Goal: Information Seeking & Learning: Browse casually

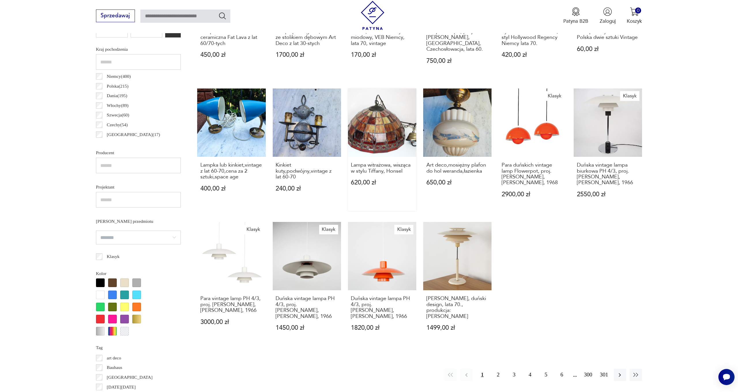
scroll to position [326, 0]
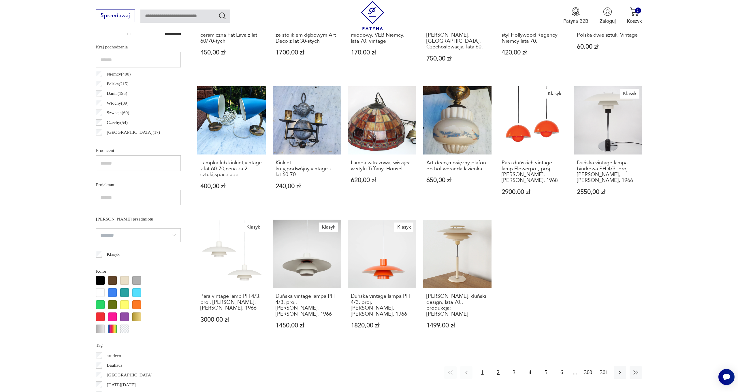
click at [497, 366] on button "2" at bounding box center [498, 372] width 12 height 12
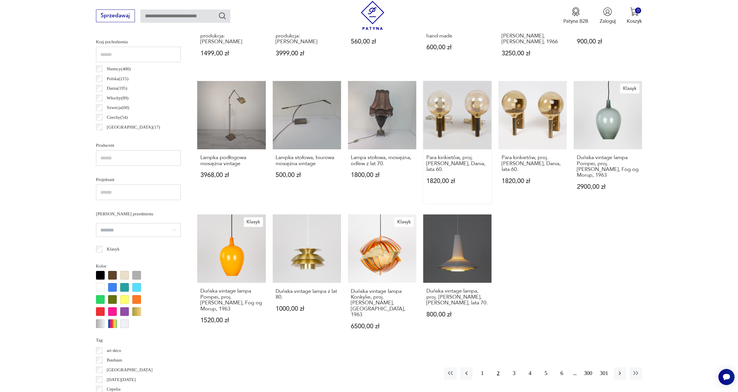
scroll to position [350, 0]
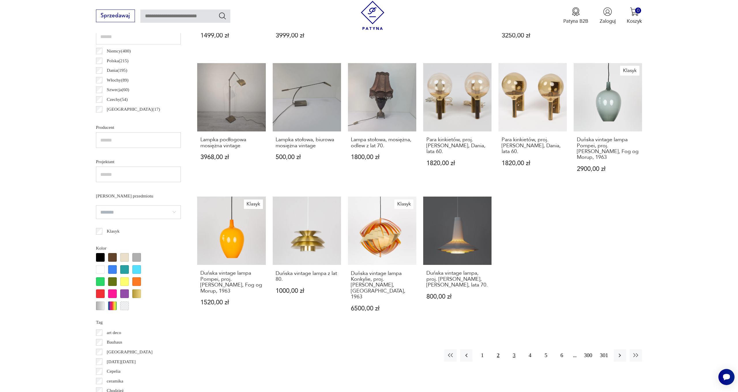
click at [515, 349] on button "3" at bounding box center [514, 355] width 12 height 12
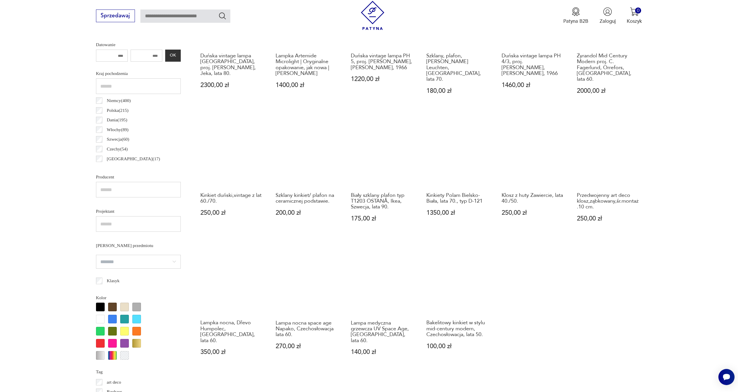
scroll to position [331, 0]
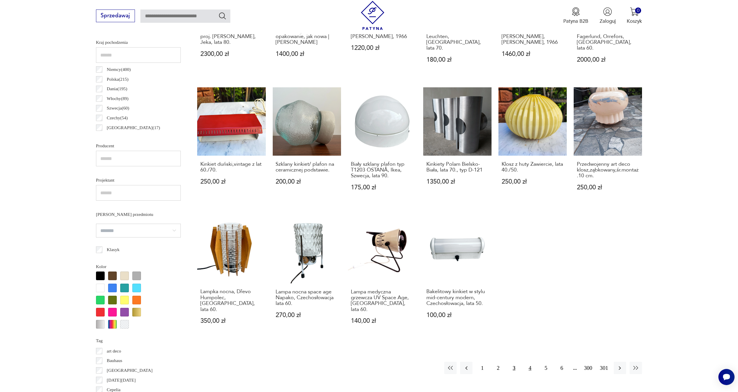
click at [529, 362] on button "4" at bounding box center [530, 368] width 12 height 12
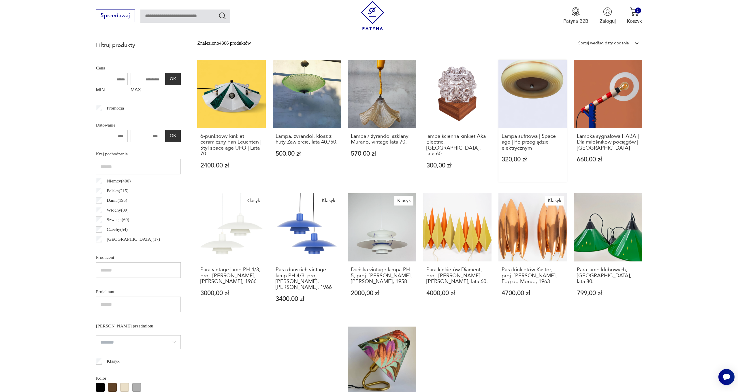
scroll to position [373, 0]
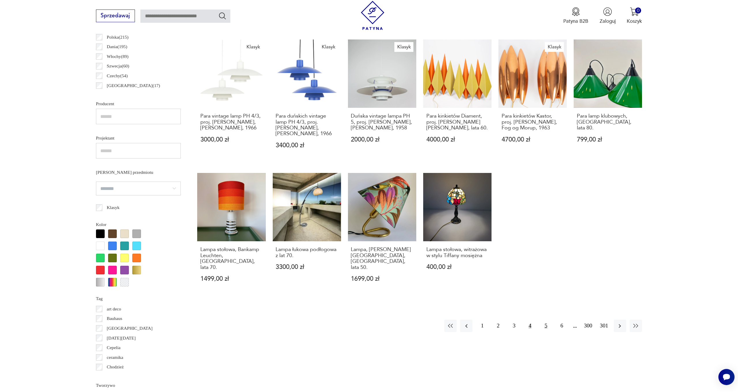
click at [548, 320] on button "5" at bounding box center [545, 326] width 12 height 12
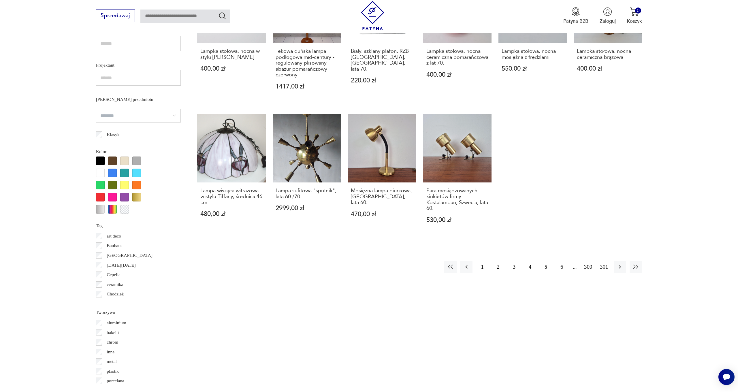
scroll to position [461, 0]
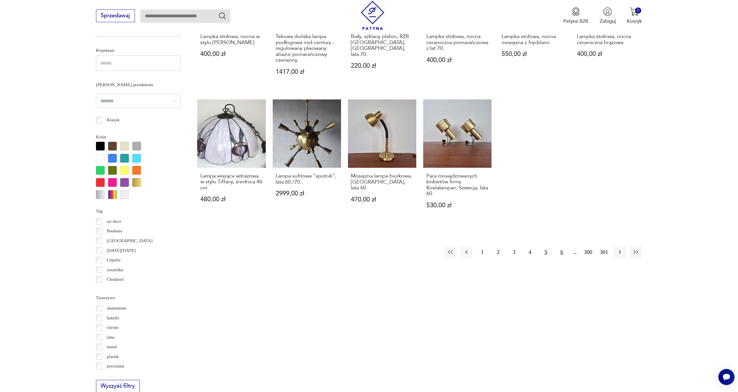
click at [558, 246] on button "6" at bounding box center [561, 252] width 12 height 12
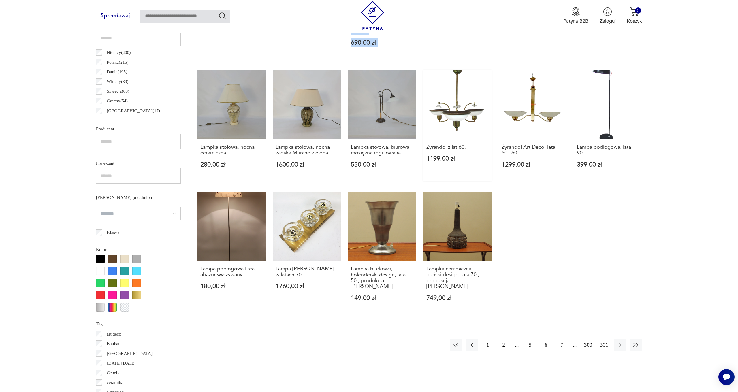
scroll to position [348, 0]
click at [562, 339] on button "7" at bounding box center [561, 345] width 12 height 12
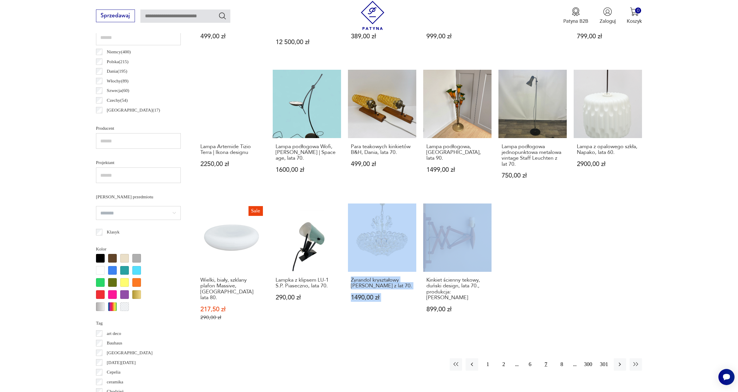
scroll to position [368, 0]
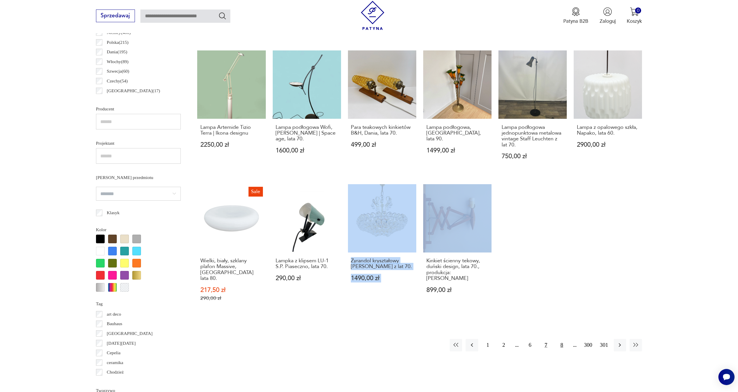
click at [561, 339] on button "8" at bounding box center [561, 345] width 12 height 12
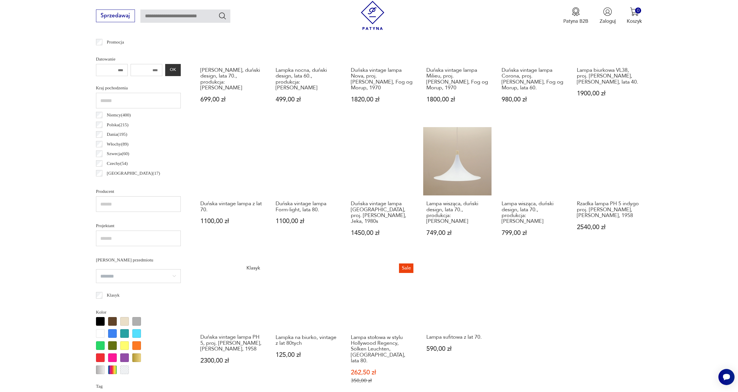
scroll to position [464, 0]
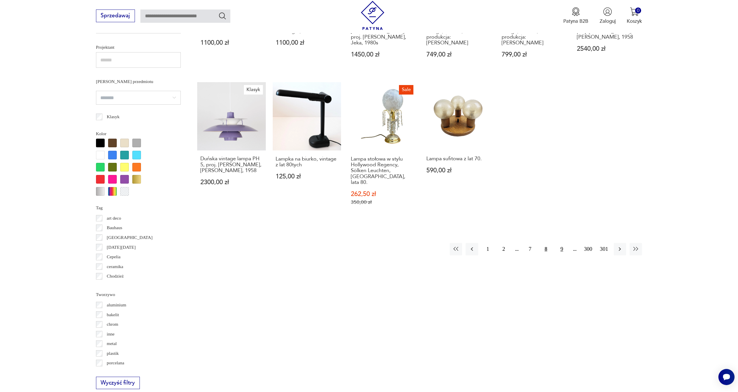
click at [563, 243] on button "9" at bounding box center [561, 249] width 12 height 12
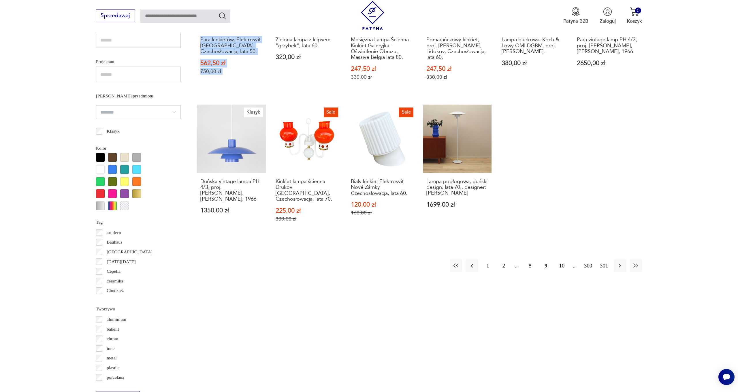
scroll to position [449, 0]
click at [558, 264] on button "10" at bounding box center [561, 265] width 12 height 12
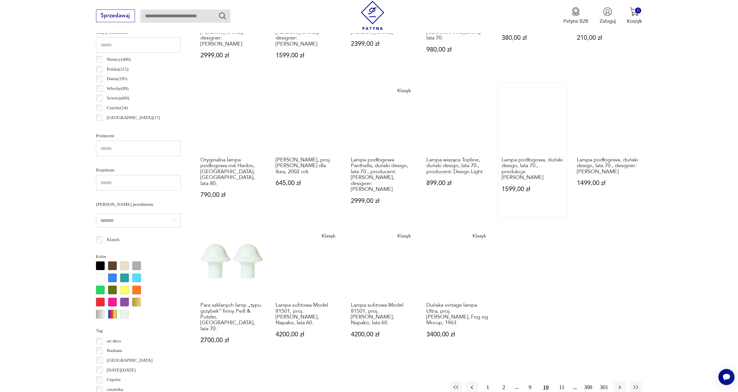
scroll to position [341, 0]
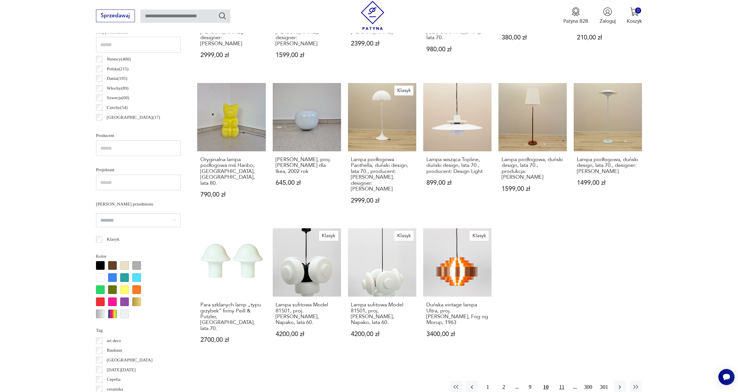
click at [562, 381] on button "11" at bounding box center [561, 387] width 12 height 12
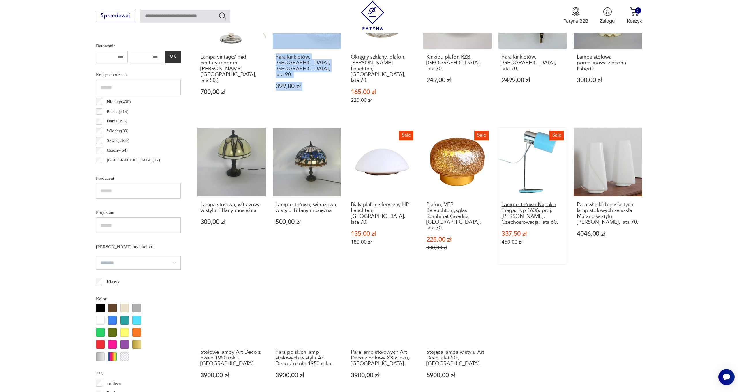
scroll to position [384, 0]
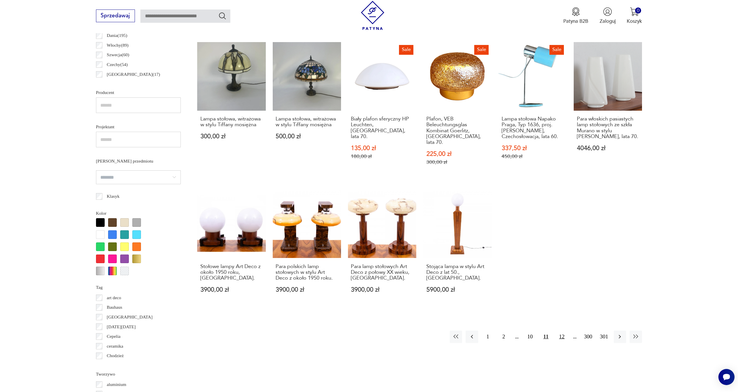
click at [562, 330] on button "12" at bounding box center [561, 336] width 12 height 12
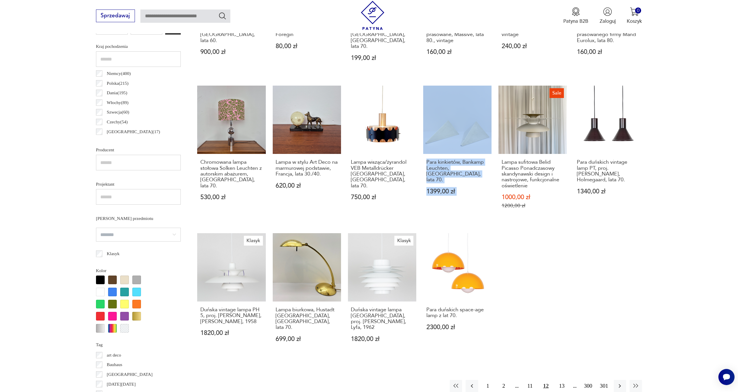
scroll to position [346, 0]
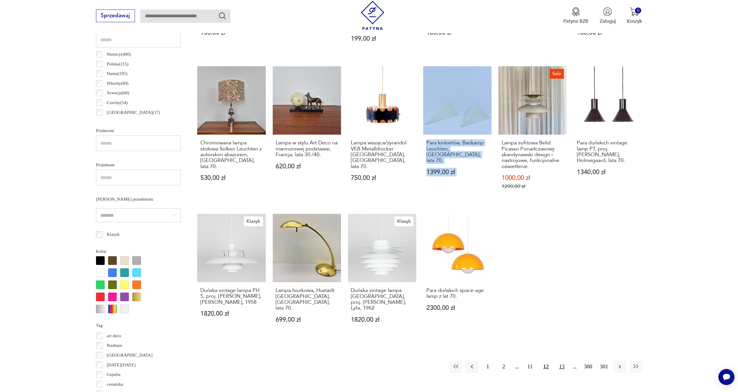
click at [560, 360] on button "13" at bounding box center [561, 366] width 12 height 12
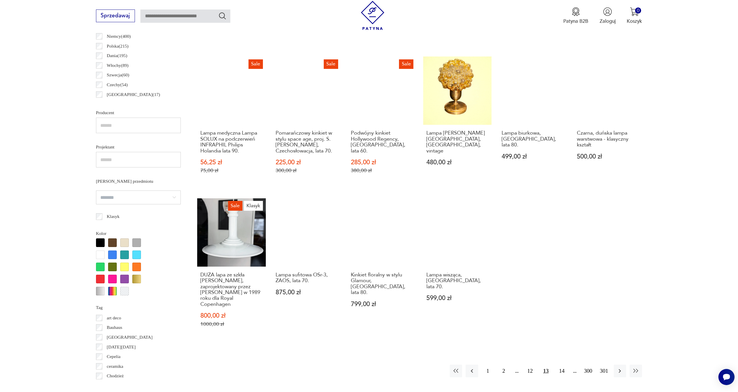
scroll to position [364, 0]
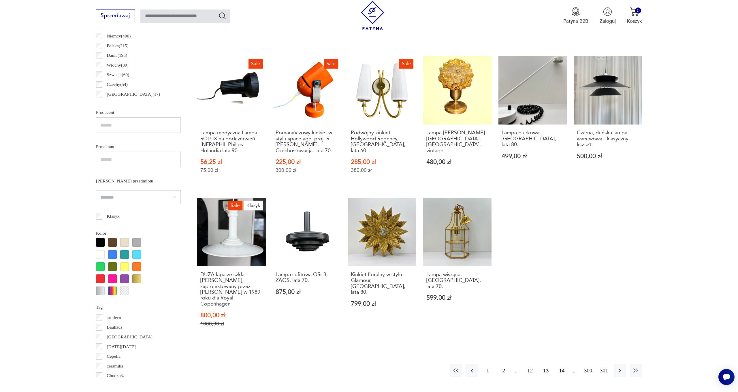
click at [564, 364] on button "14" at bounding box center [561, 370] width 12 height 12
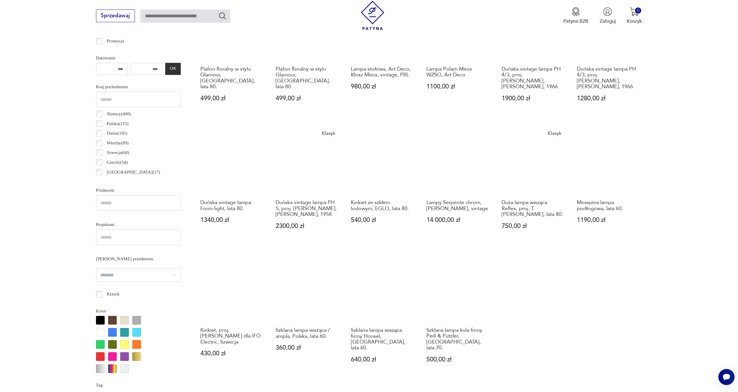
scroll to position [350, 0]
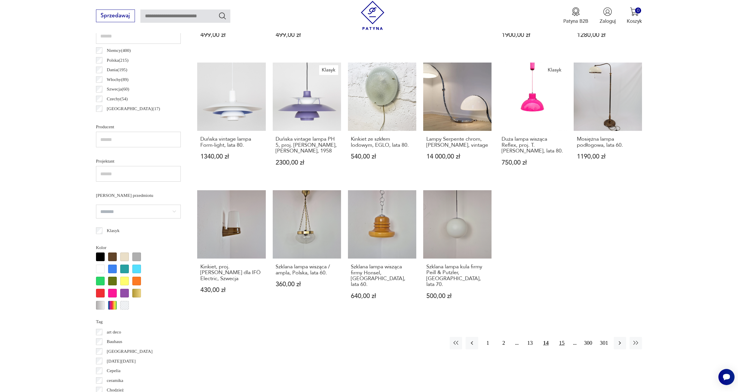
click at [558, 337] on button "15" at bounding box center [561, 343] width 12 height 12
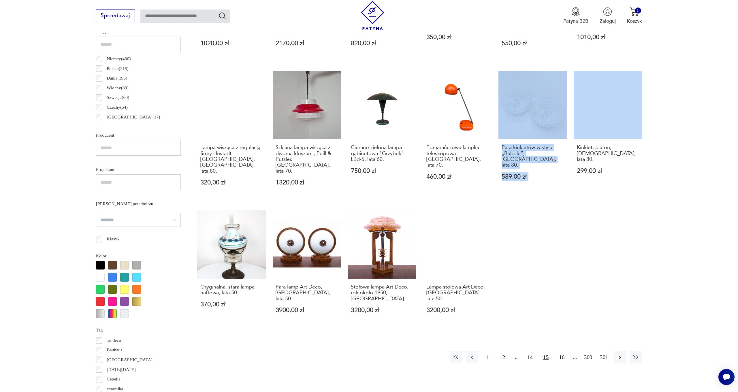
scroll to position [351, 0]
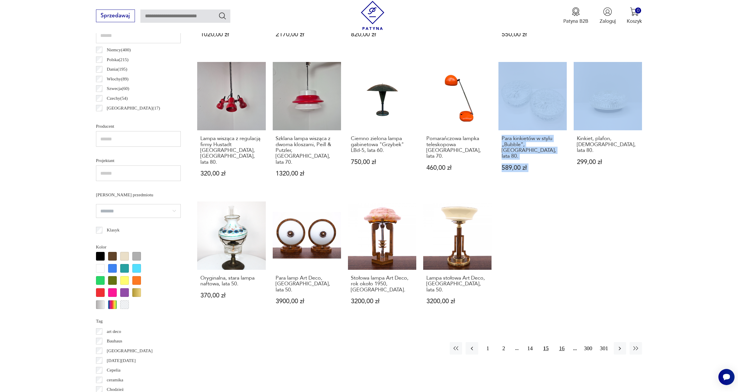
click at [566, 342] on button "16" at bounding box center [561, 348] width 12 height 12
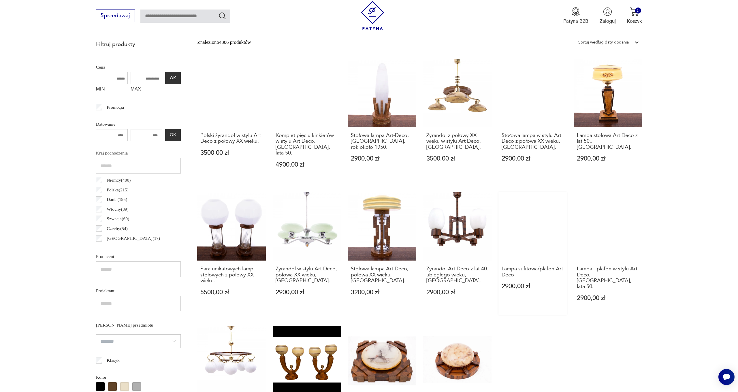
scroll to position [302, 0]
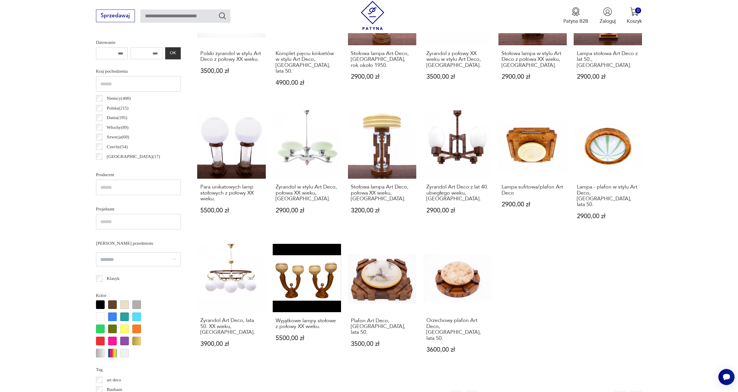
click at [563, 390] on button "17" at bounding box center [561, 396] width 12 height 12
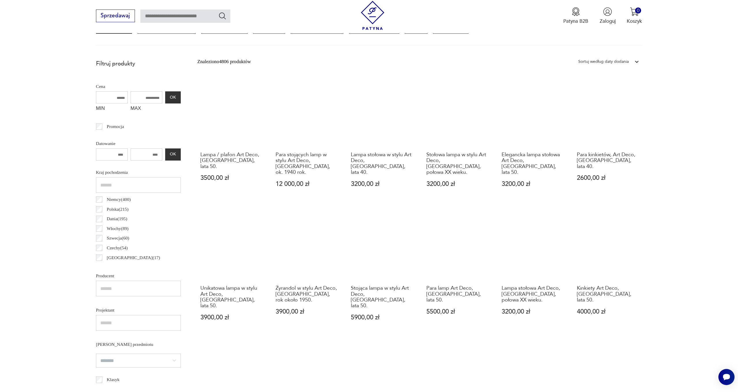
scroll to position [333, 0]
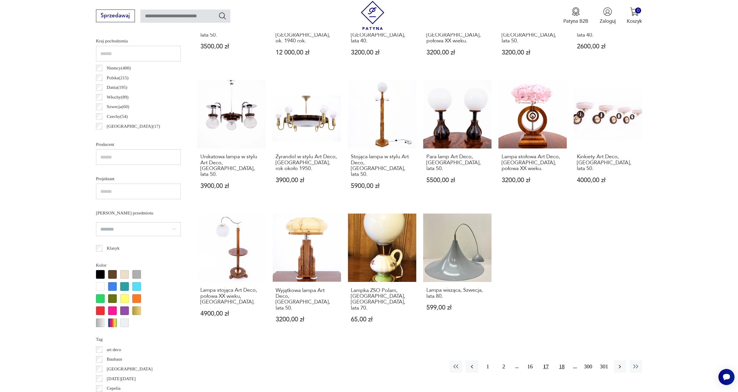
click at [561, 360] on button "18" at bounding box center [561, 366] width 12 height 12
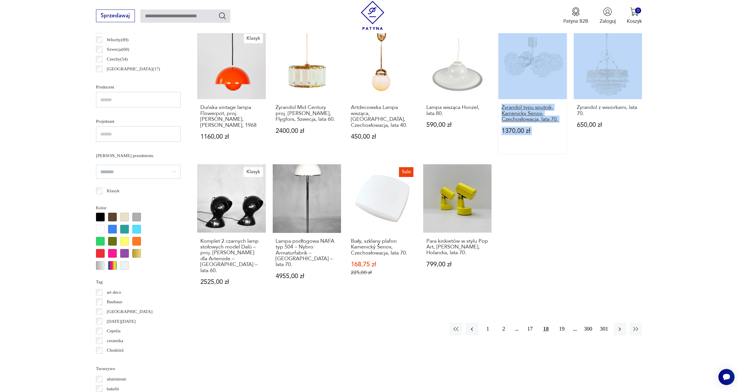
scroll to position [404, 0]
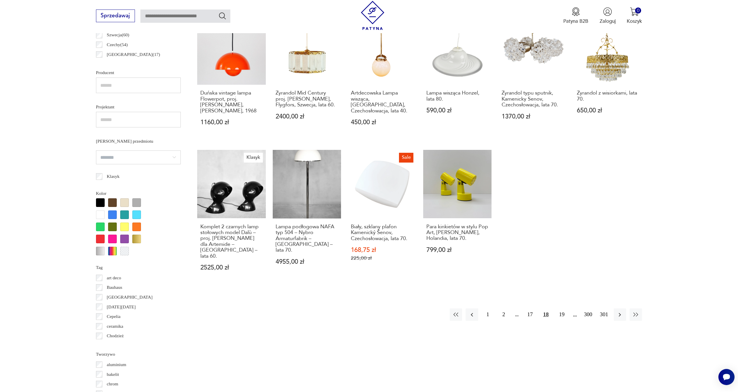
click at [562, 285] on div "Znaleziono 4806 produktów Filtruj Sortuj według daty dodania Sortuj według daty…" at bounding box center [419, 150] width 445 height 595
click at [562, 308] on button "19" at bounding box center [561, 314] width 12 height 12
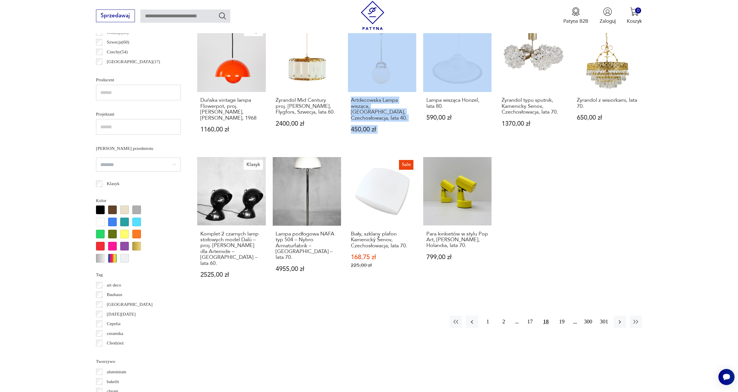
scroll to position [410, 0]
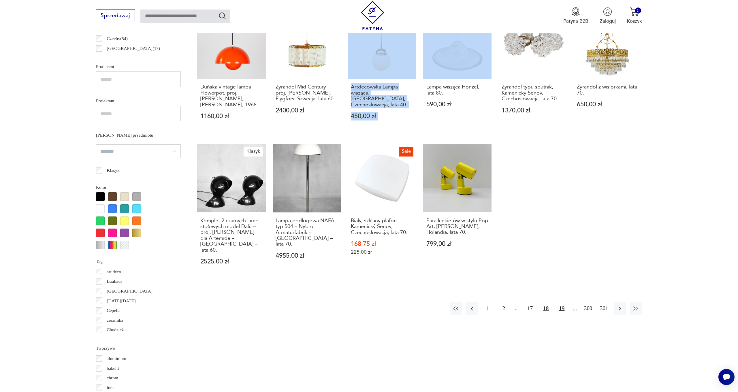
click at [559, 302] on button "19" at bounding box center [561, 308] width 12 height 12
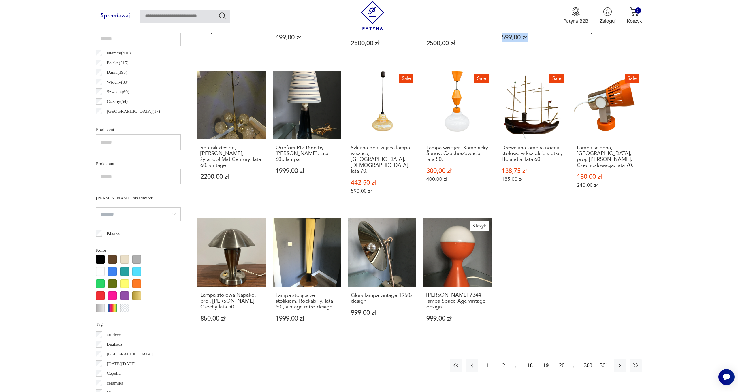
scroll to position [366, 0]
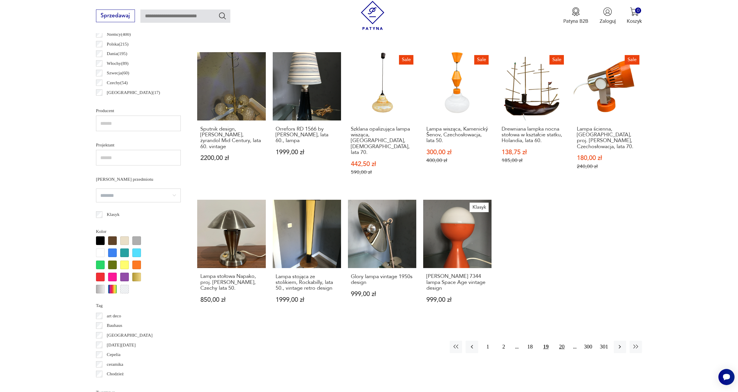
click at [562, 341] on button "20" at bounding box center [561, 347] width 12 height 12
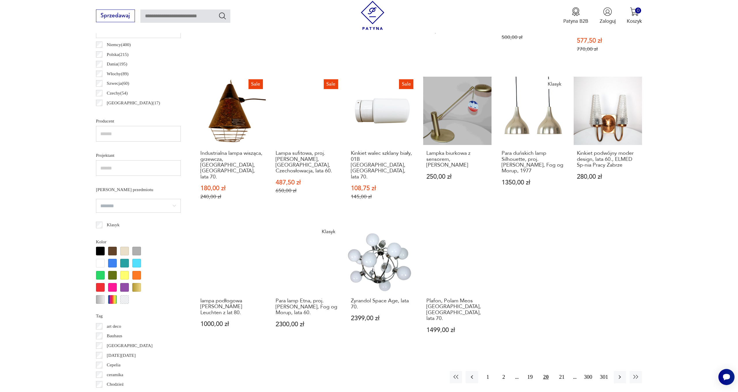
scroll to position [356, 0]
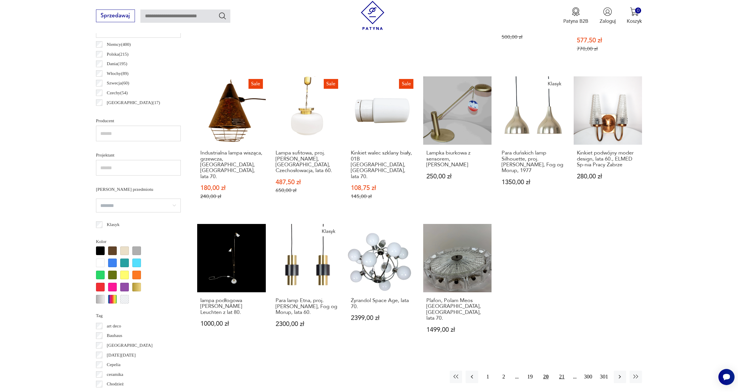
click at [561, 371] on button "21" at bounding box center [561, 377] width 12 height 12
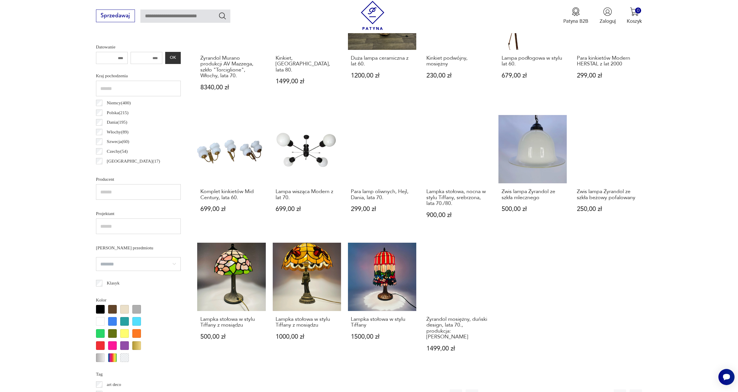
scroll to position [456, 0]
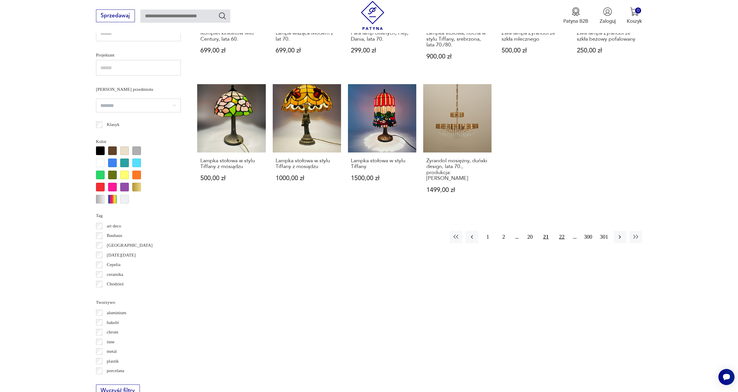
click at [560, 231] on button "22" at bounding box center [561, 237] width 12 height 12
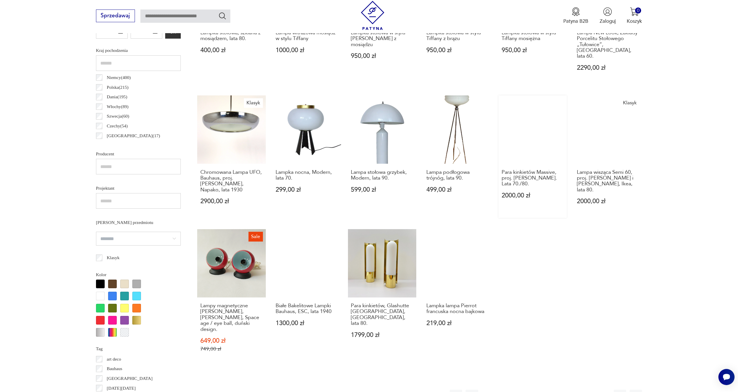
scroll to position [447, 0]
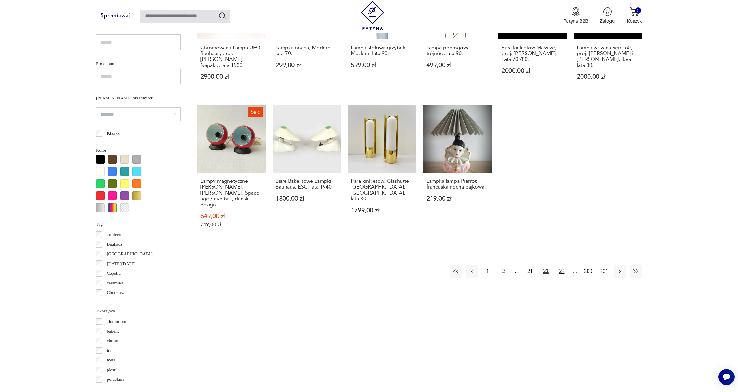
click at [563, 265] on button "23" at bounding box center [561, 271] width 12 height 12
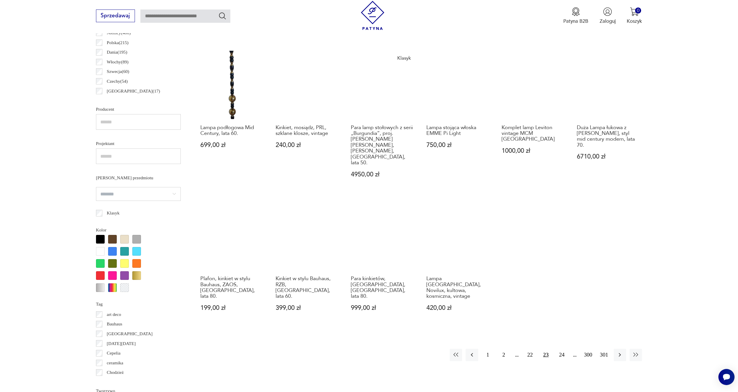
scroll to position [402, 0]
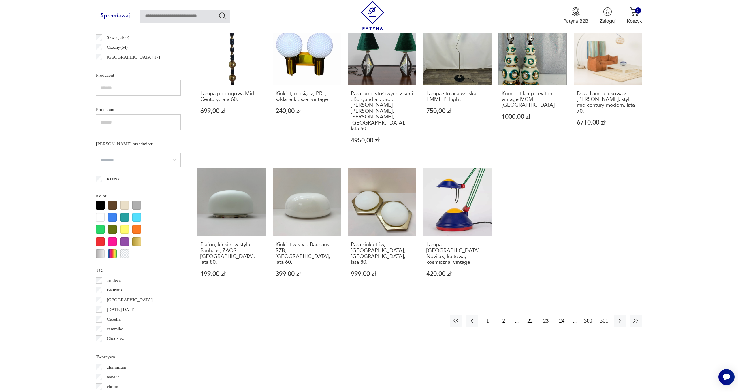
click at [560, 315] on button "24" at bounding box center [561, 321] width 12 height 12
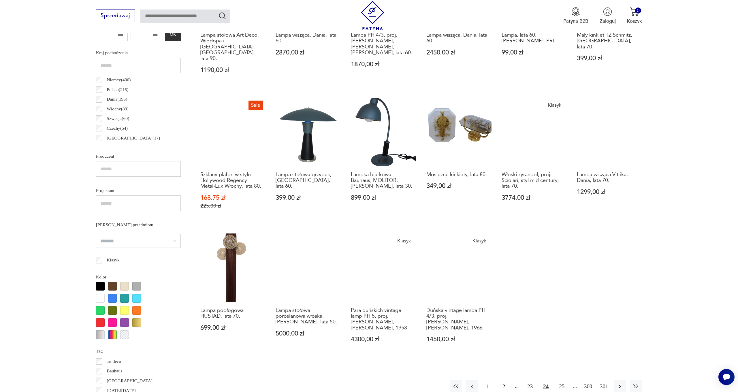
scroll to position [357, 0]
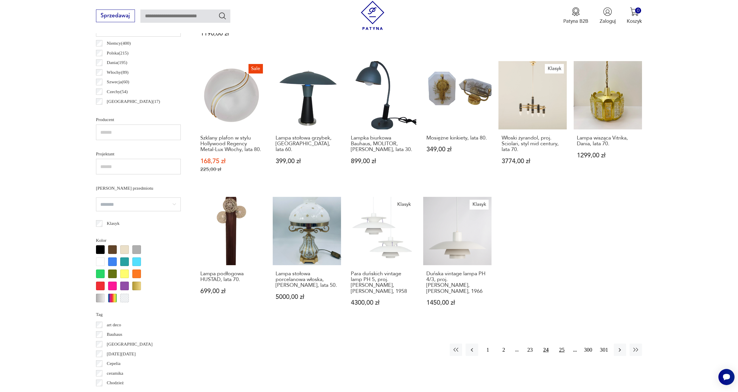
click at [563, 343] on button "25" at bounding box center [561, 349] width 12 height 12
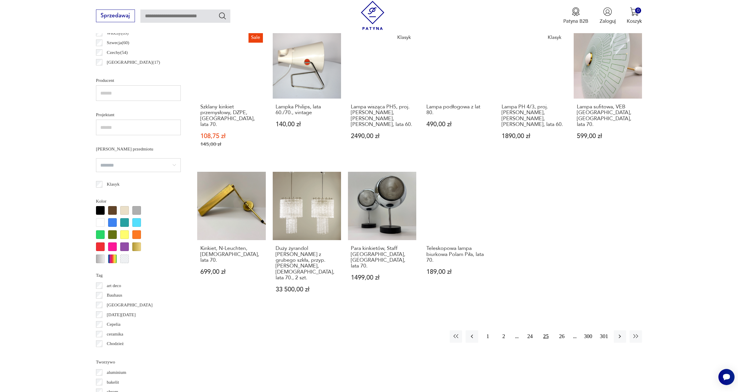
scroll to position [401, 0]
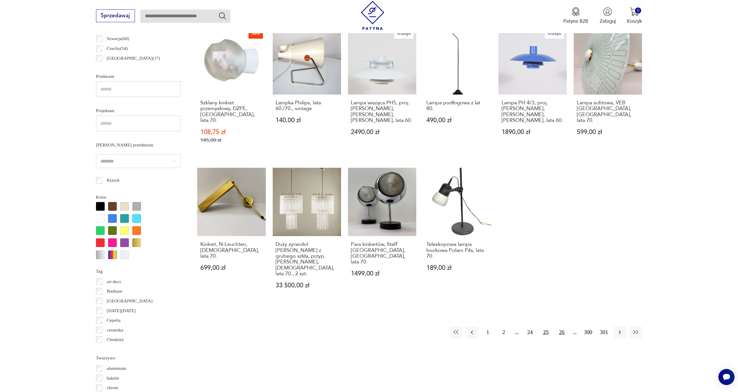
click at [563, 326] on button "26" at bounding box center [561, 332] width 12 height 12
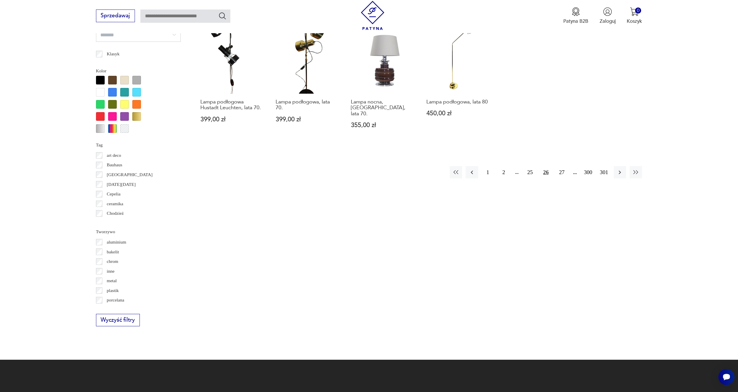
scroll to position [427, 0]
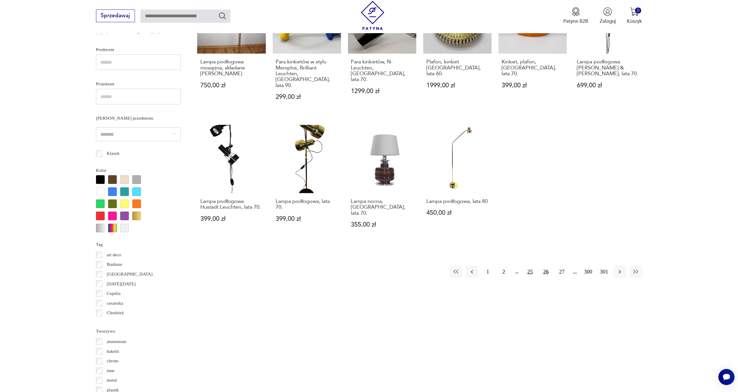
click at [530, 265] on button "25" at bounding box center [530, 271] width 12 height 12
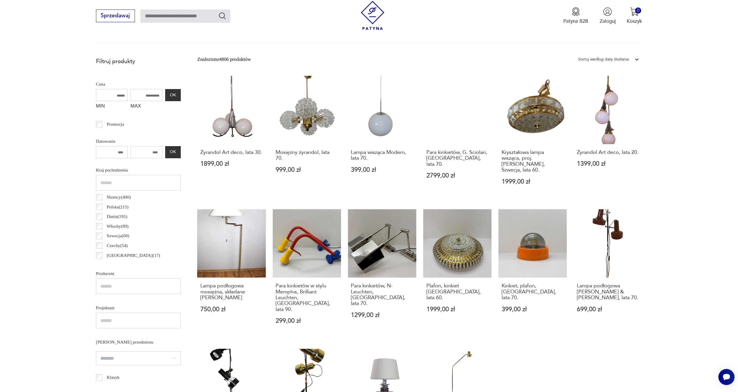
scroll to position [171, 0]
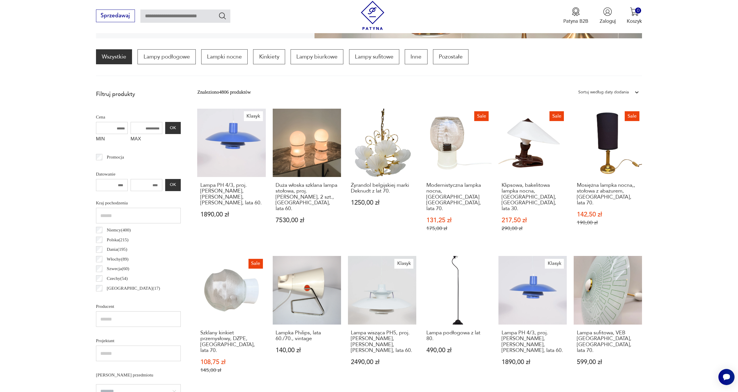
click at [51, 1] on div "Sprzedawaj Patyna B2B Zaloguj 0 Koszyk Twój koszyk ( 0 ) Brak produktów w koszy…" at bounding box center [369, 16] width 738 height 33
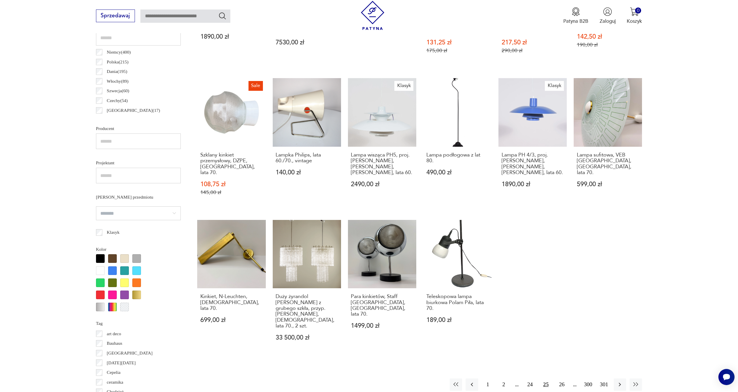
scroll to position [398, 0]
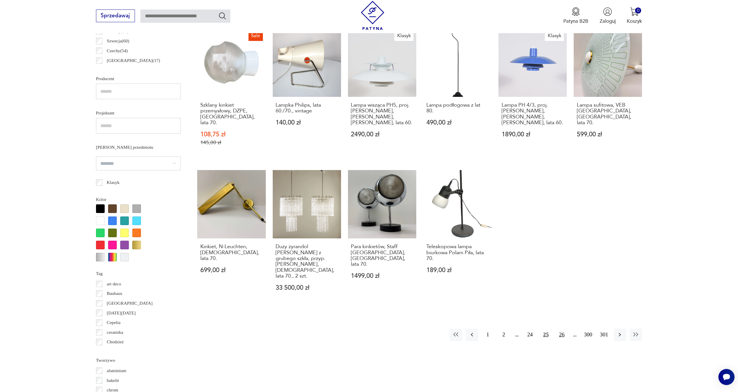
click at [562, 328] on button "26" at bounding box center [561, 334] width 12 height 12
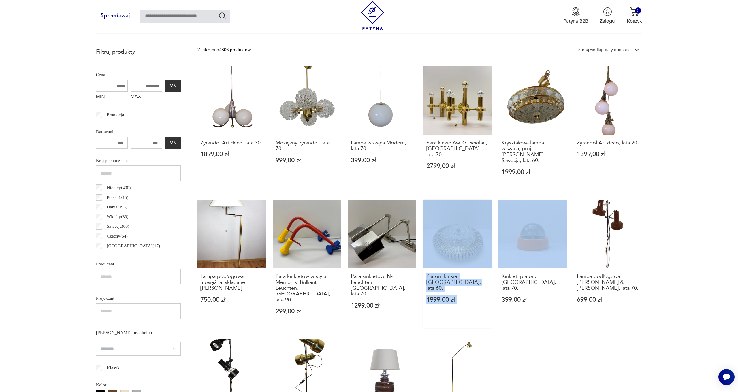
scroll to position [282, 0]
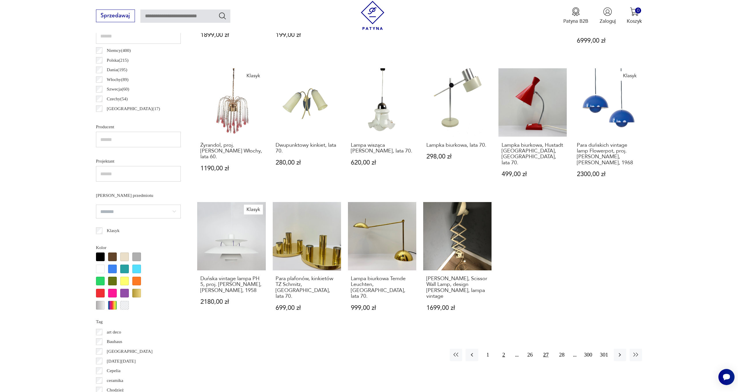
scroll to position [351, 0]
click at [559, 348] on button "28" at bounding box center [561, 354] width 12 height 12
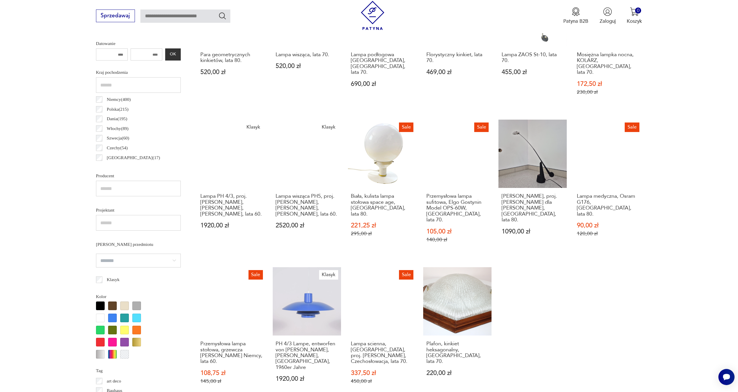
scroll to position [428, 0]
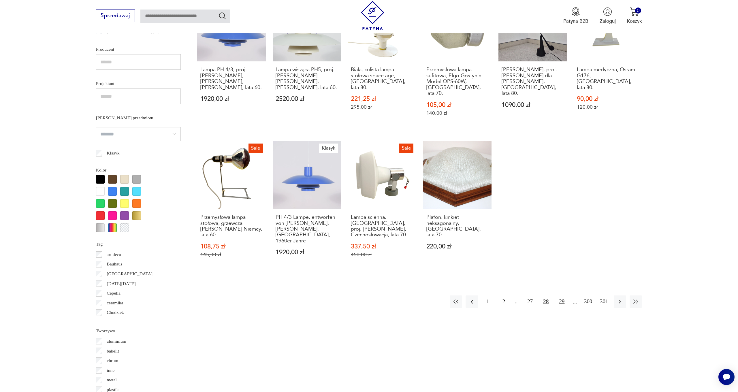
click at [561, 295] on button "29" at bounding box center [561, 301] width 12 height 12
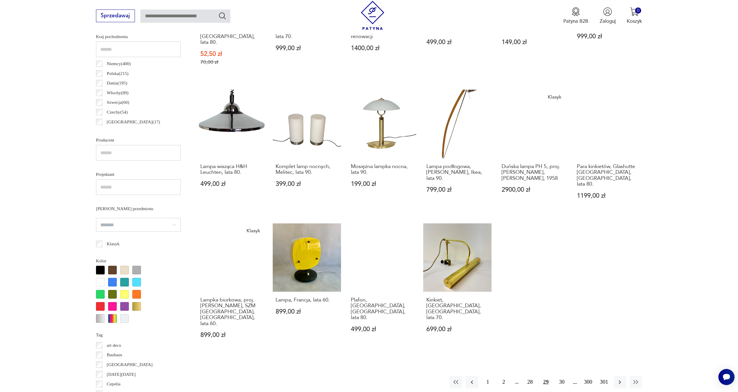
scroll to position [338, 0]
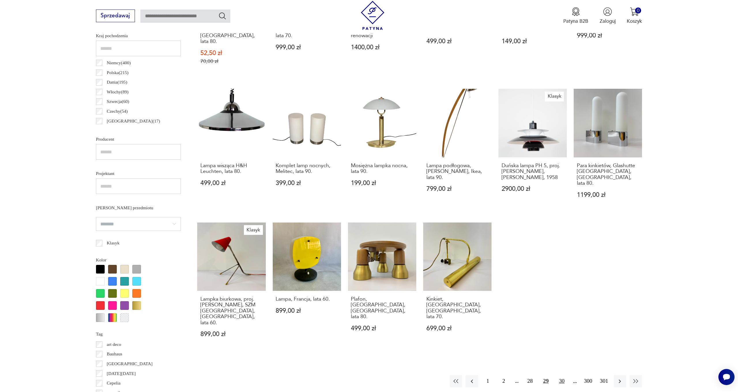
click at [558, 375] on button "30" at bounding box center [561, 381] width 12 height 12
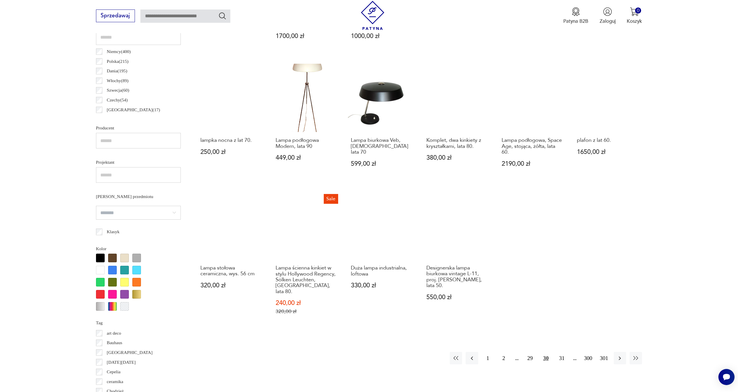
scroll to position [349, 0]
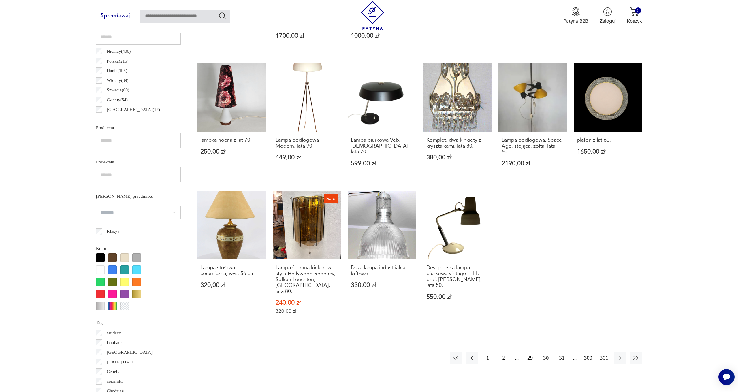
click at [561, 352] on button "31" at bounding box center [561, 358] width 12 height 12
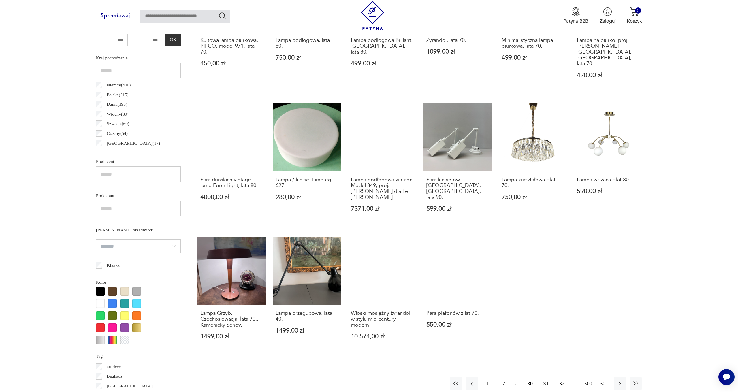
scroll to position [324, 0]
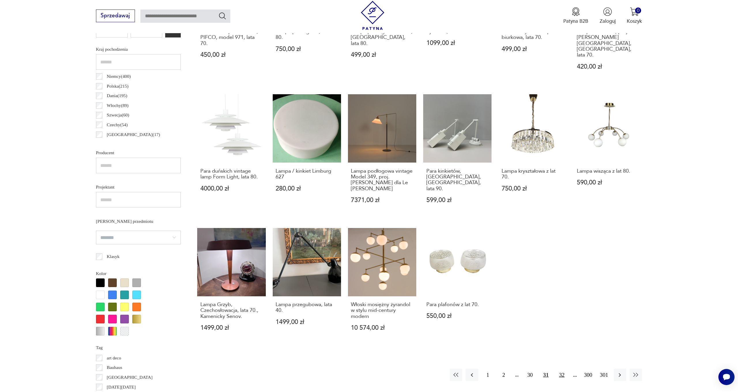
click at [559, 369] on button "32" at bounding box center [561, 375] width 12 height 12
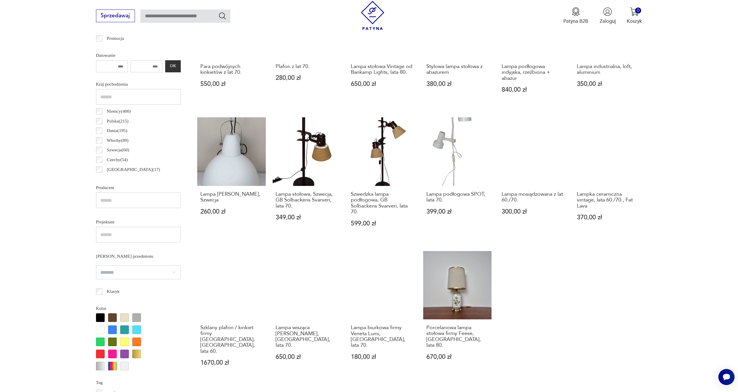
scroll to position [299, 0]
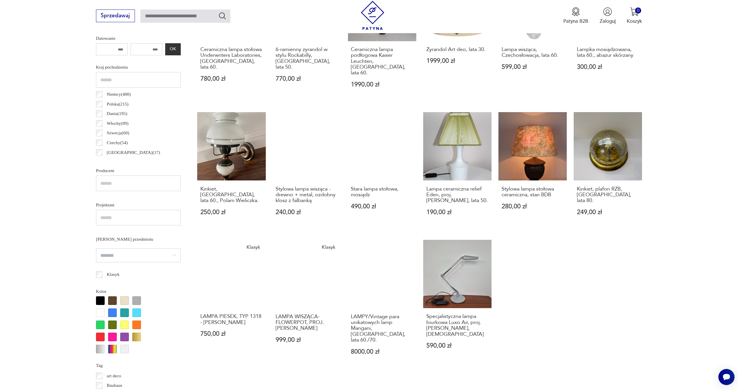
scroll to position [322, 0]
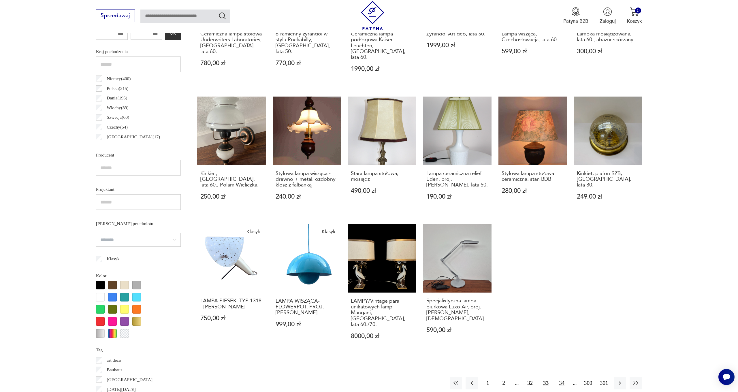
click at [564, 377] on button "34" at bounding box center [561, 383] width 12 height 12
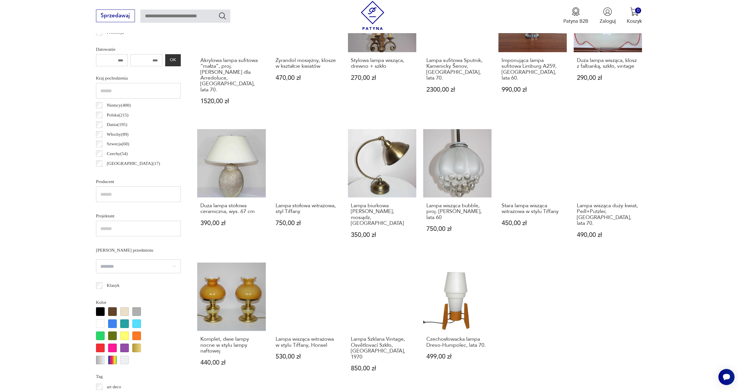
scroll to position [323, 0]
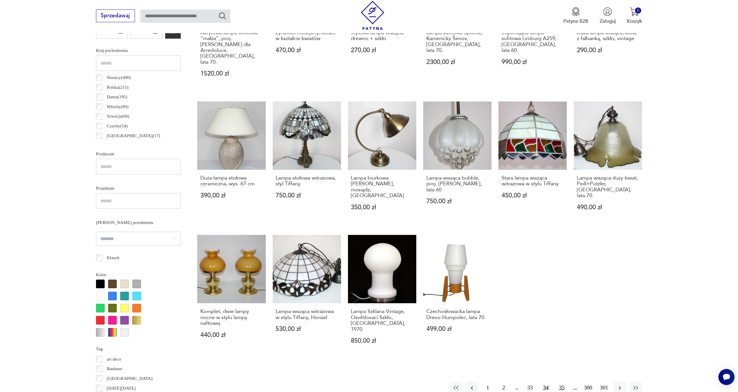
click at [557, 381] on button "35" at bounding box center [561, 387] width 12 height 12
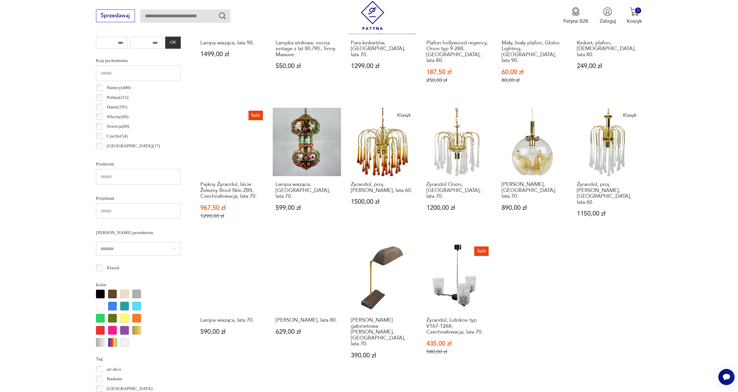
scroll to position [329, 0]
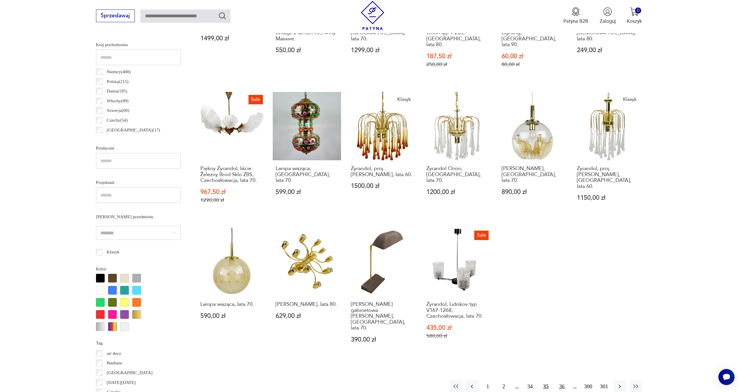
click at [560, 380] on button "36" at bounding box center [561, 386] width 12 height 12
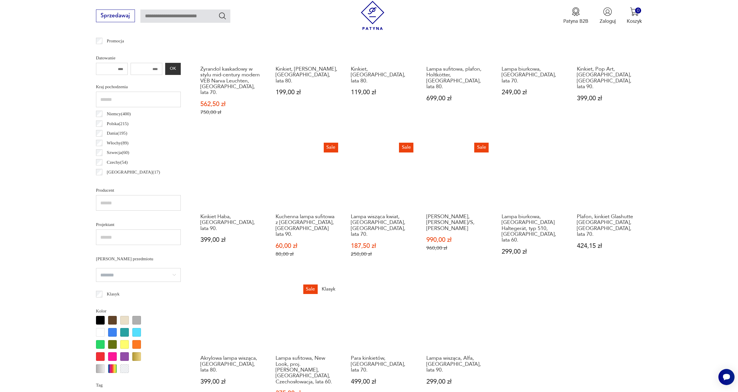
scroll to position [400, 0]
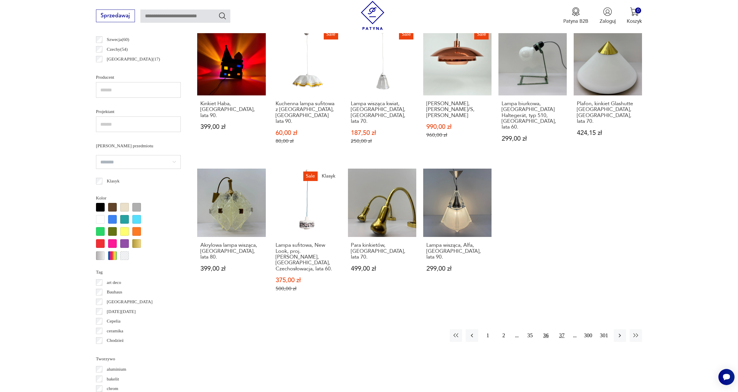
click at [559, 329] on button "37" at bounding box center [561, 335] width 12 height 12
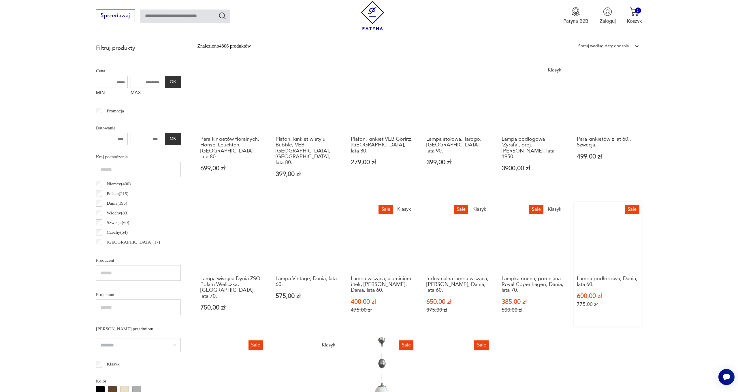
scroll to position [217, 0]
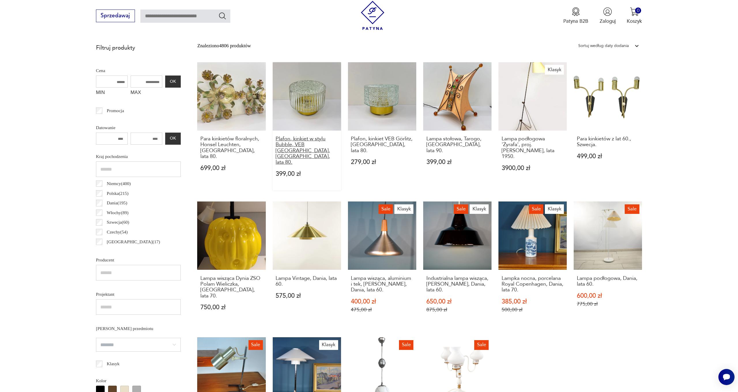
click at [275, 138] on h3 "Plafon, kinkiet w stylu Bubble, VEB Görlitz, Niemcy, lata 80." at bounding box center [306, 150] width 62 height 29
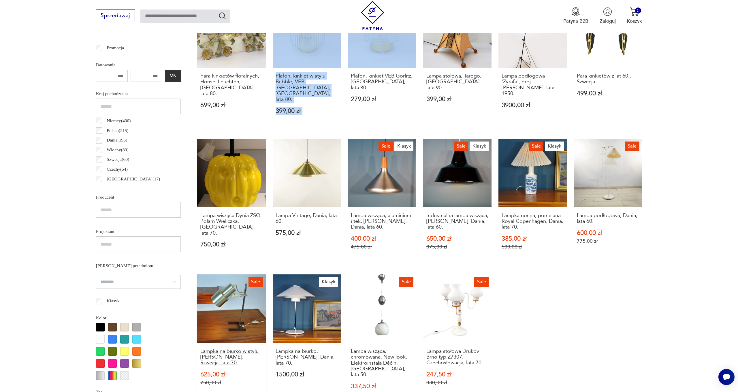
scroll to position [340, 0]
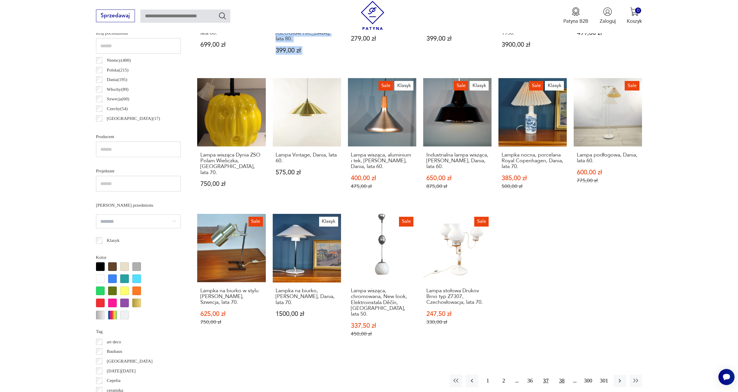
click at [556, 375] on button "38" at bounding box center [561, 381] width 12 height 12
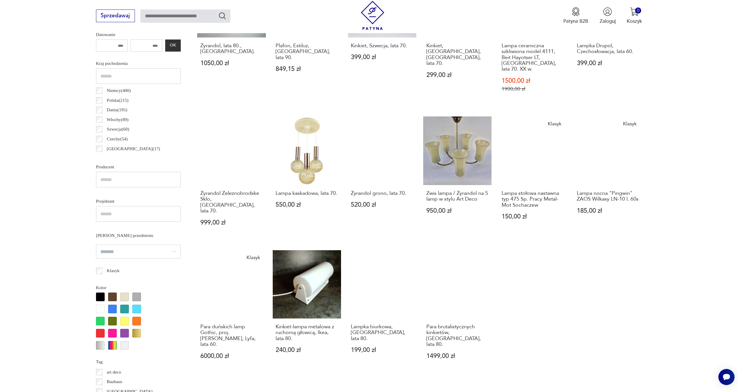
scroll to position [324, 0]
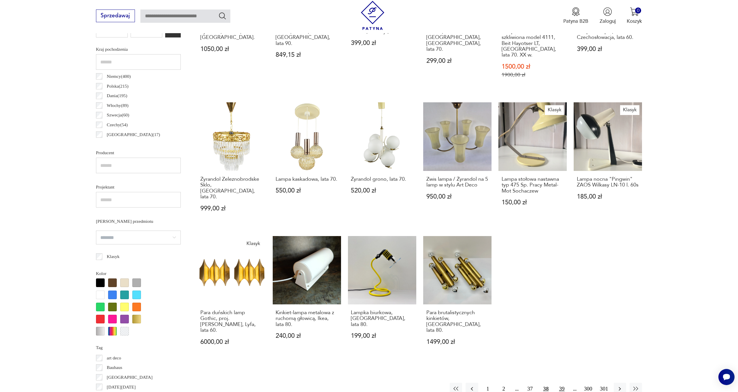
click at [561, 383] on button "39" at bounding box center [561, 389] width 12 height 12
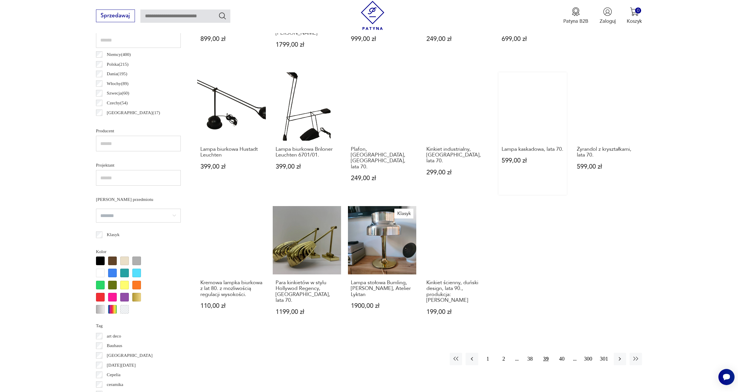
scroll to position [364, 0]
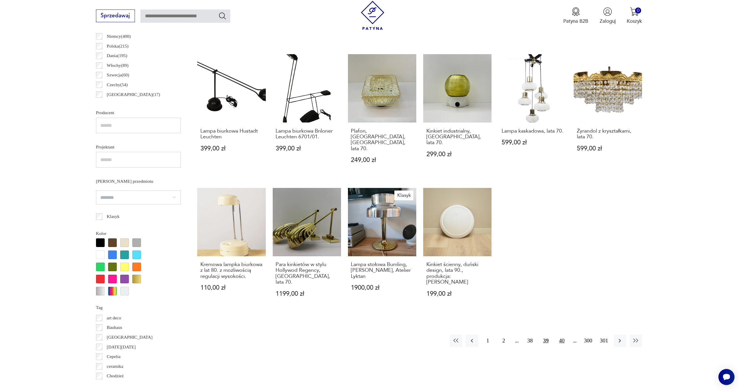
click at [557, 335] on button "40" at bounding box center [561, 341] width 12 height 12
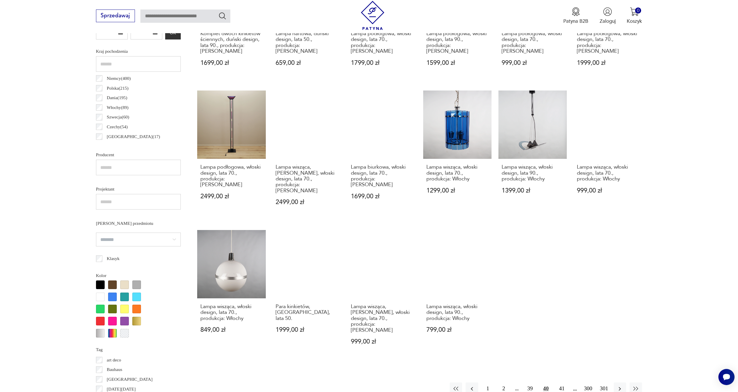
scroll to position [324, 0]
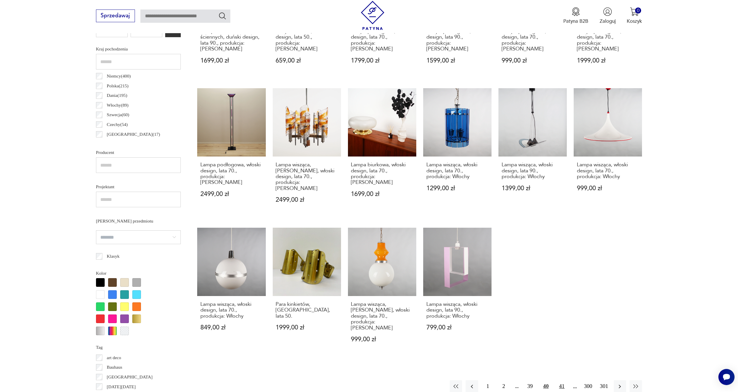
click at [557, 380] on button "41" at bounding box center [561, 386] width 12 height 12
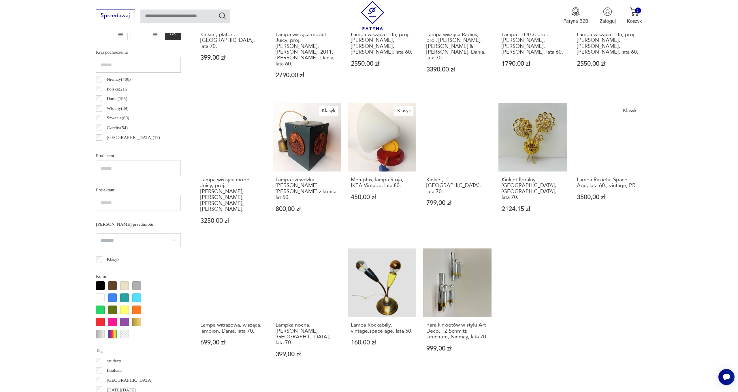
scroll to position [360, 0]
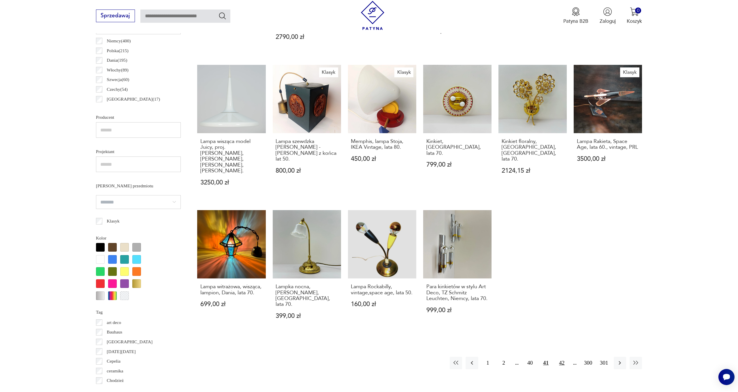
click at [559, 357] on button "42" at bounding box center [561, 363] width 12 height 12
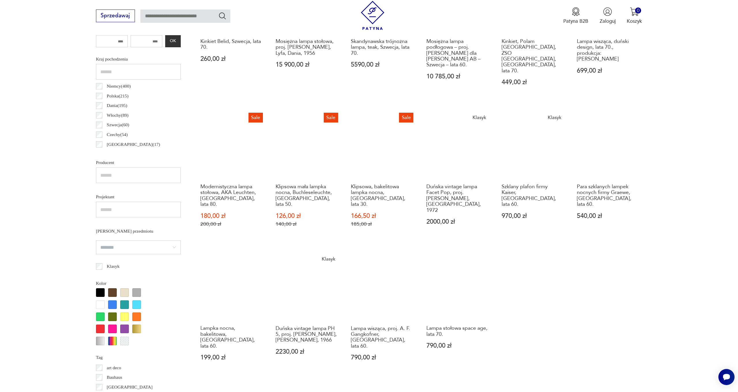
scroll to position [347, 0]
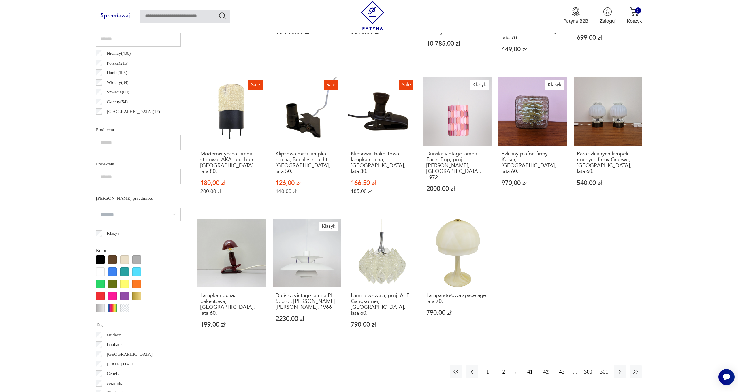
click at [561, 365] on button "43" at bounding box center [561, 371] width 12 height 12
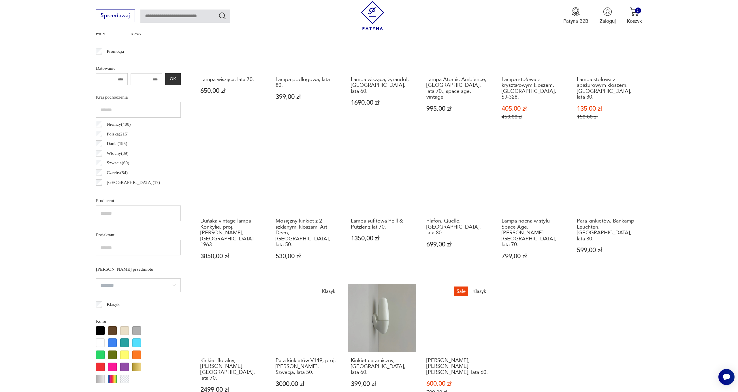
scroll to position [330, 0]
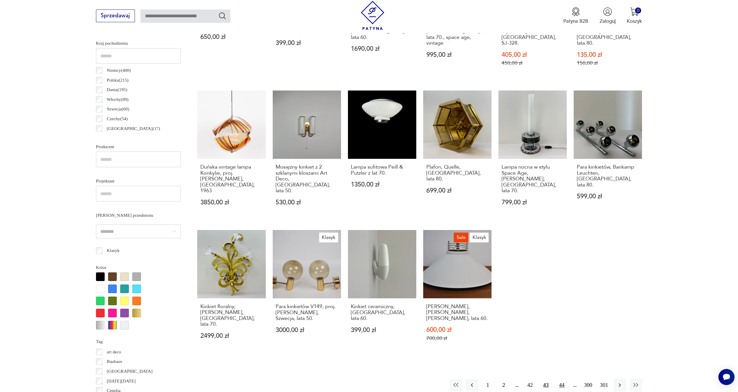
click at [560, 379] on button "44" at bounding box center [561, 385] width 12 height 12
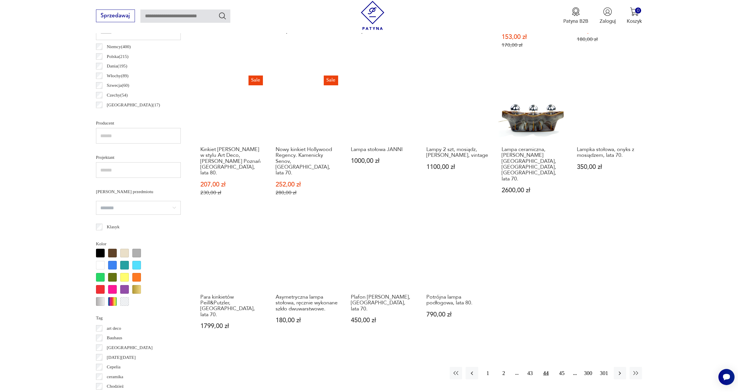
scroll to position [355, 0]
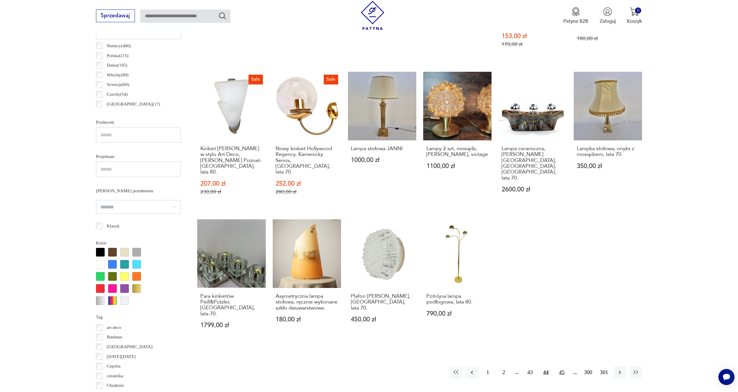
click at [556, 366] on button "45" at bounding box center [561, 372] width 12 height 12
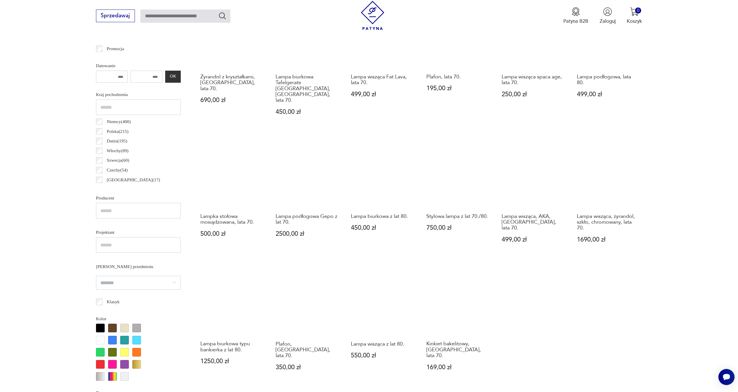
scroll to position [326, 0]
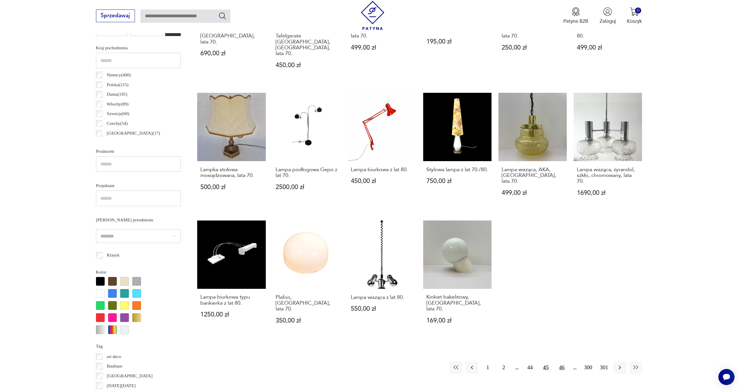
click at [564, 361] on button "46" at bounding box center [561, 367] width 12 height 12
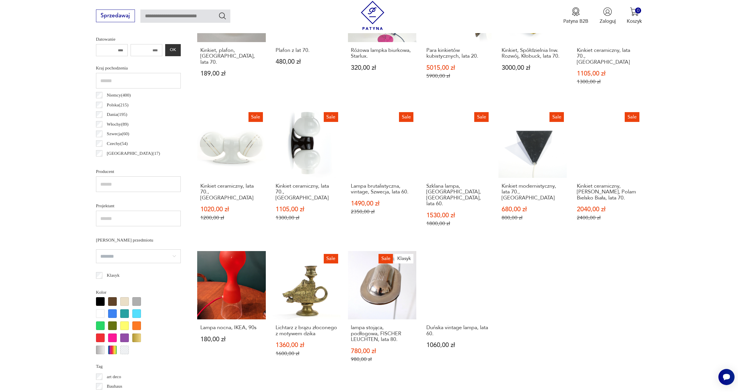
scroll to position [330, 0]
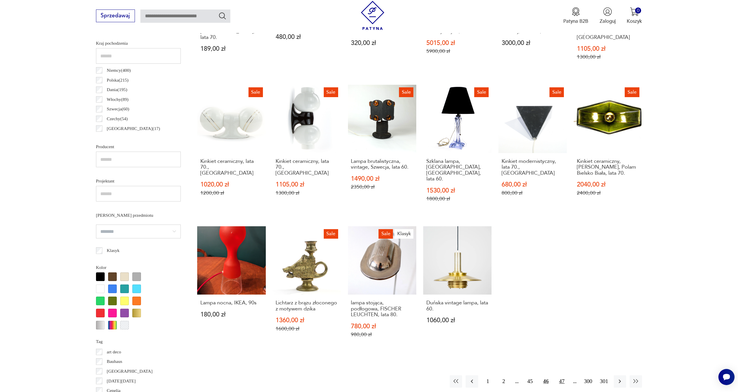
click at [562, 375] on button "47" at bounding box center [561, 381] width 12 height 12
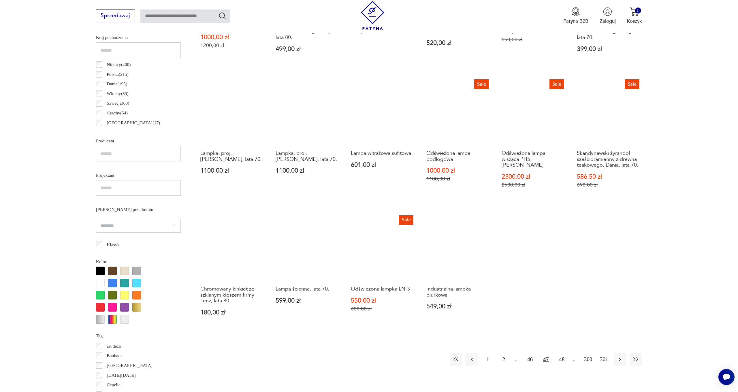
scroll to position [339, 0]
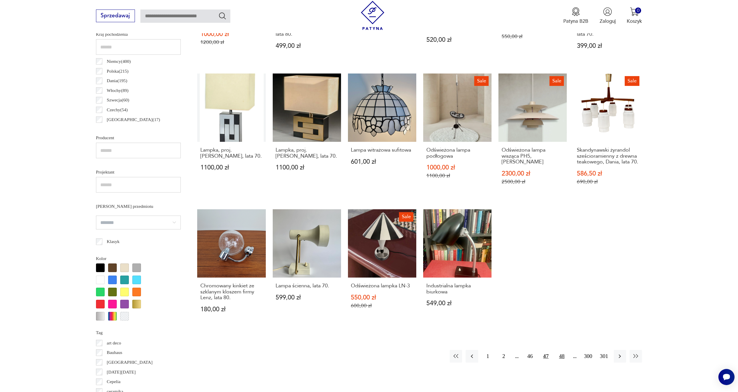
click at [562, 350] on button "48" at bounding box center [561, 356] width 12 height 12
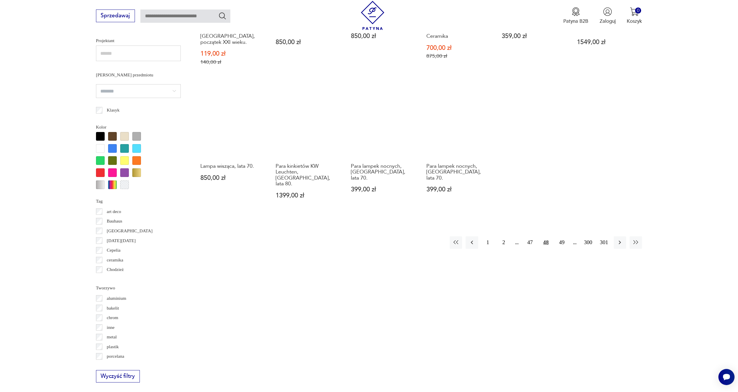
scroll to position [473, 0]
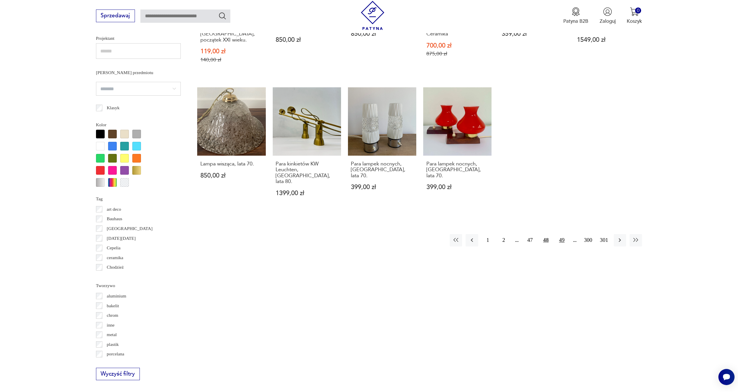
click at [558, 234] on button "49" at bounding box center [561, 240] width 12 height 12
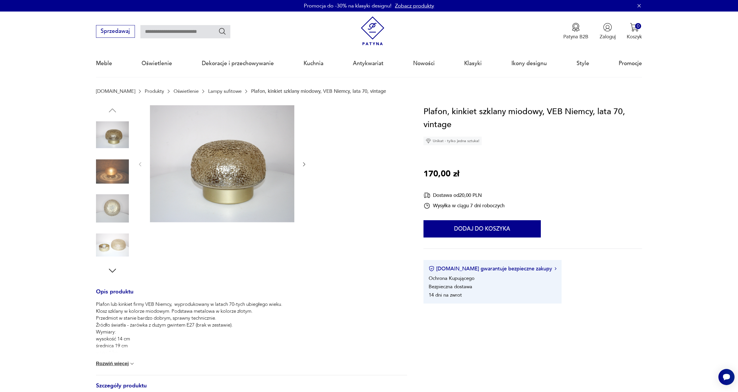
click at [127, 134] on img at bounding box center [112, 134] width 33 height 33
click at [233, 155] on img at bounding box center [222, 163] width 144 height 117
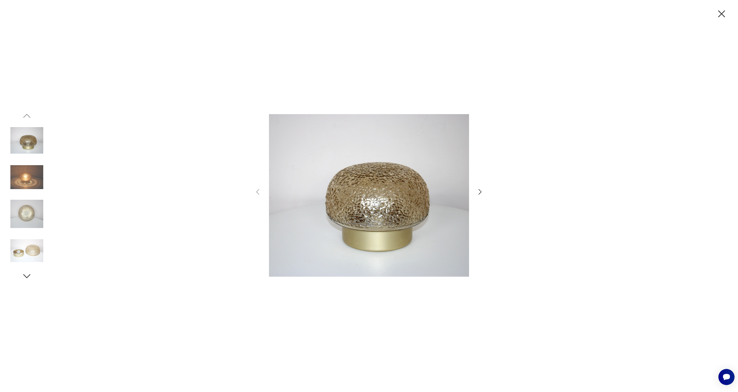
click at [480, 190] on icon "button" at bounding box center [480, 192] width 8 height 8
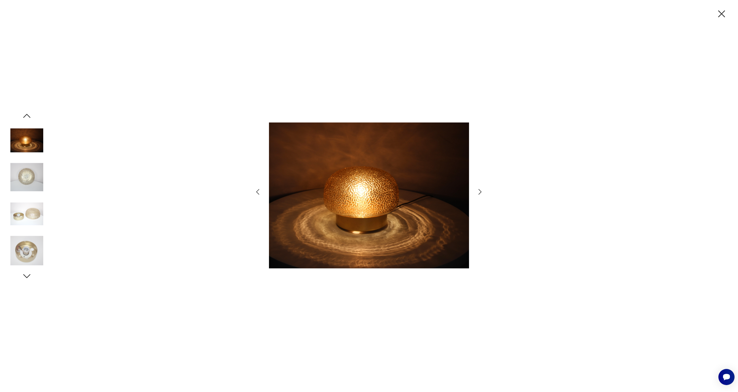
click at [480, 190] on icon "button" at bounding box center [480, 192] width 8 height 8
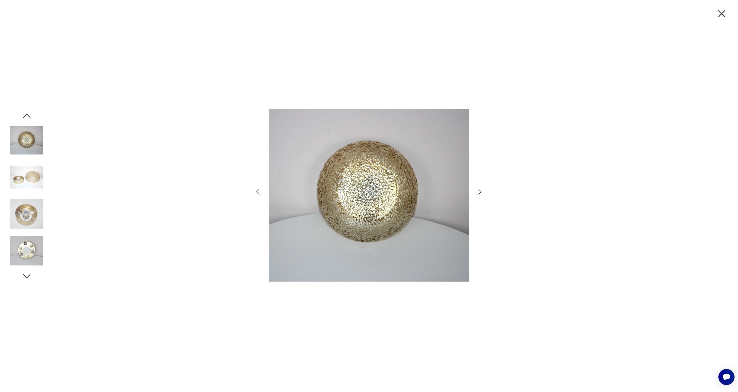
click at [480, 190] on icon "button" at bounding box center [480, 192] width 8 height 8
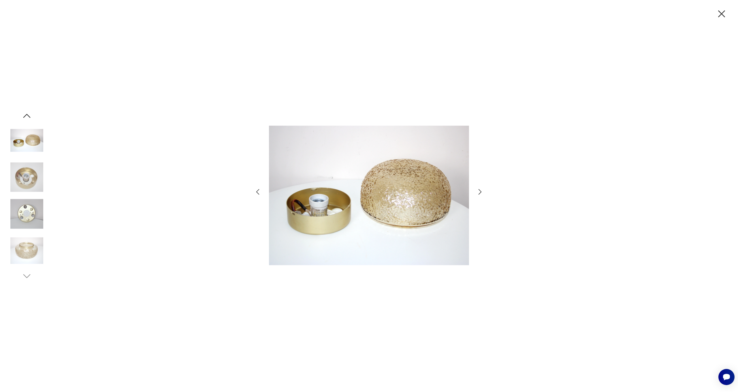
click at [480, 190] on icon "button" at bounding box center [480, 192] width 8 height 8
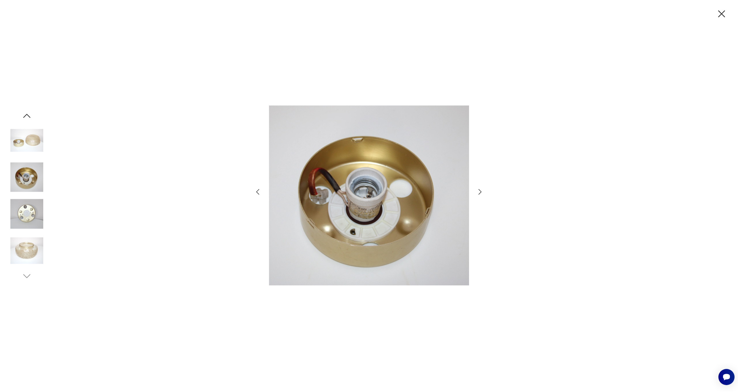
click at [480, 190] on icon "button" at bounding box center [480, 192] width 8 height 8
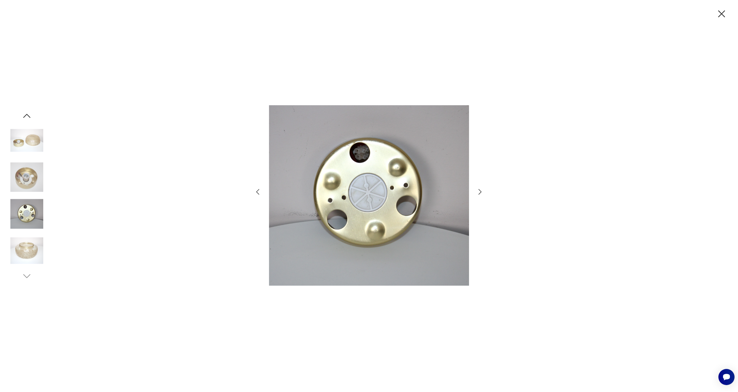
click at [480, 190] on icon "button" at bounding box center [480, 192] width 8 height 8
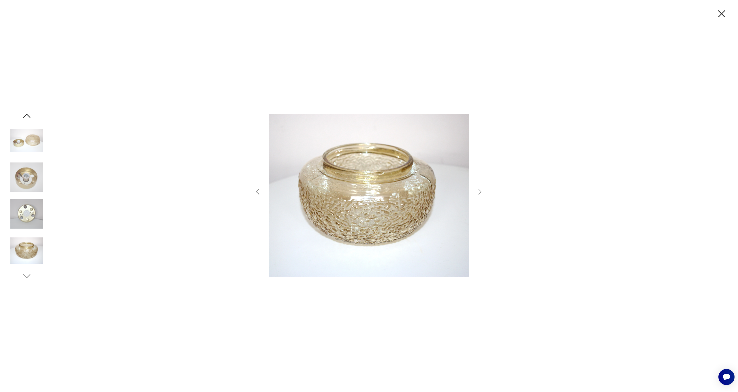
click at [259, 194] on icon "button" at bounding box center [258, 192] width 8 height 8
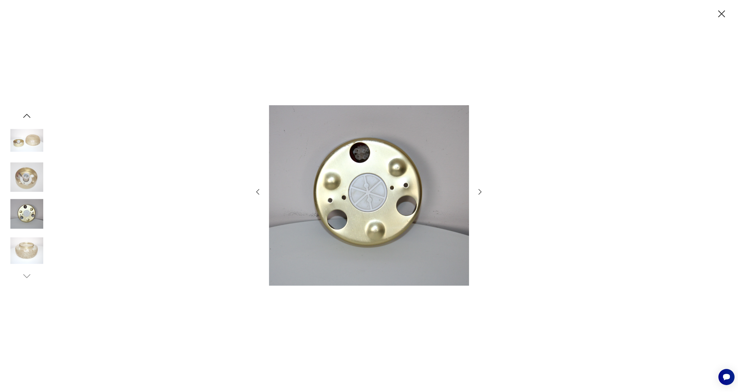
click at [259, 194] on icon "button" at bounding box center [258, 192] width 8 height 8
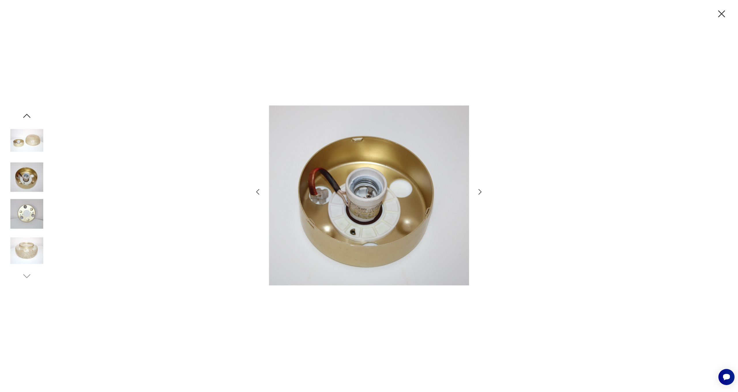
click at [259, 194] on icon "button" at bounding box center [258, 192] width 8 height 8
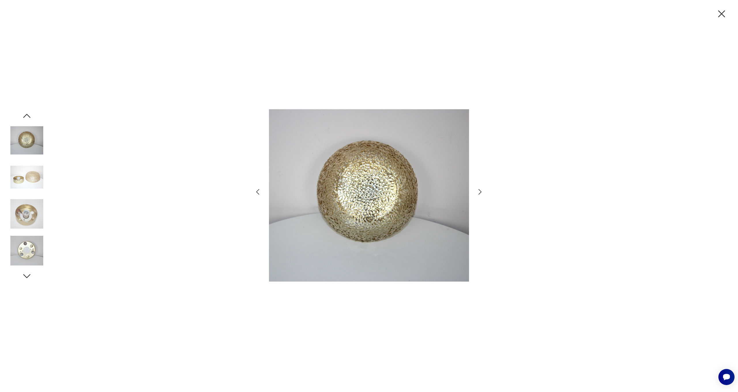
click at [256, 192] on icon "button" at bounding box center [257, 192] width 3 height 6
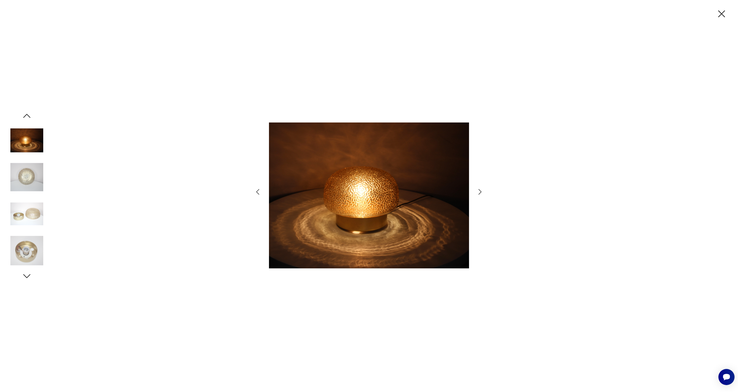
click at [257, 192] on icon "button" at bounding box center [257, 192] width 3 height 6
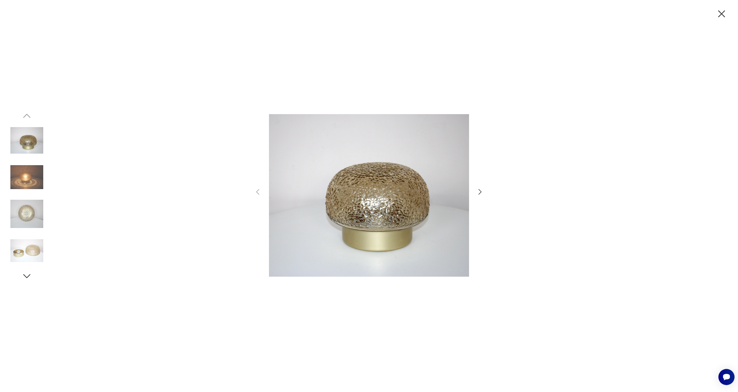
click at [478, 190] on icon "button" at bounding box center [480, 192] width 8 height 8
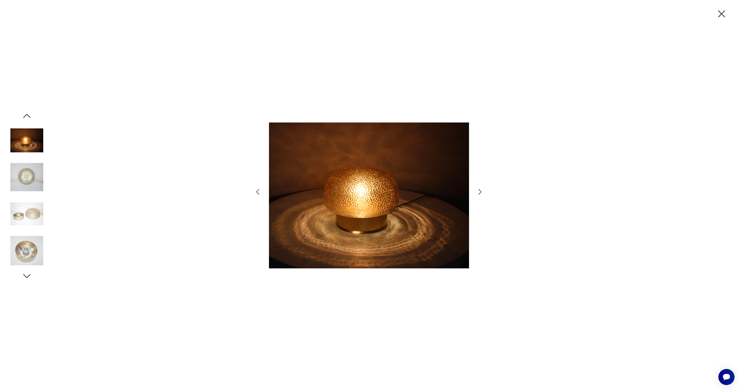
click at [480, 190] on icon "button" at bounding box center [479, 192] width 3 height 6
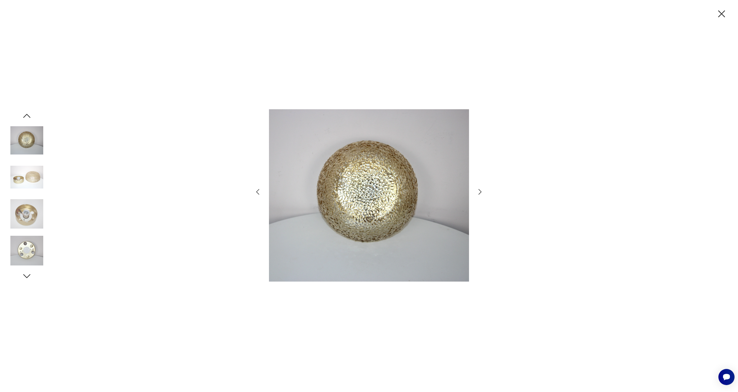
click at [480, 190] on icon "button" at bounding box center [479, 192] width 3 height 6
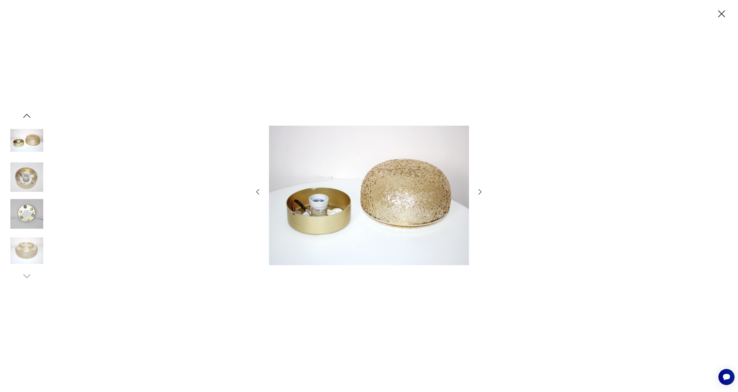
click at [480, 190] on icon "button" at bounding box center [479, 192] width 3 height 6
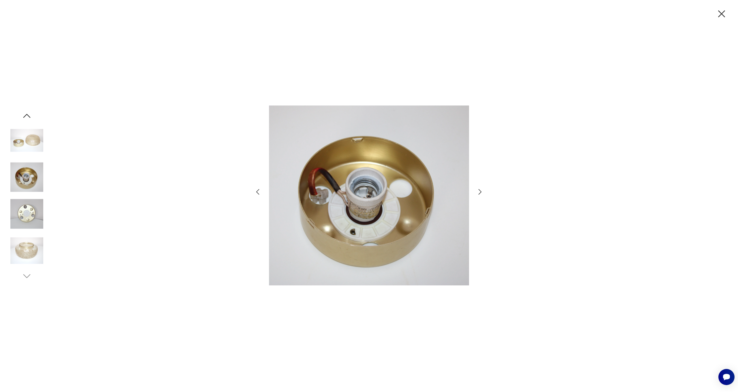
click at [480, 190] on icon "button" at bounding box center [479, 192] width 3 height 6
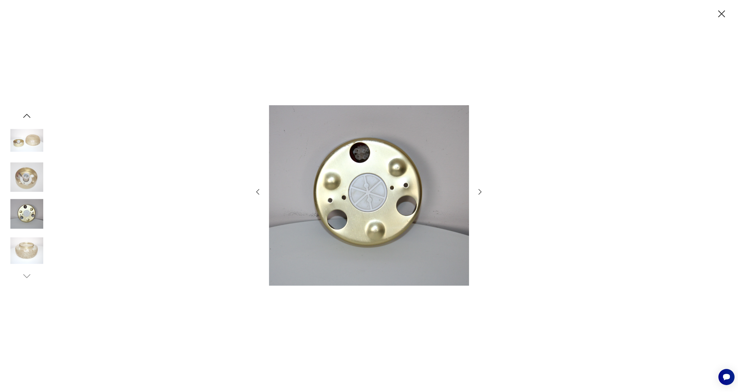
click at [480, 190] on icon "button" at bounding box center [479, 192] width 3 height 6
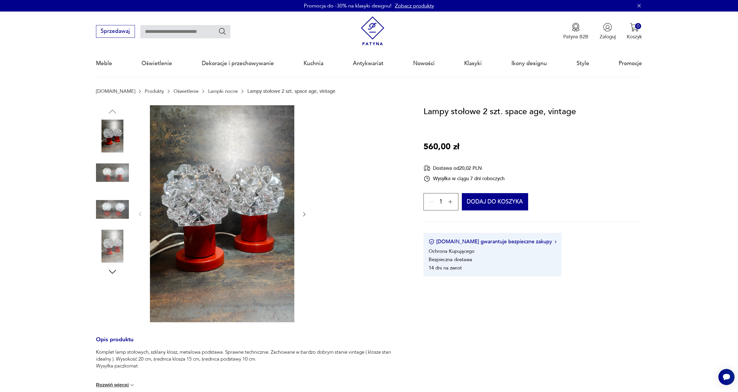
click at [102, 172] on img at bounding box center [112, 172] width 33 height 33
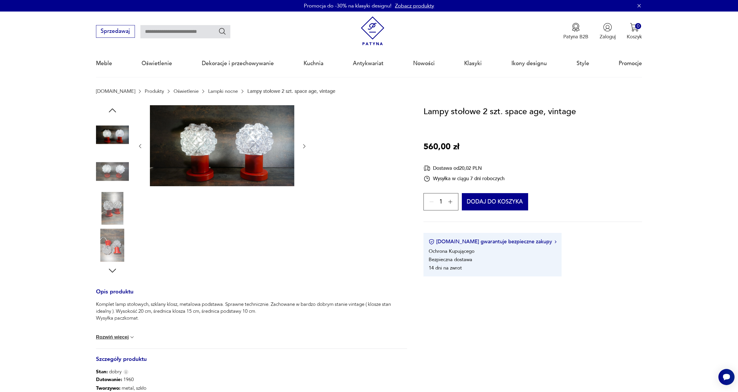
click at [113, 226] on div at bounding box center [112, 154] width 33 height 144
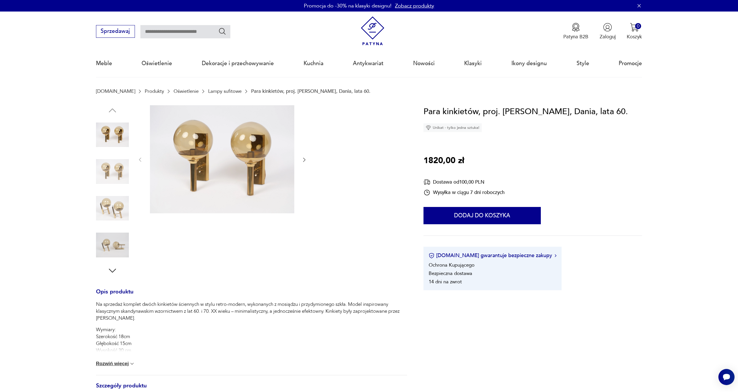
click at [109, 223] on img at bounding box center [112, 208] width 33 height 33
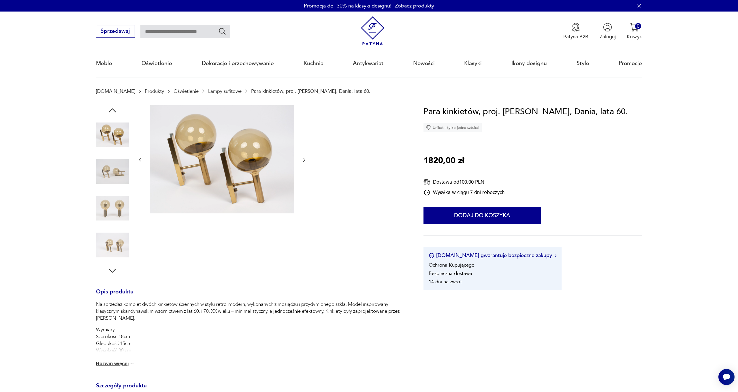
click at [111, 197] on img at bounding box center [112, 208] width 33 height 33
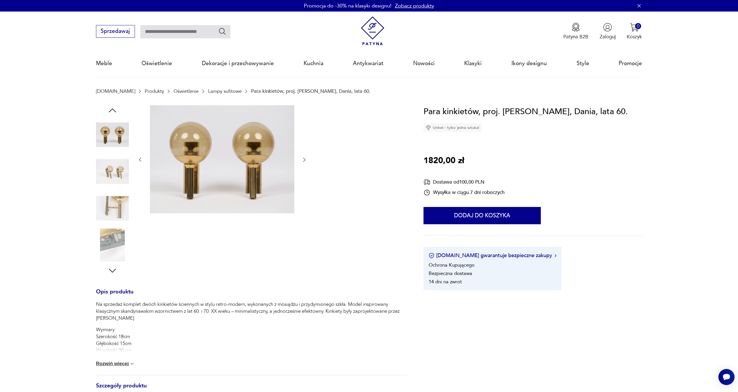
click at [112, 220] on img at bounding box center [112, 208] width 33 height 33
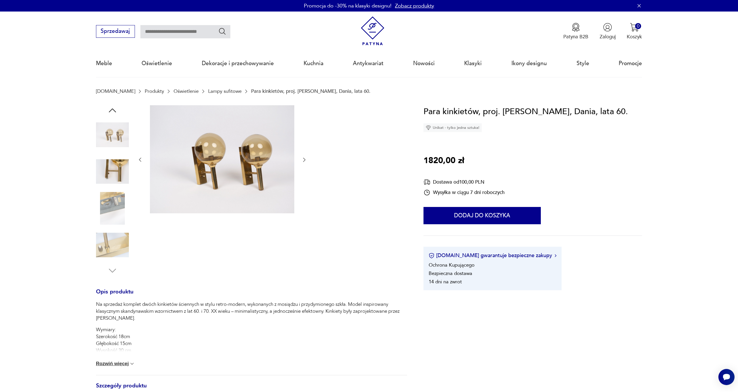
click at [110, 233] on img at bounding box center [112, 244] width 33 height 33
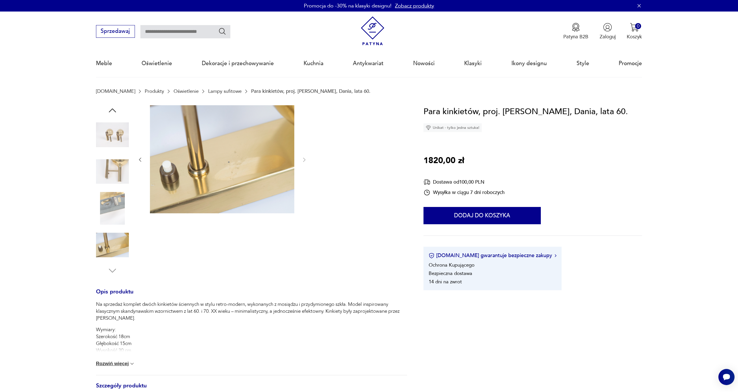
click at [101, 134] on img at bounding box center [112, 134] width 33 height 33
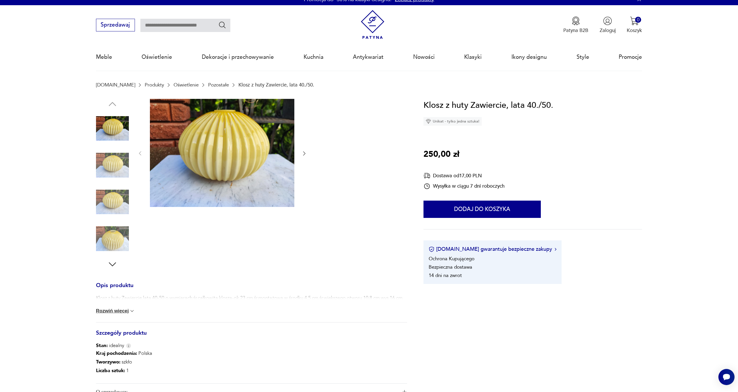
scroll to position [7, 0]
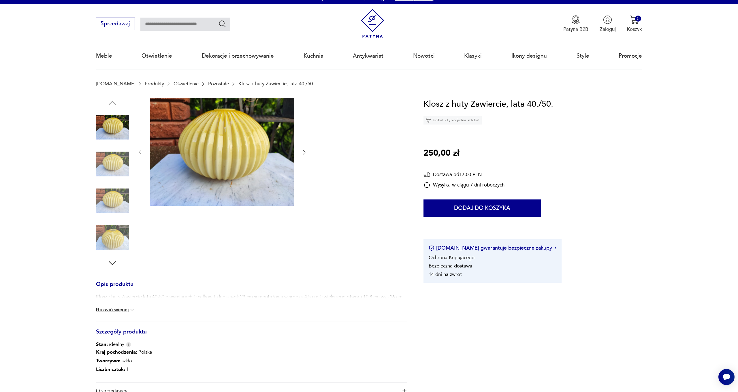
click at [304, 152] on icon "button" at bounding box center [304, 152] width 6 height 6
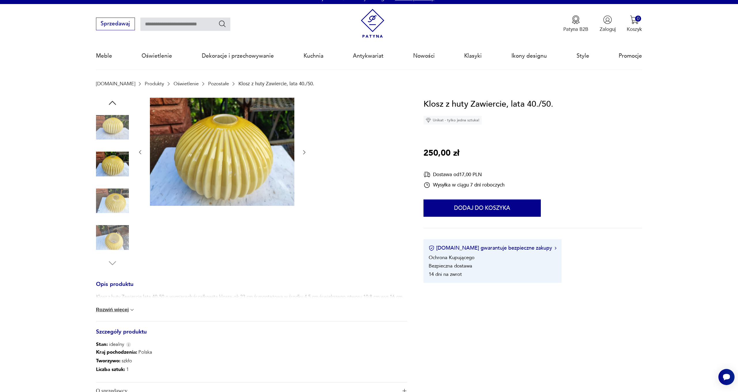
click at [304, 152] on icon "button" at bounding box center [304, 152] width 6 height 6
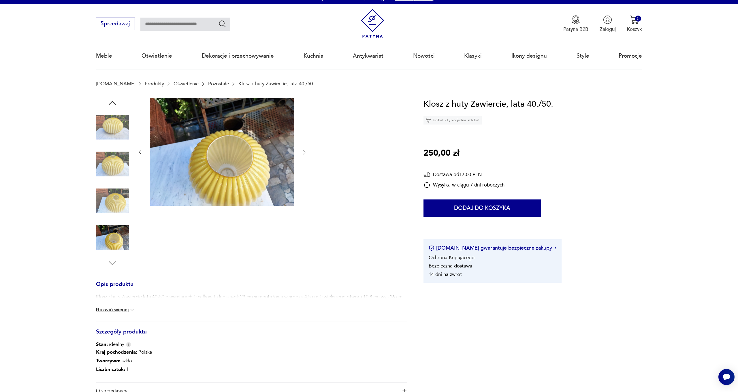
click at [109, 132] on img at bounding box center [112, 127] width 33 height 33
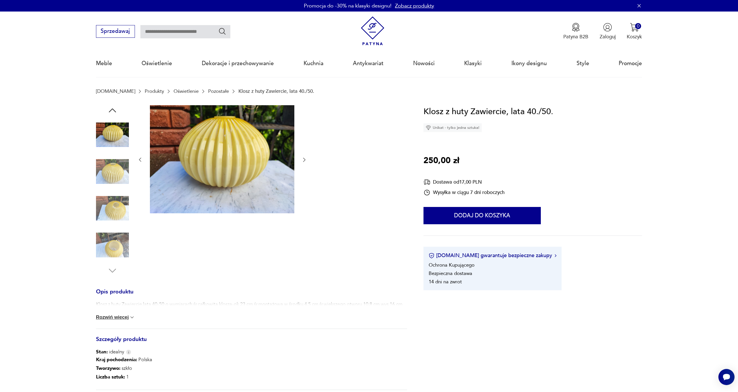
scroll to position [0, 0]
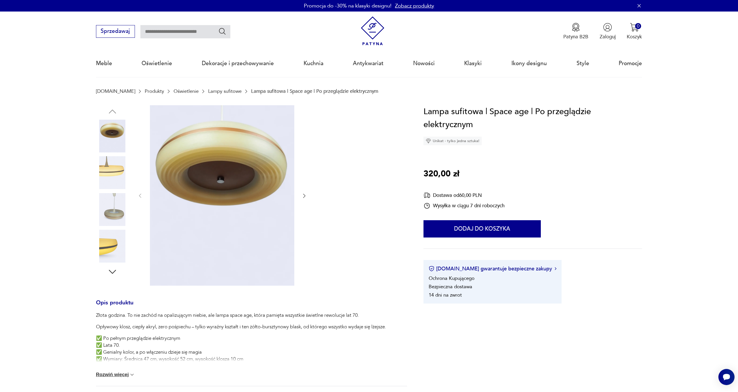
click at [304, 197] on icon "button" at bounding box center [304, 196] width 2 height 4
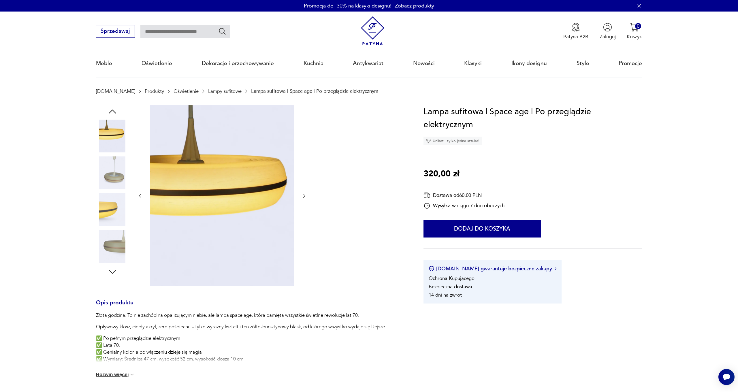
click at [304, 197] on icon "button" at bounding box center [304, 196] width 2 height 4
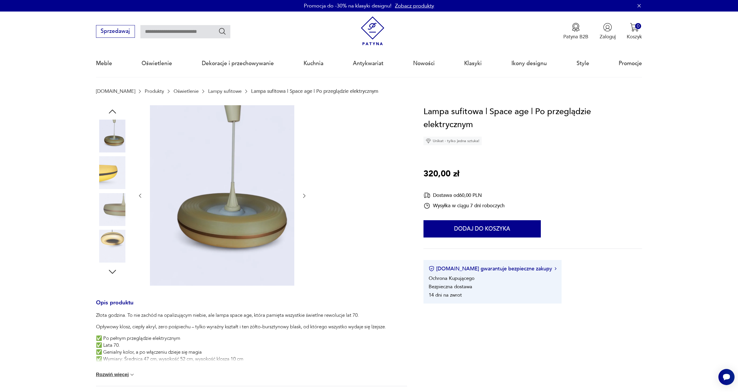
click at [304, 197] on icon "button" at bounding box center [304, 196] width 2 height 4
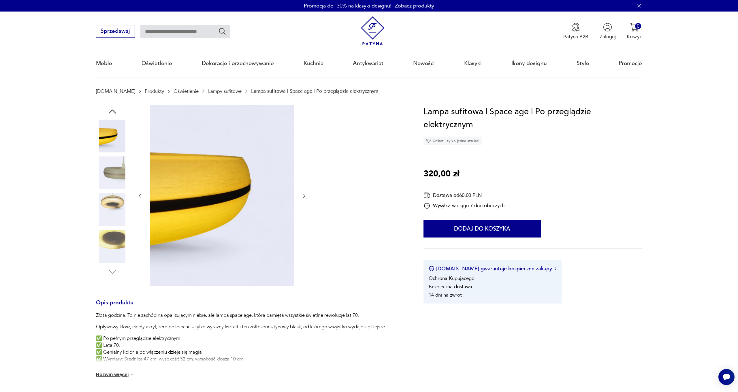
click at [304, 197] on icon "button" at bounding box center [304, 196] width 2 height 4
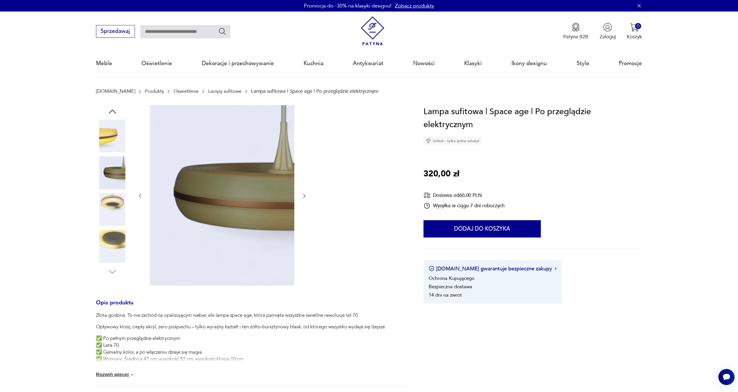
click at [304, 197] on icon "button" at bounding box center [304, 196] width 2 height 4
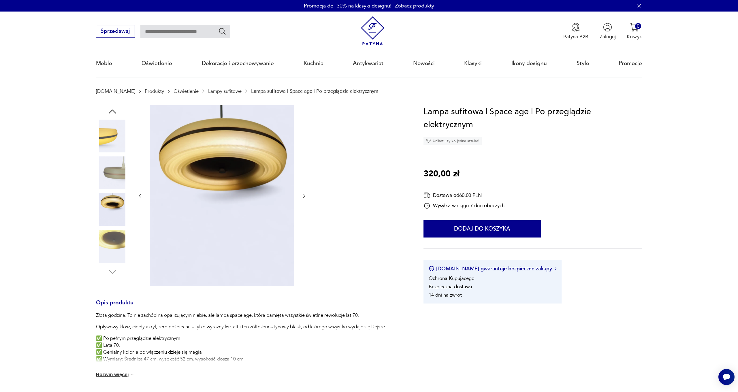
click at [304, 197] on icon "button" at bounding box center [304, 196] width 2 height 4
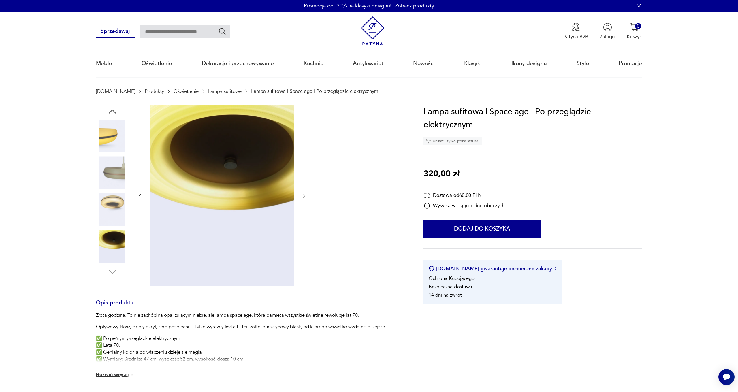
click at [115, 141] on img at bounding box center [112, 136] width 33 height 33
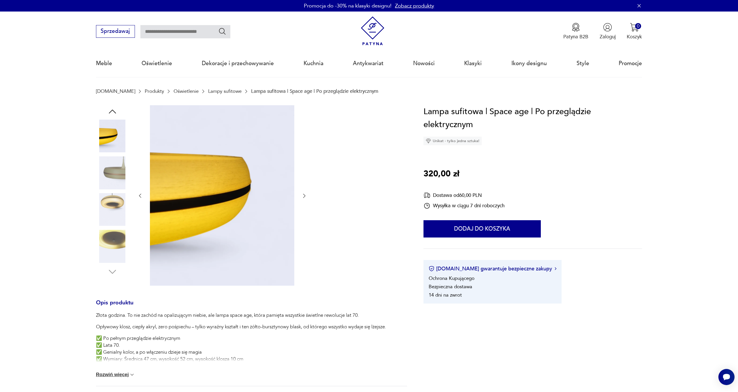
click at [116, 112] on icon "button" at bounding box center [112, 111] width 10 height 10
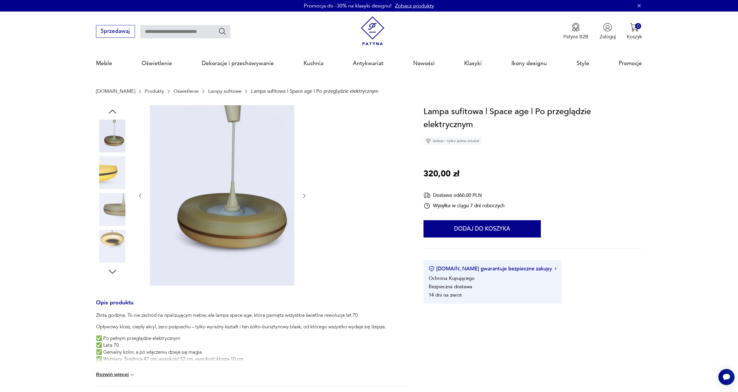
click at [116, 113] on icon "button" at bounding box center [112, 111] width 7 height 4
click at [116, 112] on icon "button" at bounding box center [112, 111] width 10 height 10
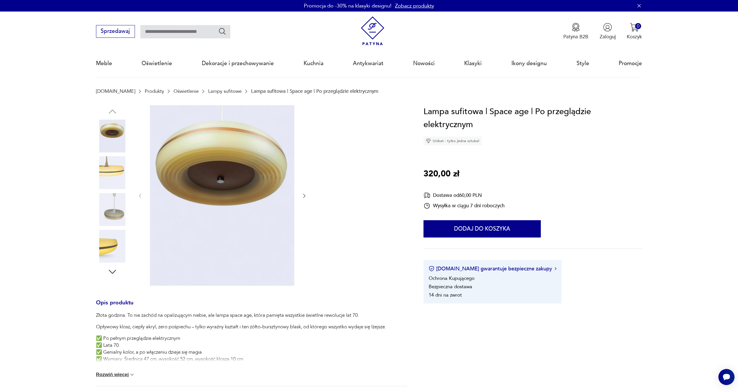
click at [114, 127] on img at bounding box center [112, 136] width 33 height 33
click at [96, 176] on img at bounding box center [112, 172] width 33 height 33
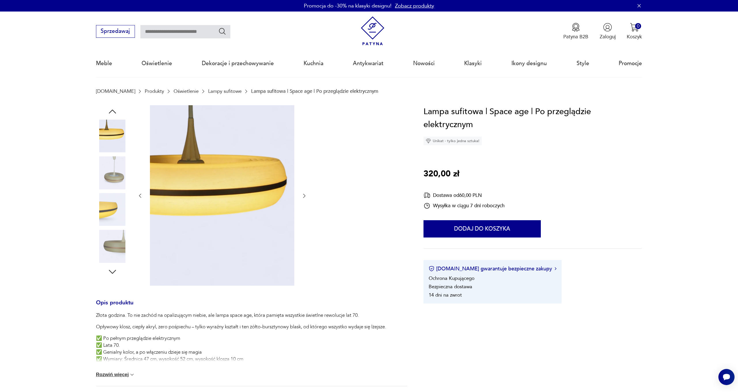
click at [111, 177] on img at bounding box center [112, 172] width 33 height 33
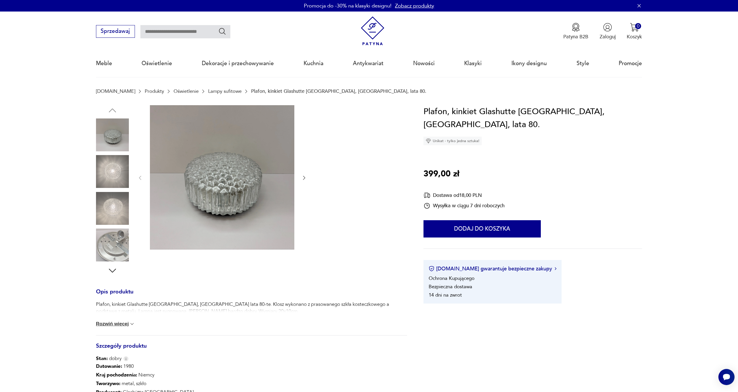
click at [304, 177] on icon "button" at bounding box center [304, 178] width 2 height 4
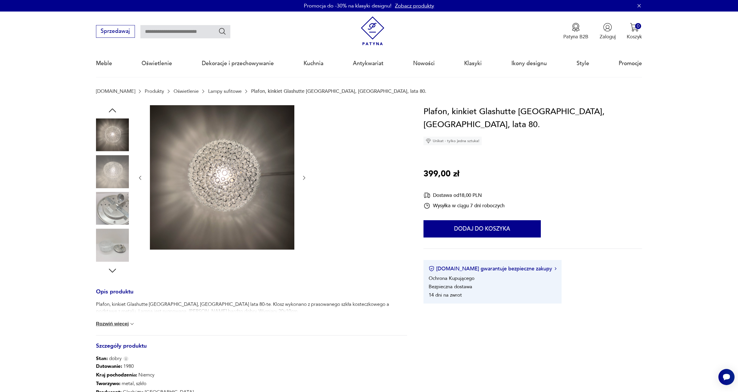
click at [304, 177] on icon "button" at bounding box center [304, 178] width 2 height 4
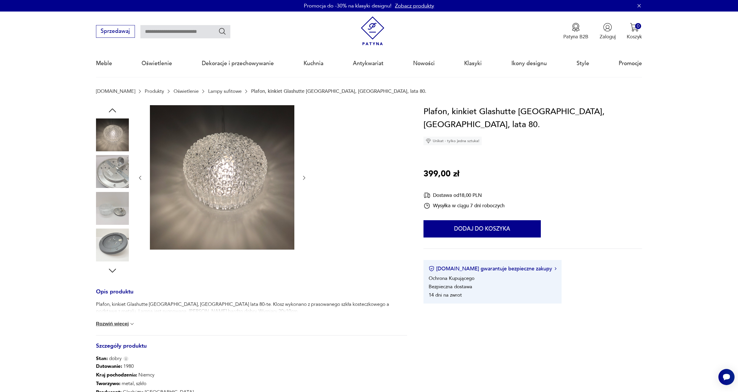
click at [304, 177] on icon "button" at bounding box center [304, 178] width 2 height 4
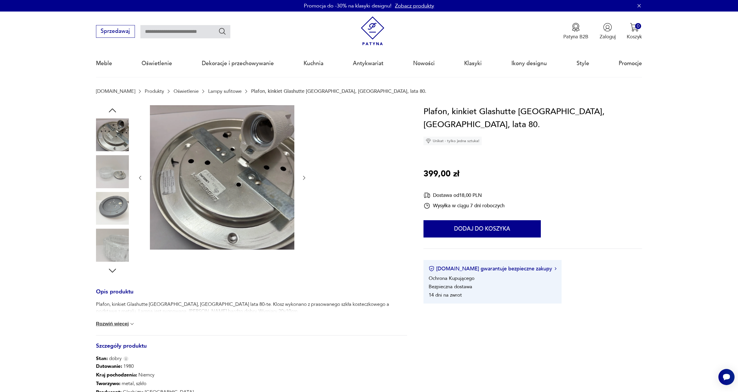
click at [119, 252] on img at bounding box center [112, 244] width 33 height 33
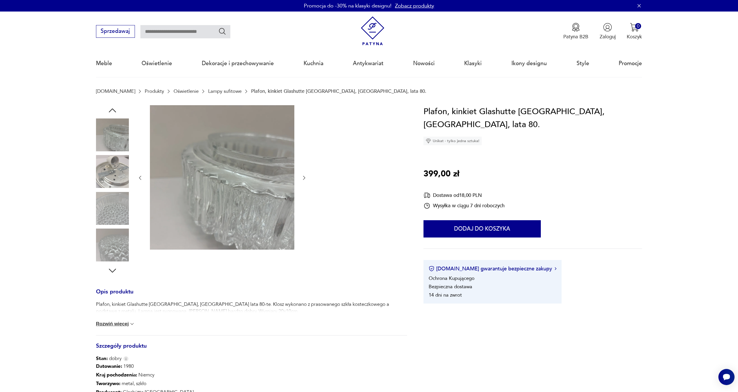
click at [111, 267] on icon "button" at bounding box center [112, 270] width 10 height 10
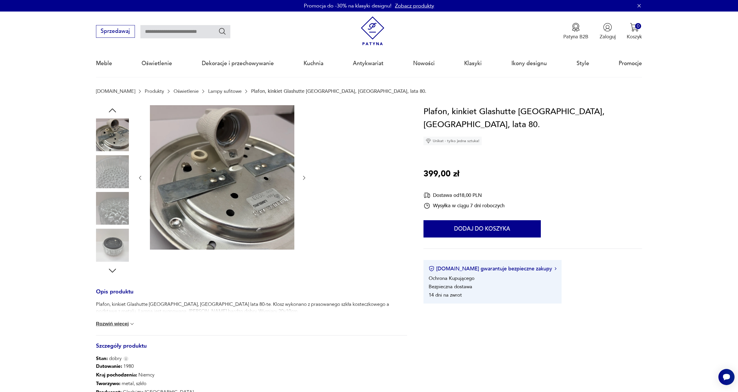
click at [115, 218] on img at bounding box center [112, 208] width 33 height 33
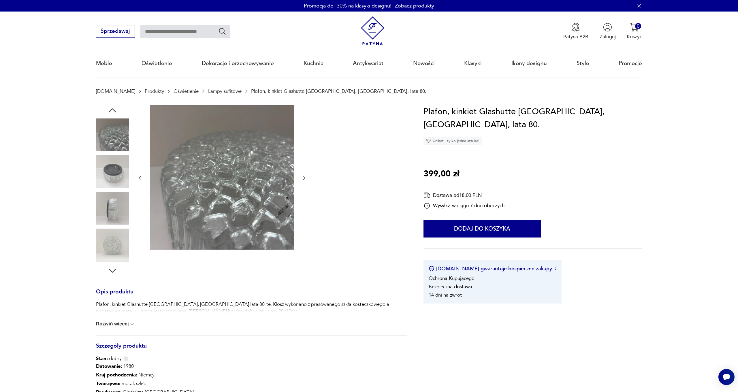
click at [109, 217] on img at bounding box center [112, 208] width 33 height 33
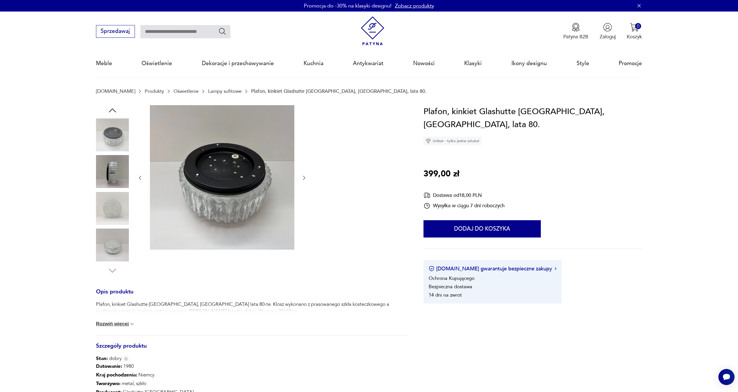
click at [111, 208] on img at bounding box center [112, 208] width 33 height 33
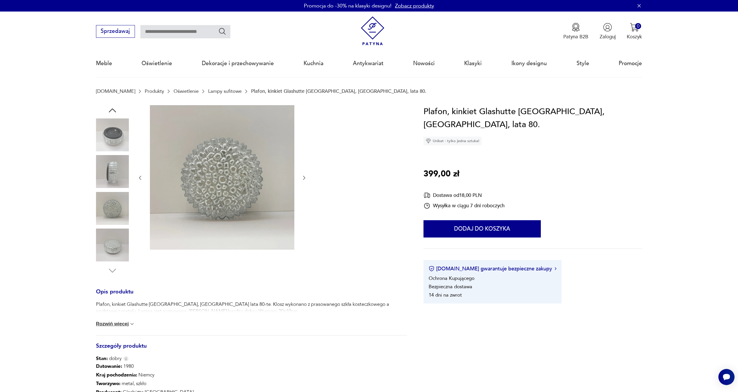
click at [109, 235] on img at bounding box center [112, 244] width 33 height 33
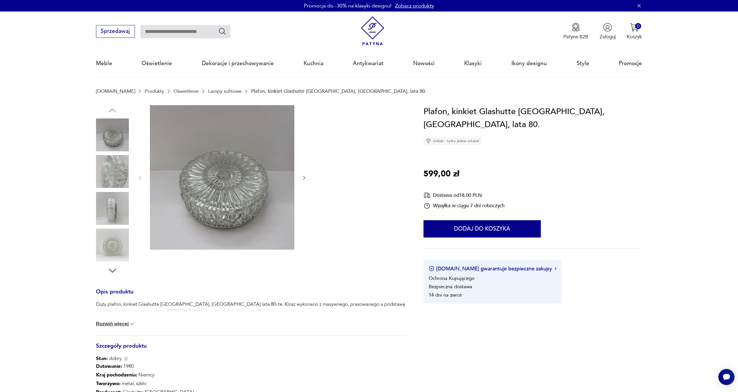
click at [304, 178] on icon "button" at bounding box center [304, 178] width 2 height 4
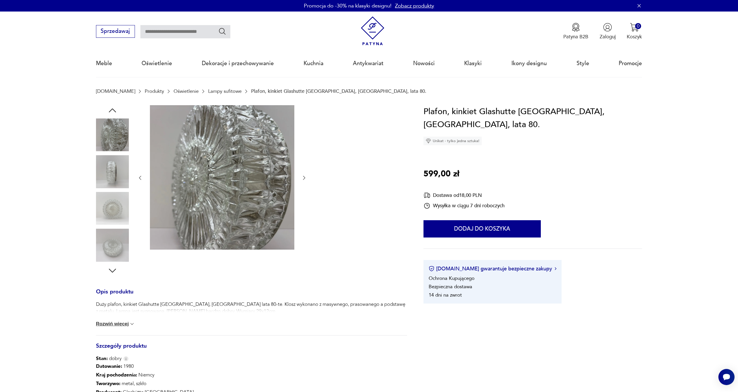
click at [304, 178] on icon "button" at bounding box center [304, 178] width 2 height 4
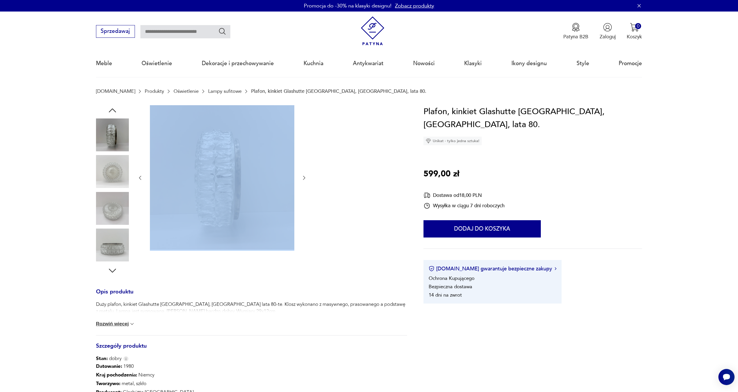
drag, startPoint x: 401, startPoint y: 241, endPoint x: 309, endPoint y: 188, distance: 105.7
click at [309, 188] on section "Opis produktu Duży plafon, kinkiet Glashutte [GEOGRAPHIC_DATA], [GEOGRAPHIC_DAT…" at bounding box center [369, 289] width 738 height 368
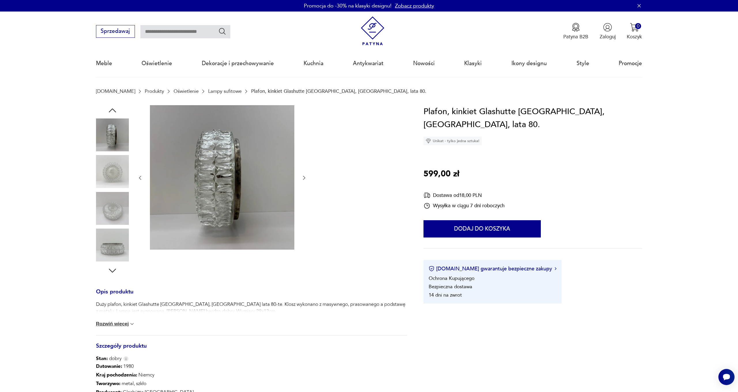
click at [307, 179] on div at bounding box center [251, 190] width 311 height 171
click at [307, 179] on icon "button" at bounding box center [304, 178] width 6 height 6
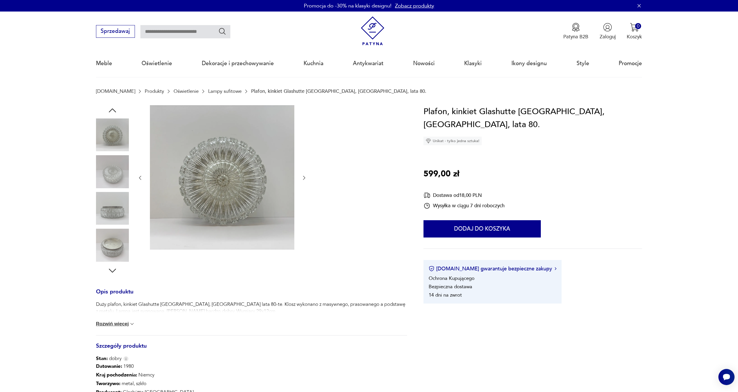
click at [307, 179] on icon "button" at bounding box center [304, 178] width 6 height 6
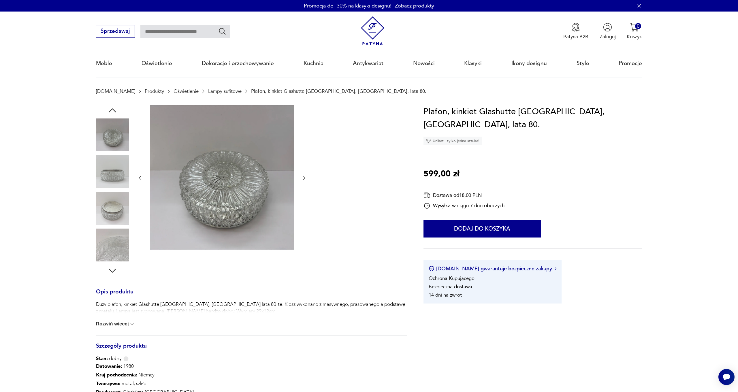
click at [307, 179] on icon "button" at bounding box center [304, 178] width 6 height 6
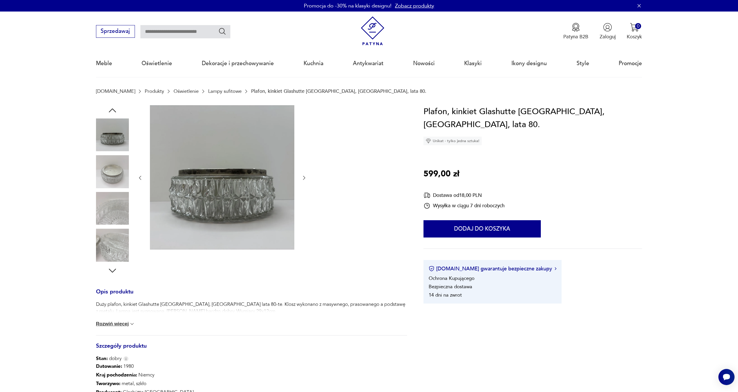
click at [307, 179] on icon "button" at bounding box center [304, 178] width 6 height 6
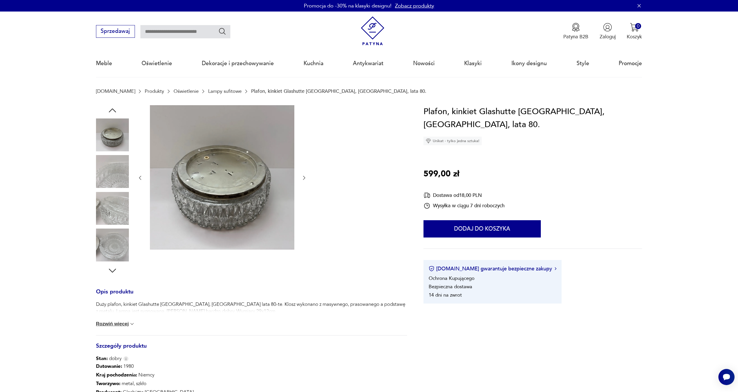
click at [307, 179] on icon "button" at bounding box center [304, 178] width 6 height 6
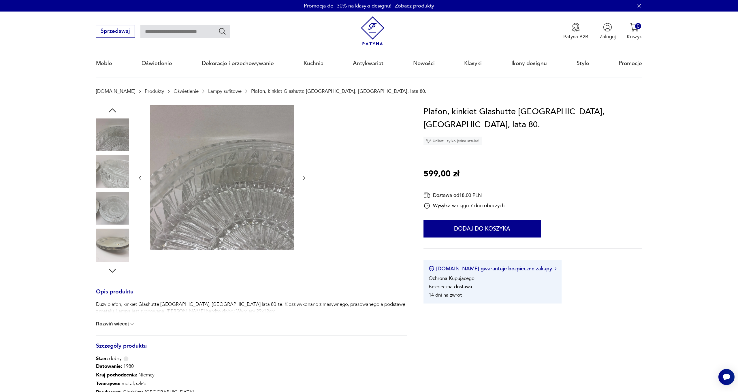
click at [307, 179] on icon "button" at bounding box center [304, 178] width 6 height 6
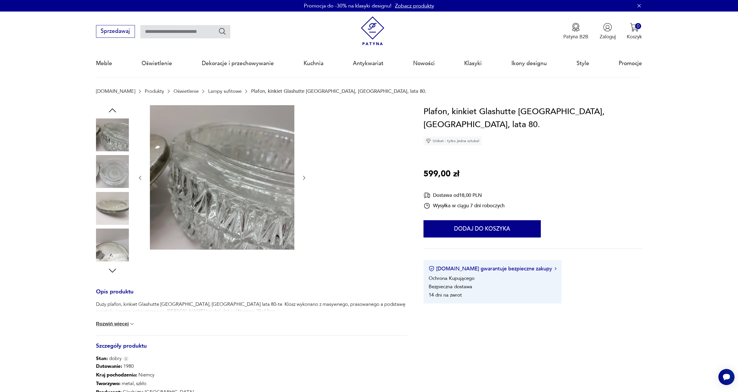
click at [307, 179] on icon "button" at bounding box center [304, 178] width 6 height 6
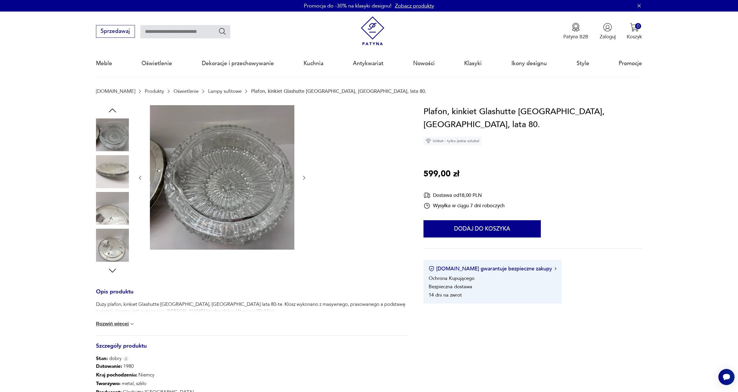
click at [307, 179] on icon "button" at bounding box center [304, 178] width 6 height 6
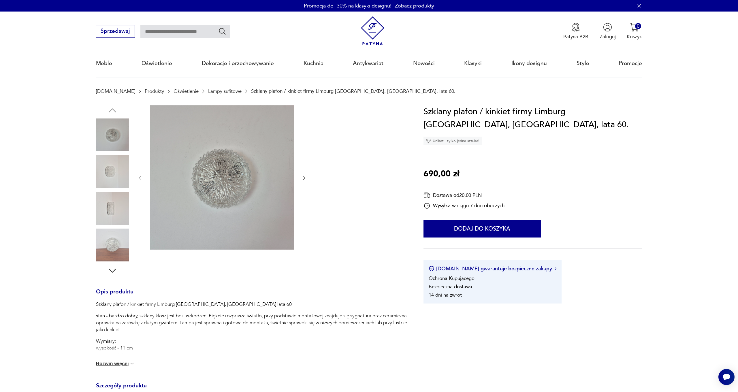
click div
click icon "button"
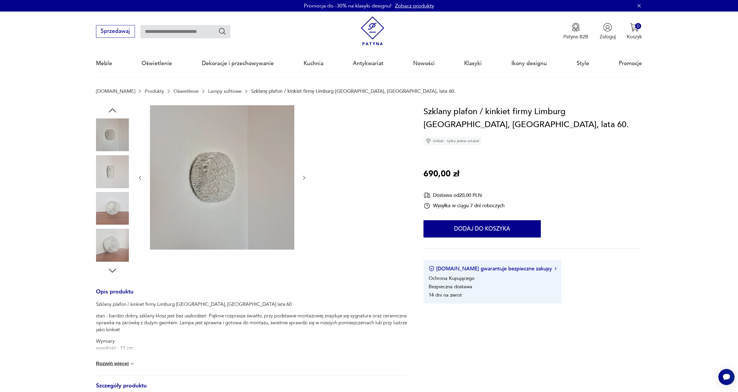
click icon "button"
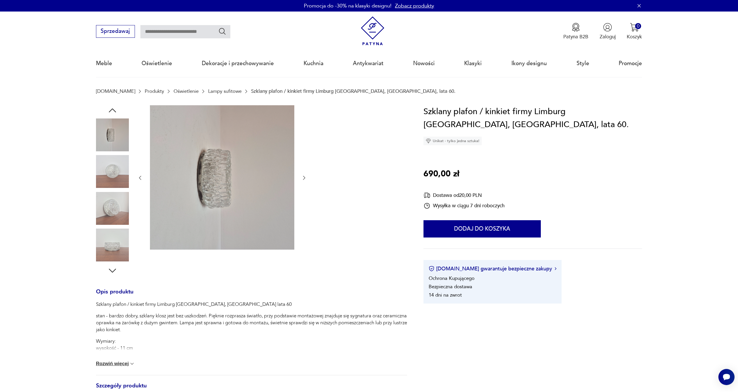
click icon "button"
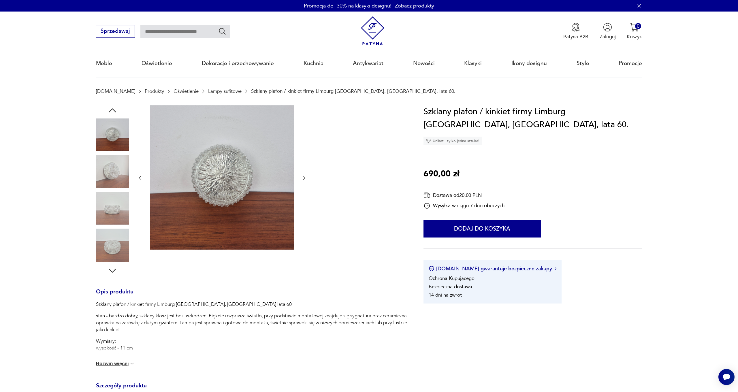
click icon "button"
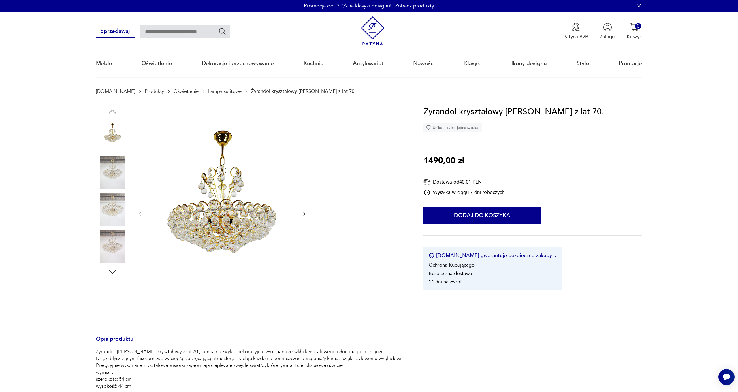
click at [116, 248] on img at bounding box center [112, 246] width 33 height 33
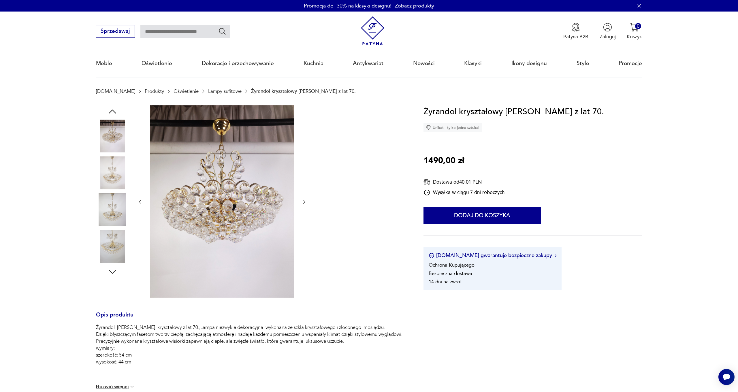
click at [117, 227] on div at bounding box center [112, 192] width 33 height 144
click at [116, 182] on img at bounding box center [112, 172] width 33 height 33
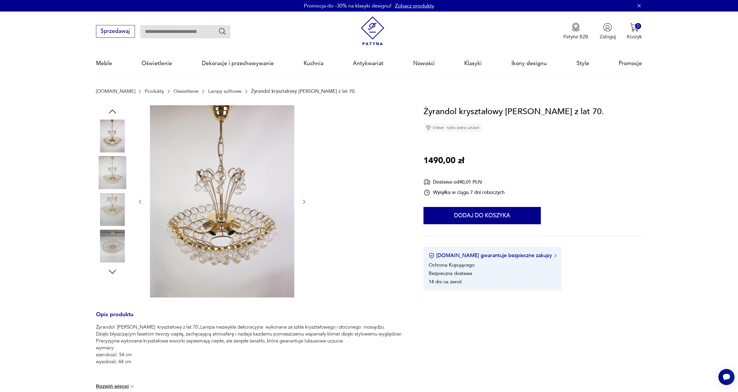
click at [304, 200] on icon "button" at bounding box center [304, 202] width 6 height 6
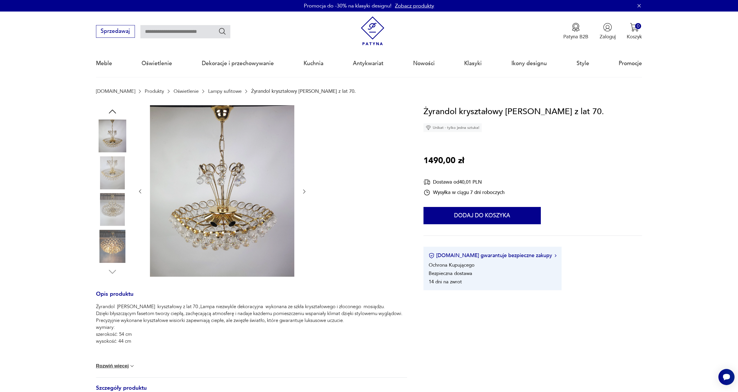
click at [304, 200] on div at bounding box center [222, 191] width 170 height 173
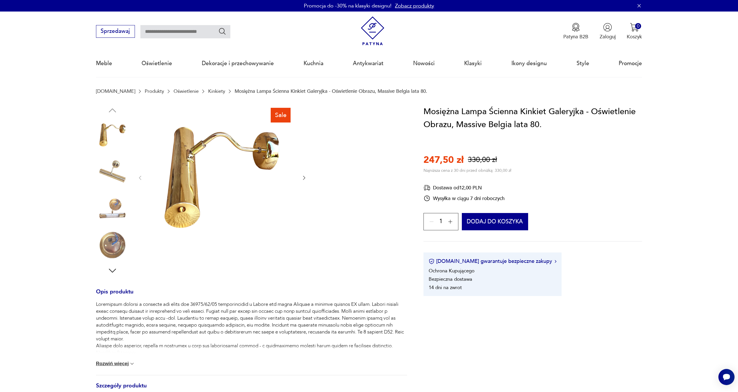
click at [304, 175] on icon "button" at bounding box center [304, 178] width 6 height 6
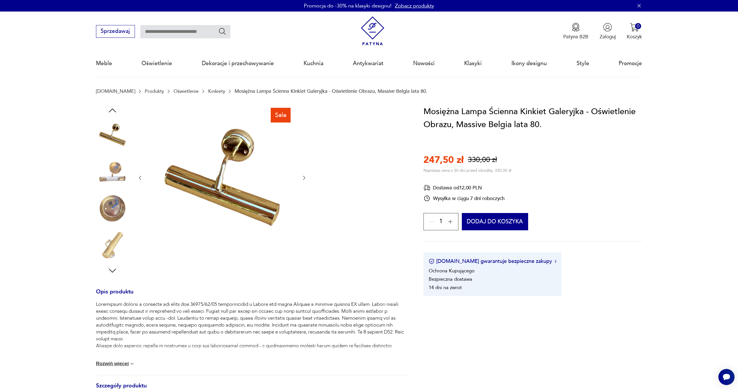
click at [301, 175] on div at bounding box center [222, 178] width 170 height 146
click at [303, 177] on icon "button" at bounding box center [304, 178] width 6 height 6
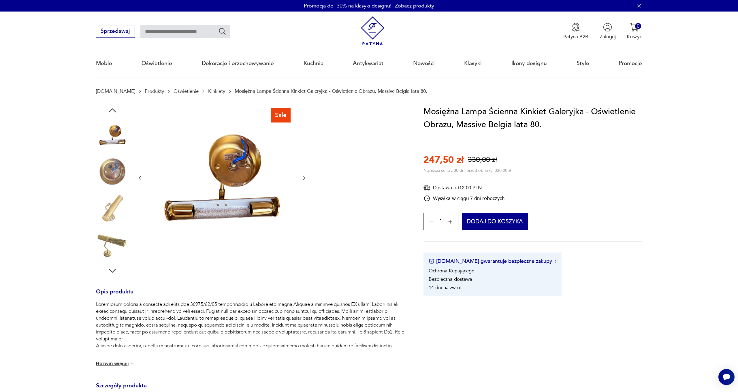
click at [303, 177] on icon "button" at bounding box center [304, 178] width 6 height 6
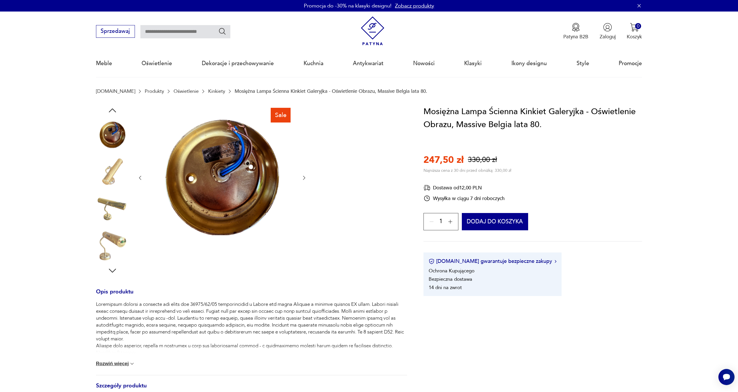
click at [303, 177] on icon "button" at bounding box center [304, 178] width 6 height 6
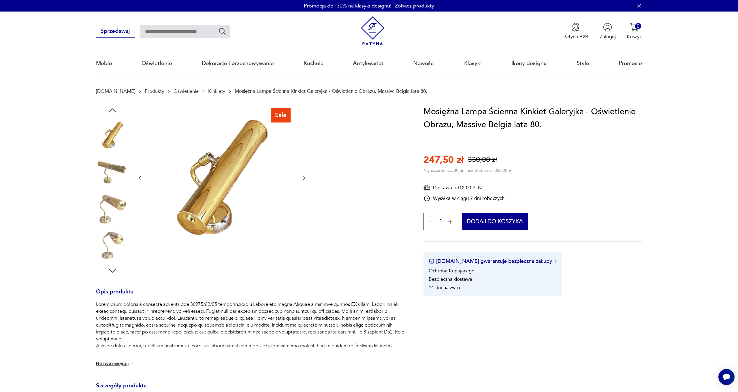
click at [303, 177] on icon "button" at bounding box center [304, 178] width 6 height 6
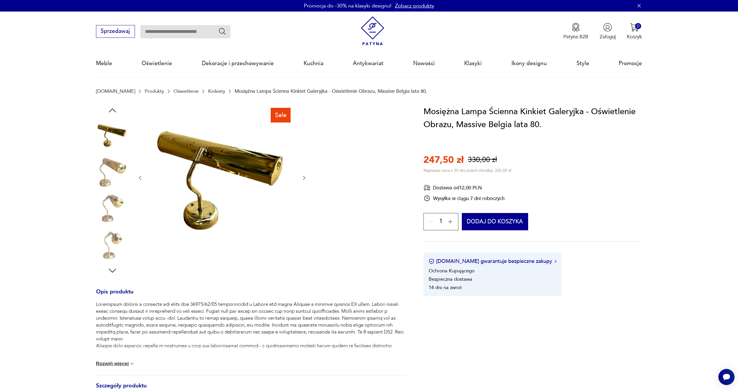
click at [303, 177] on icon "button" at bounding box center [304, 178] width 6 height 6
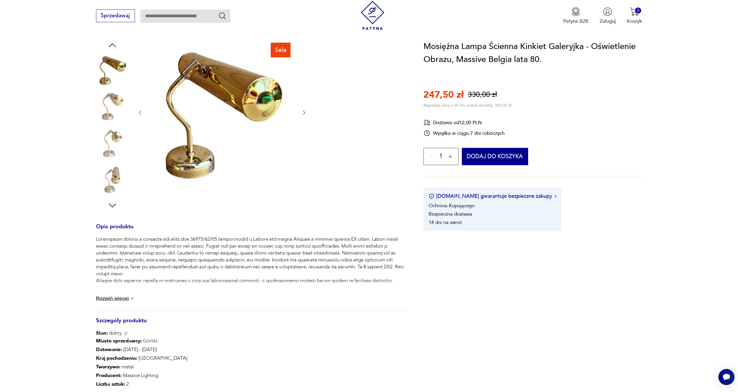
scroll to position [65, 0]
click at [127, 296] on button "Rozwiń więcej" at bounding box center [115, 298] width 39 height 6
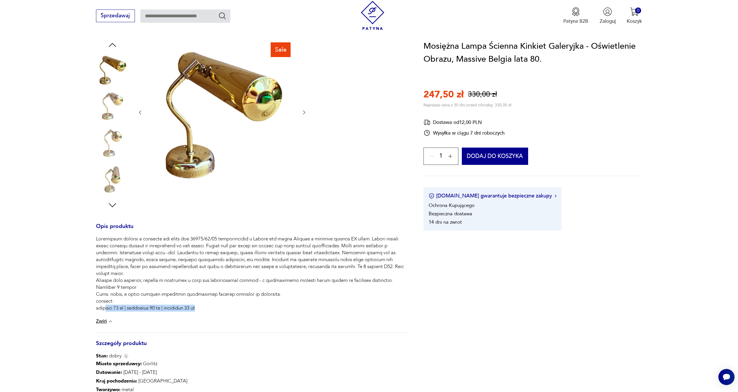
drag, startPoint x: 108, startPoint y: 306, endPoint x: 226, endPoint y: 306, distance: 118.1
click at [231, 307] on p at bounding box center [251, 273] width 311 height 76
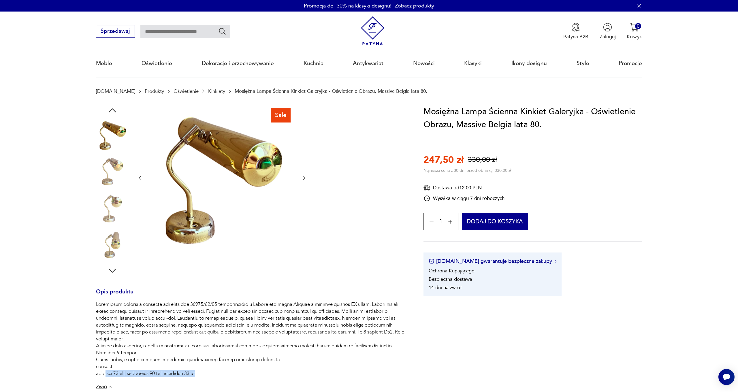
scroll to position [0, 0]
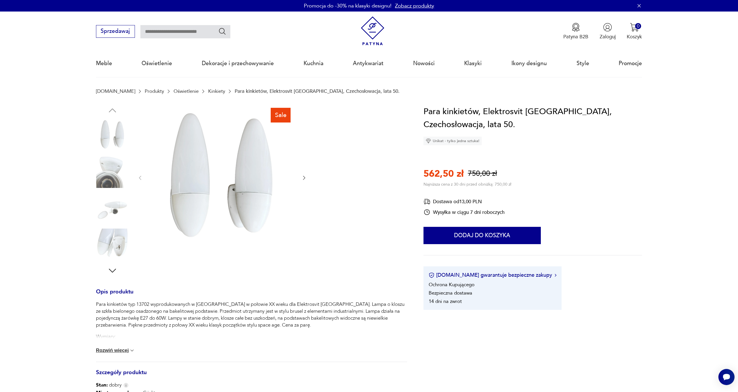
click at [303, 176] on icon "button" at bounding box center [304, 178] width 6 height 6
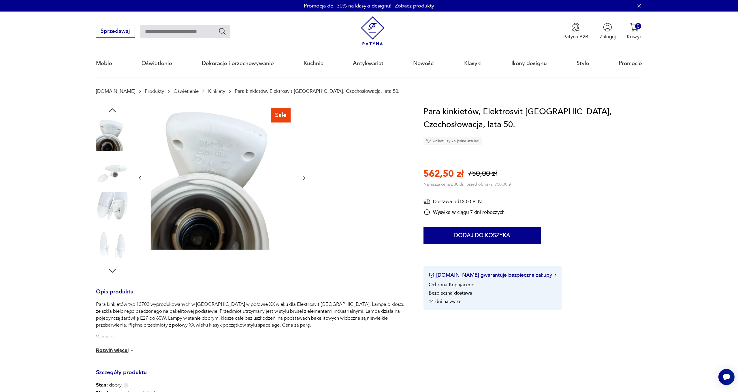
click at [305, 177] on icon "button" at bounding box center [304, 178] width 6 height 6
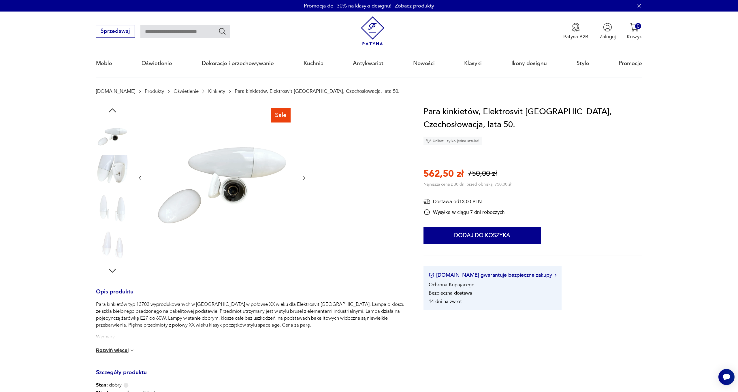
click at [305, 177] on icon "button" at bounding box center [304, 178] width 6 height 6
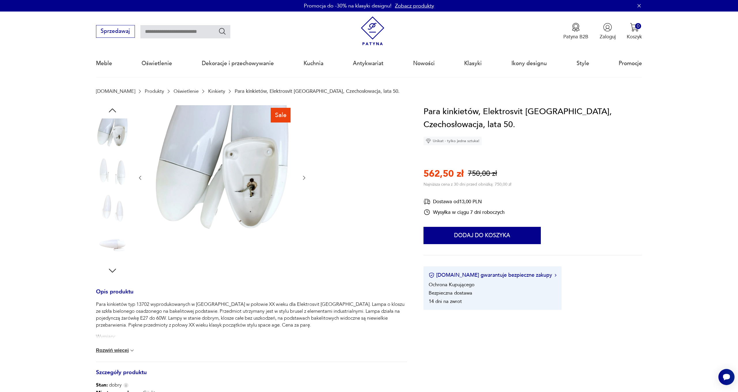
click at [305, 177] on icon "button" at bounding box center [304, 178] width 6 height 6
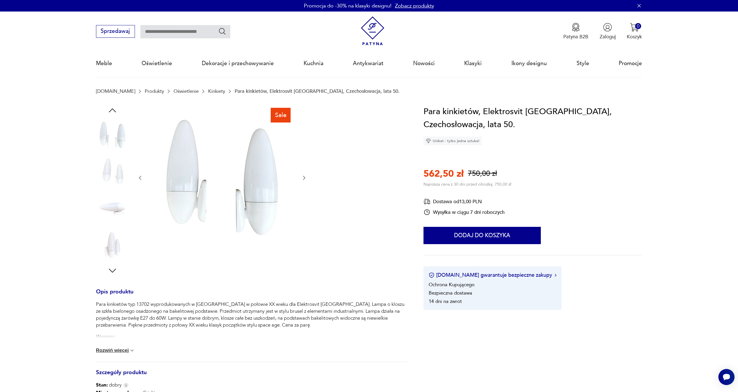
click at [305, 177] on icon "button" at bounding box center [304, 178] width 6 height 6
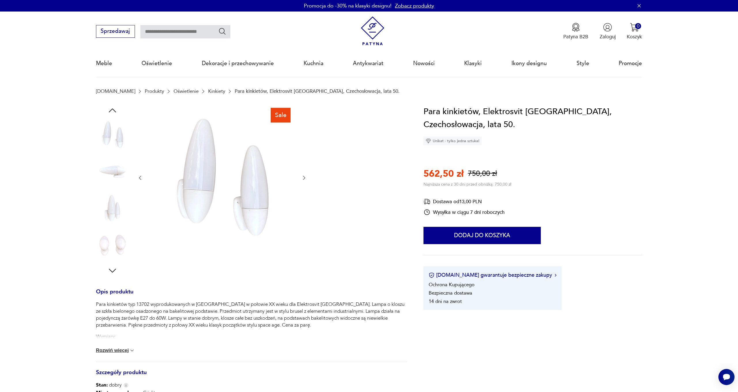
click at [305, 177] on icon "button" at bounding box center [304, 178] width 6 height 6
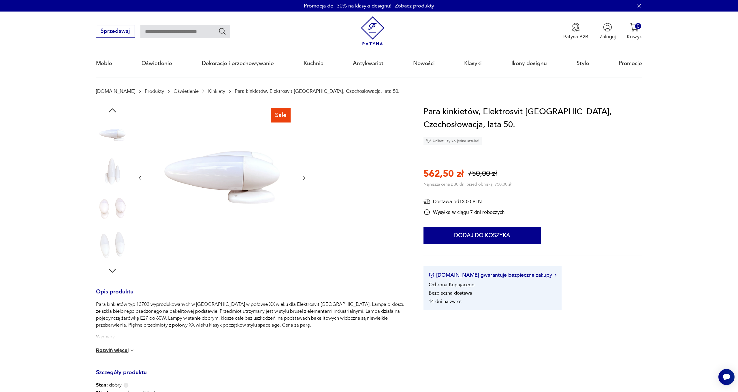
click at [305, 177] on icon "button" at bounding box center [304, 178] width 6 height 6
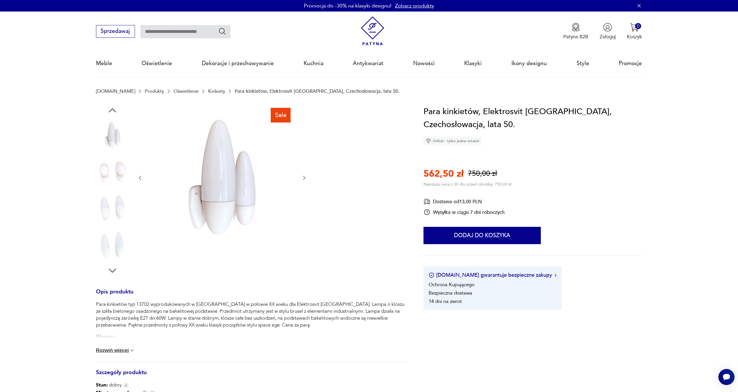
click at [305, 177] on icon "button" at bounding box center [304, 178] width 6 height 6
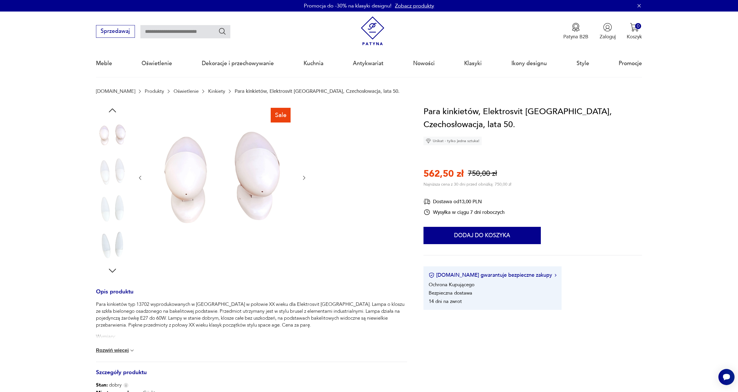
click at [305, 177] on icon "button" at bounding box center [304, 178] width 6 height 6
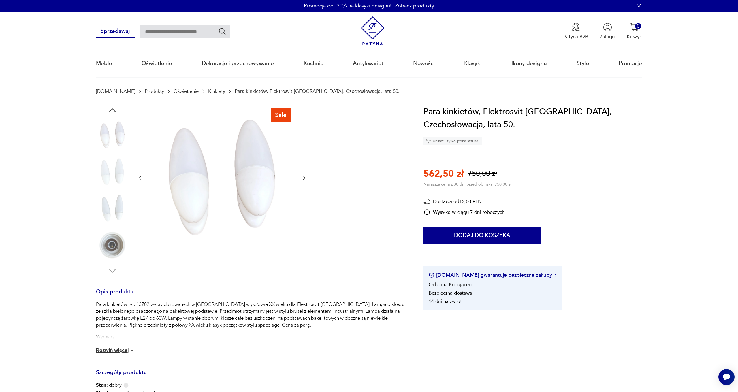
click at [302, 177] on icon "button" at bounding box center [304, 178] width 6 height 6
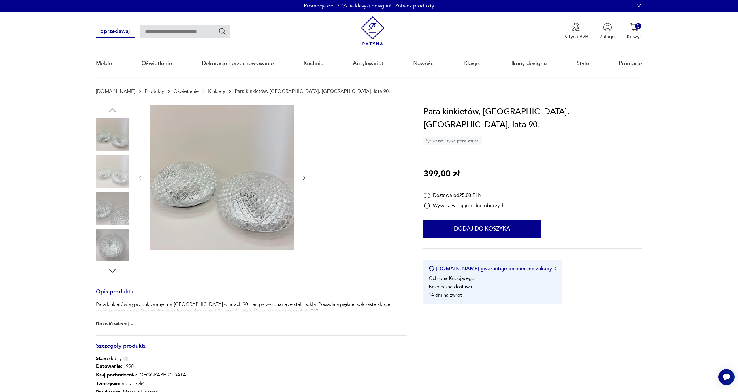
click at [305, 176] on icon "button" at bounding box center [304, 178] width 6 height 6
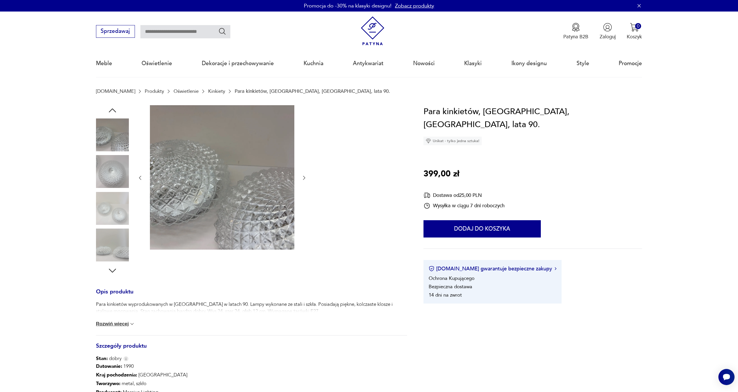
click at [305, 176] on icon "button" at bounding box center [304, 178] width 6 height 6
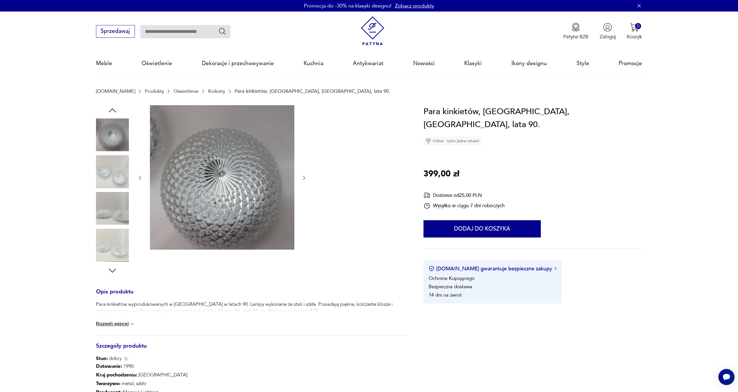
click at [305, 176] on icon "button" at bounding box center [304, 178] width 6 height 6
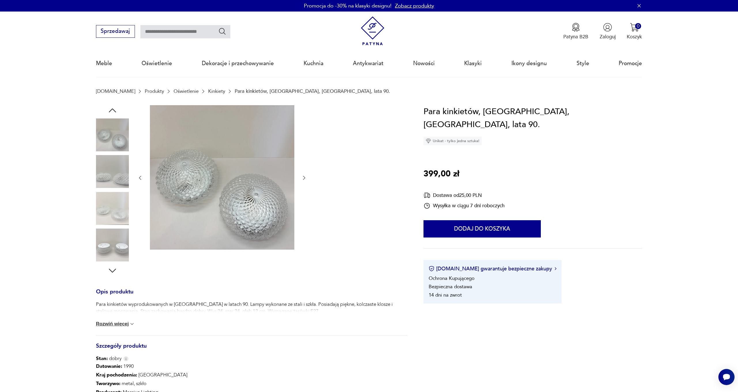
click at [305, 176] on icon "button" at bounding box center [304, 178] width 6 height 6
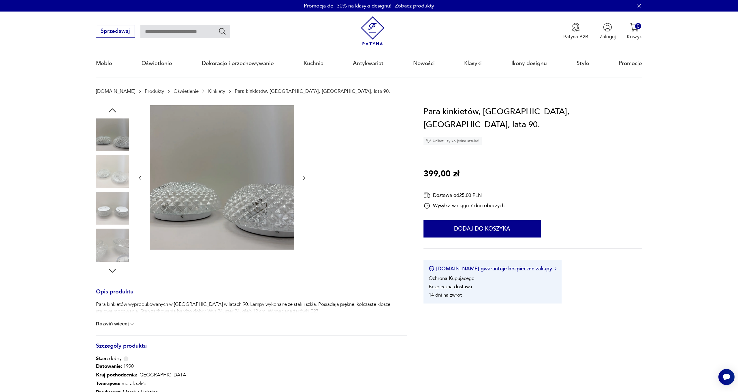
click at [305, 176] on icon "button" at bounding box center [304, 178] width 6 height 6
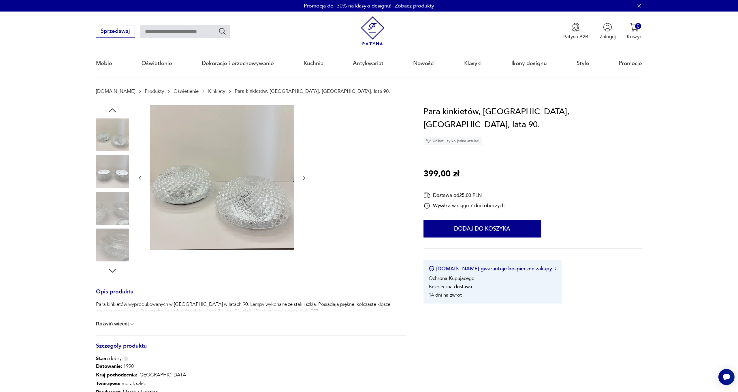
click at [106, 324] on button "Rozwiń więcej" at bounding box center [115, 324] width 39 height 6
click at [122, 245] on img at bounding box center [112, 244] width 33 height 33
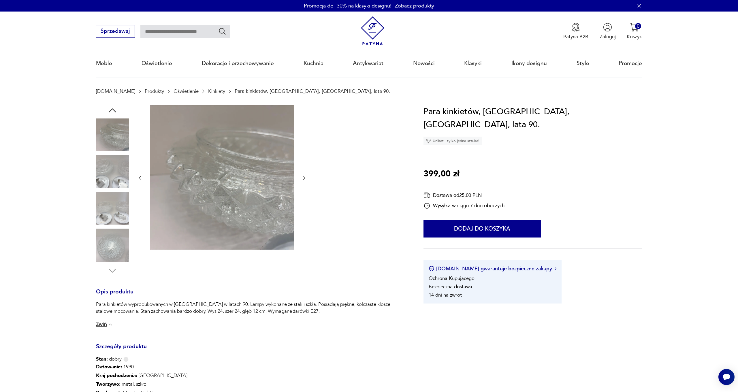
click at [214, 215] on img at bounding box center [222, 177] width 144 height 144
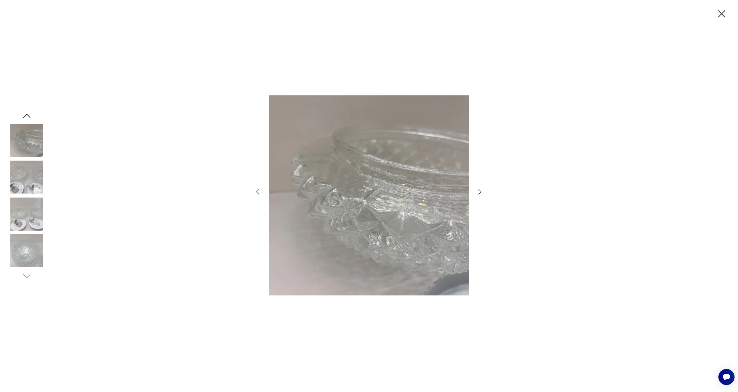
click at [488, 189] on div at bounding box center [369, 196] width 738 height 392
click at [481, 189] on icon "button" at bounding box center [480, 192] width 8 height 8
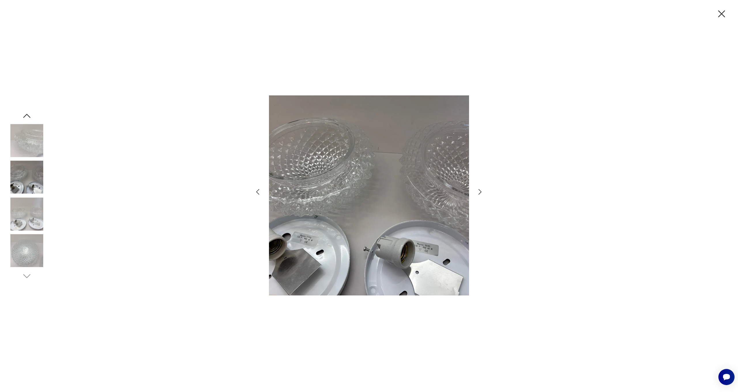
click at [481, 189] on icon "button" at bounding box center [480, 192] width 8 height 8
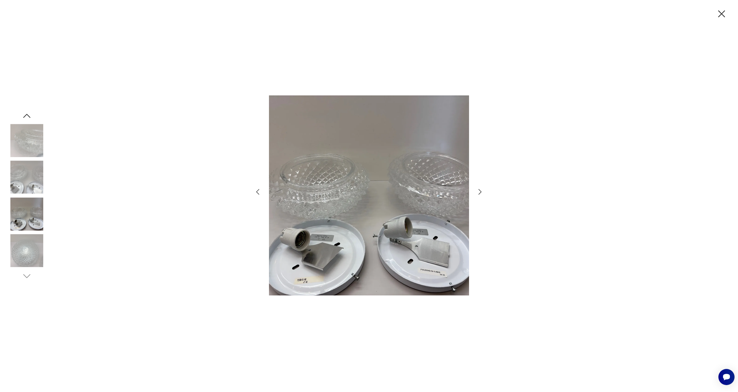
click at [481, 189] on icon "button" at bounding box center [480, 192] width 8 height 8
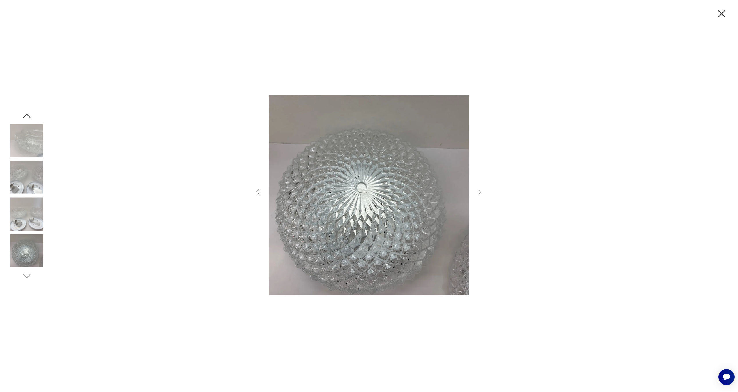
click at [25, 137] on img at bounding box center [26, 140] width 33 height 33
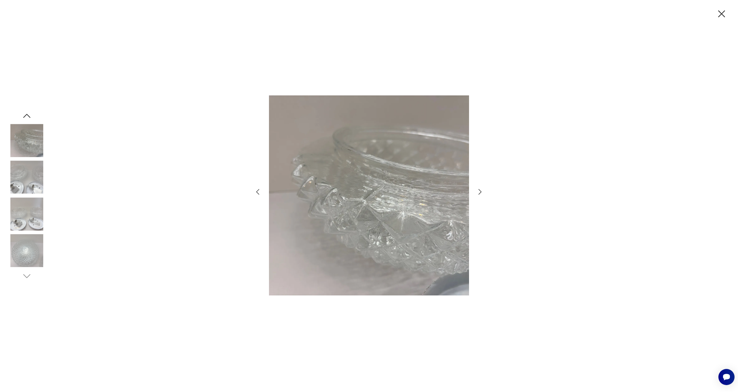
click at [26, 112] on icon "button" at bounding box center [27, 116] width 10 height 10
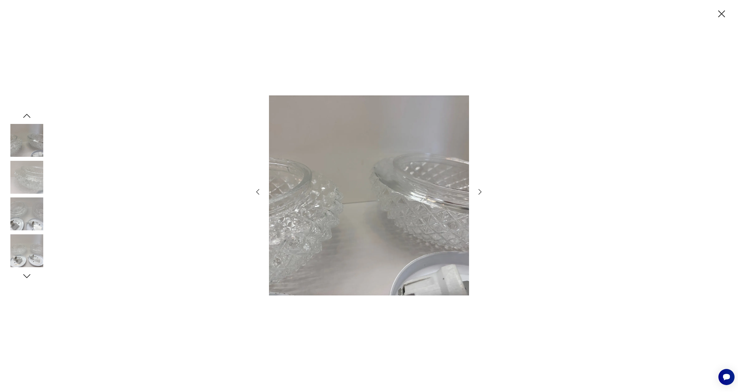
click at [26, 112] on icon "button" at bounding box center [27, 116] width 10 height 10
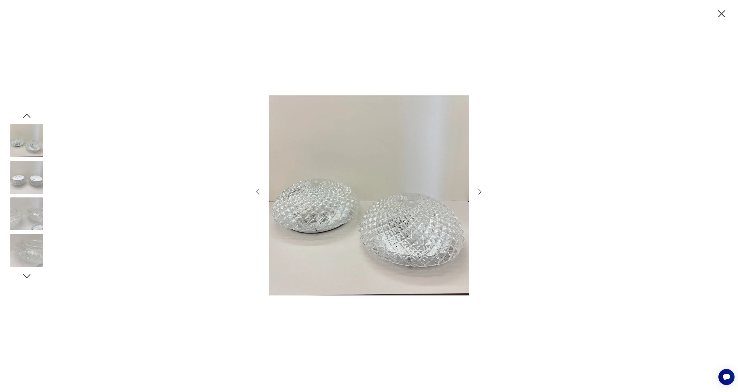
click at [26, 112] on icon "button" at bounding box center [27, 116] width 10 height 10
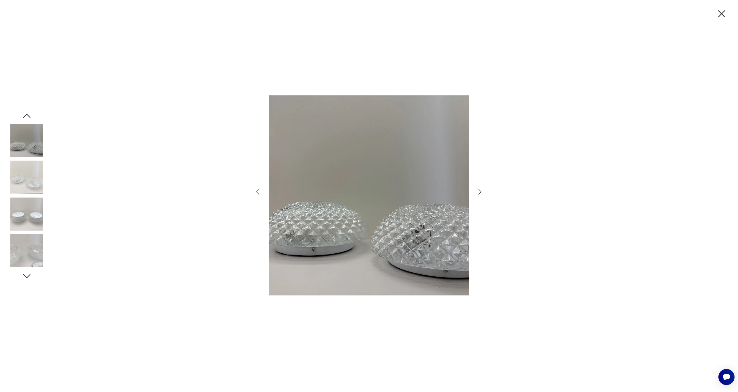
click at [26, 112] on icon "button" at bounding box center [27, 116] width 10 height 10
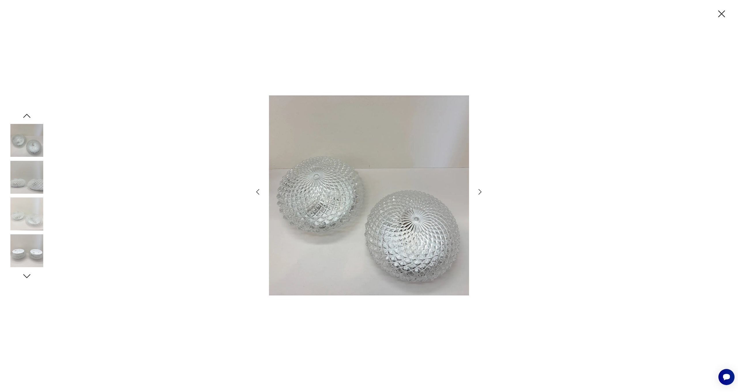
click at [30, 187] on img at bounding box center [26, 177] width 33 height 33
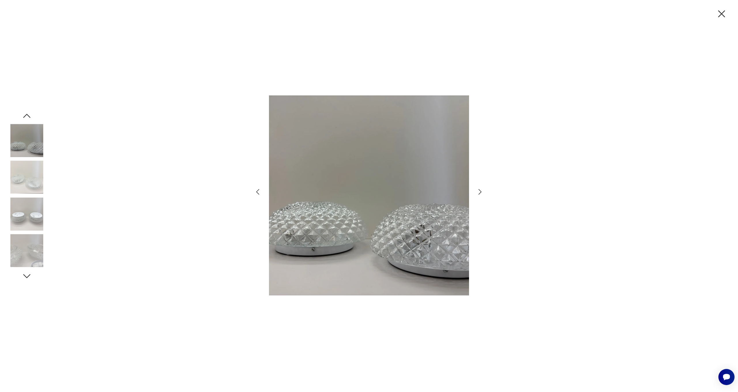
click at [27, 116] on icon "button" at bounding box center [27, 116] width 10 height 10
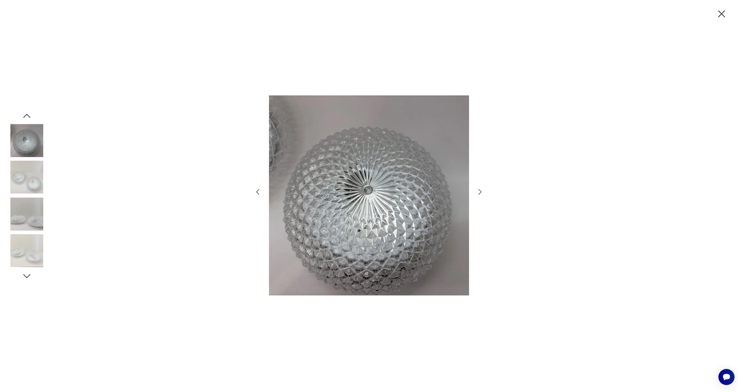
click at [25, 145] on img at bounding box center [26, 140] width 33 height 33
click at [20, 176] on img at bounding box center [26, 177] width 33 height 33
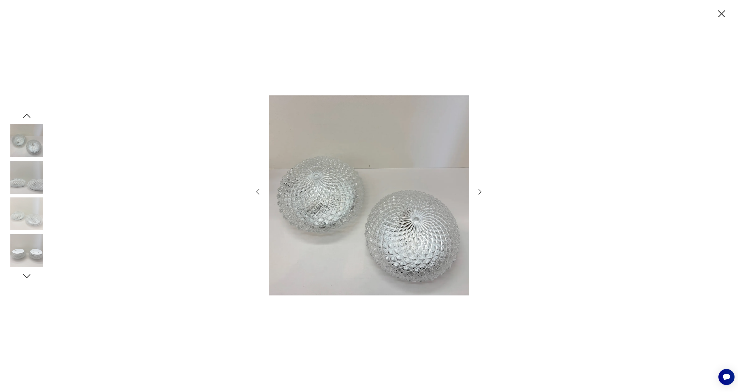
click at [20, 190] on img at bounding box center [26, 177] width 33 height 33
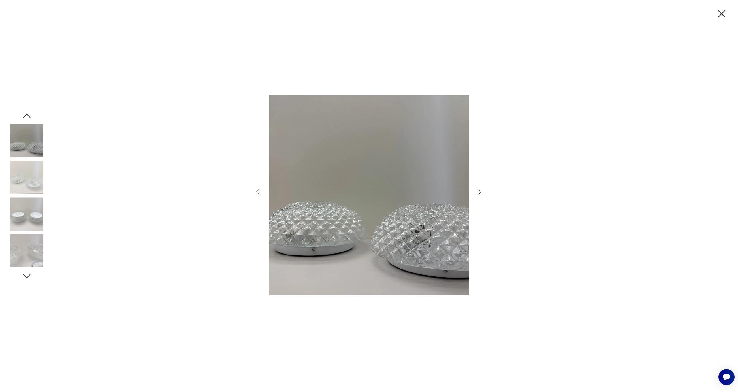
click at [21, 177] on img at bounding box center [26, 177] width 33 height 33
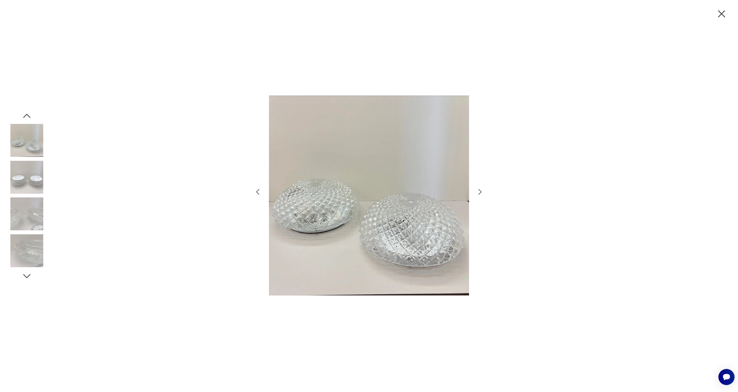
click at [25, 204] on img at bounding box center [26, 213] width 33 height 33
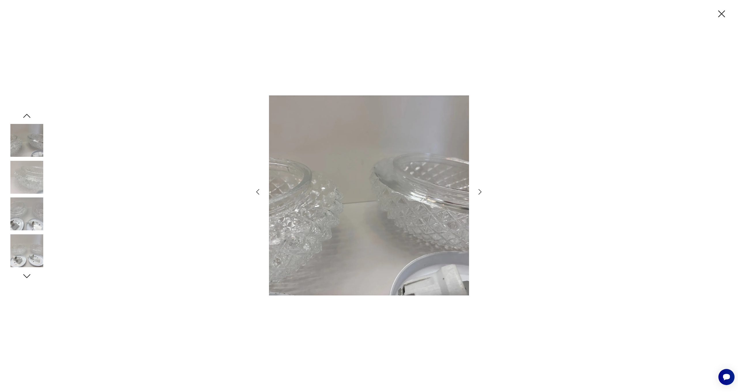
click at [26, 221] on img at bounding box center [26, 213] width 33 height 33
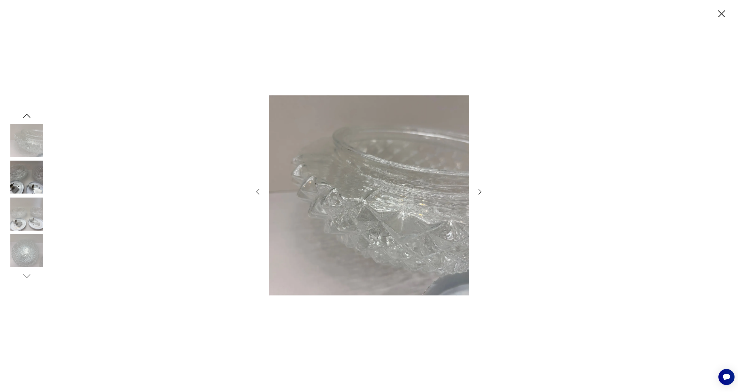
click at [24, 233] on div at bounding box center [26, 196] width 33 height 144
click at [30, 216] on img at bounding box center [26, 213] width 33 height 33
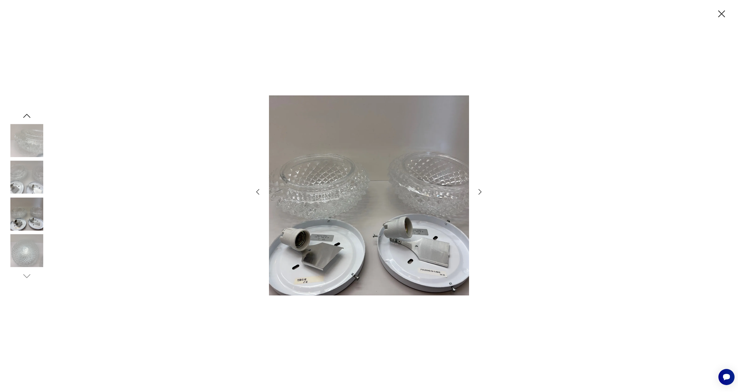
click at [27, 237] on img at bounding box center [26, 250] width 33 height 33
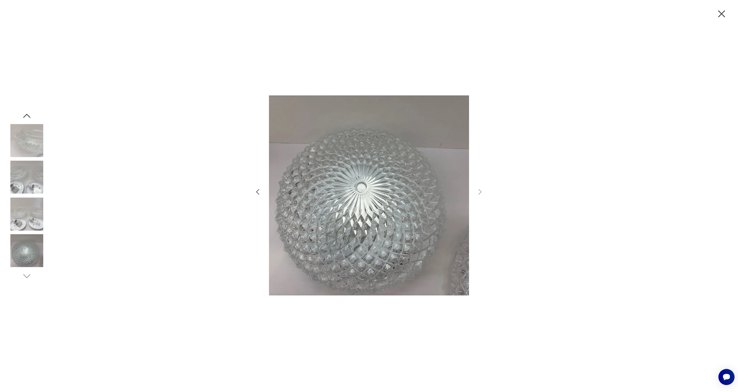
click at [281, 1] on div at bounding box center [369, 196] width 738 height 392
click at [255, 191] on icon "button" at bounding box center [258, 192] width 8 height 8
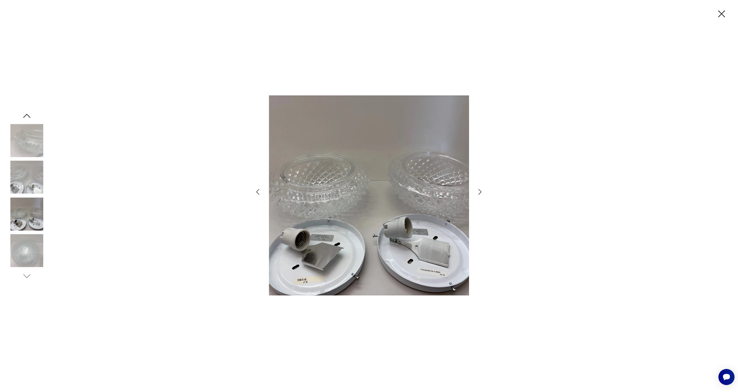
click at [258, 192] on icon "button" at bounding box center [258, 192] width 8 height 8
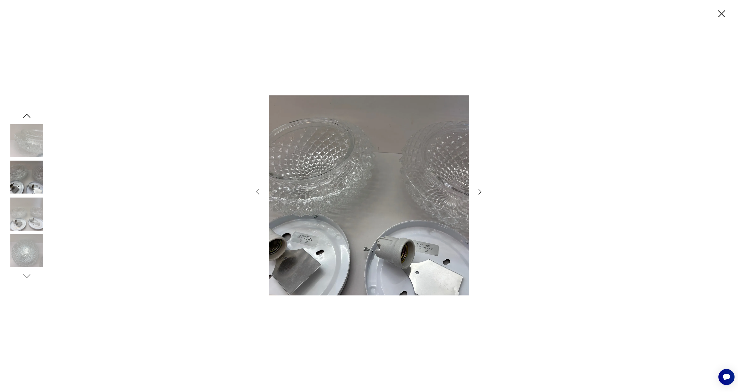
click at [258, 192] on icon "button" at bounding box center [258, 192] width 8 height 8
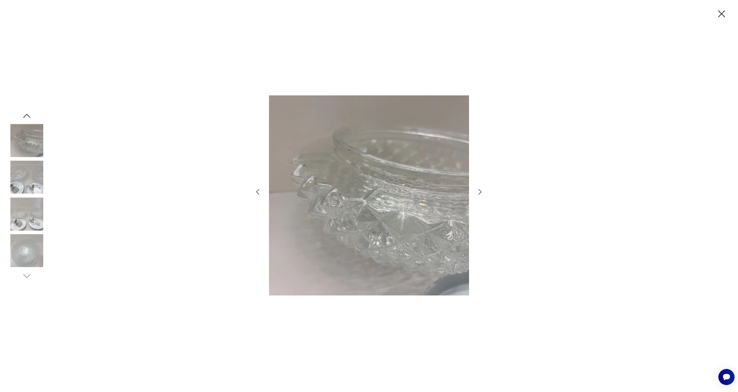
click at [258, 192] on icon "button" at bounding box center [258, 192] width 8 height 8
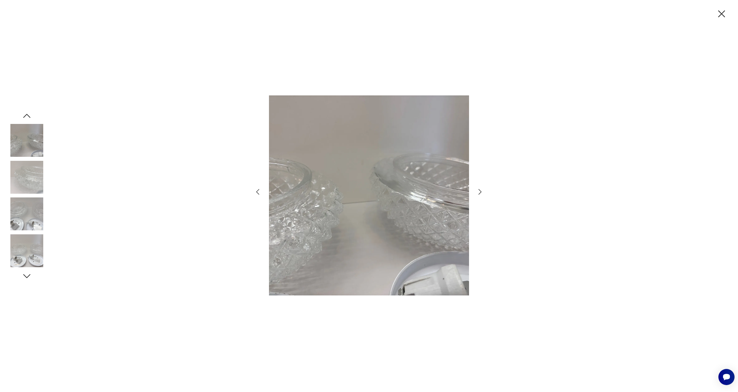
click at [258, 192] on icon "button" at bounding box center [258, 192] width 8 height 8
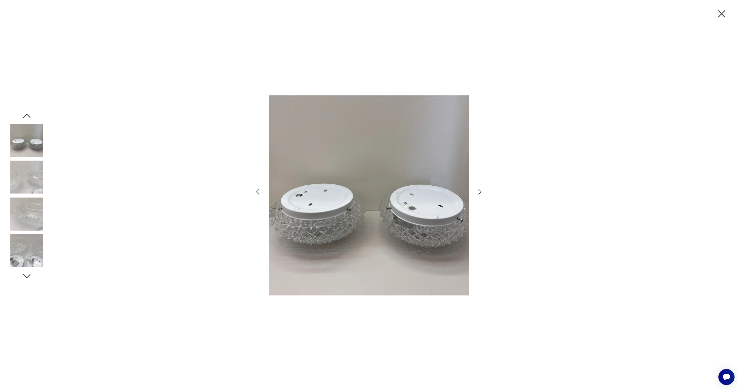
click at [258, 192] on icon "button" at bounding box center [258, 192] width 8 height 8
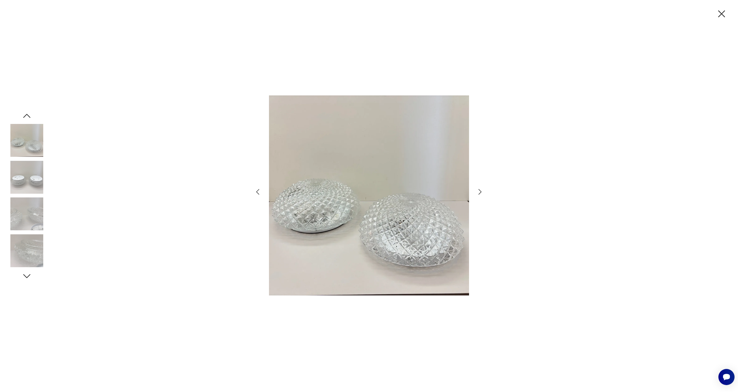
click at [10, 141] on div at bounding box center [369, 196] width 738 height 392
click at [20, 140] on img at bounding box center [26, 140] width 33 height 33
drag, startPoint x: 724, startPoint y: 12, endPoint x: 722, endPoint y: 15, distance: 3.5
click at [724, 12] on icon "button" at bounding box center [721, 14] width 12 height 12
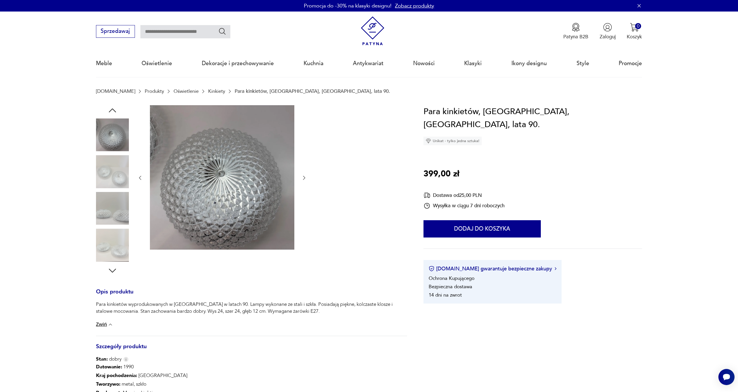
click at [102, 171] on img at bounding box center [112, 171] width 33 height 33
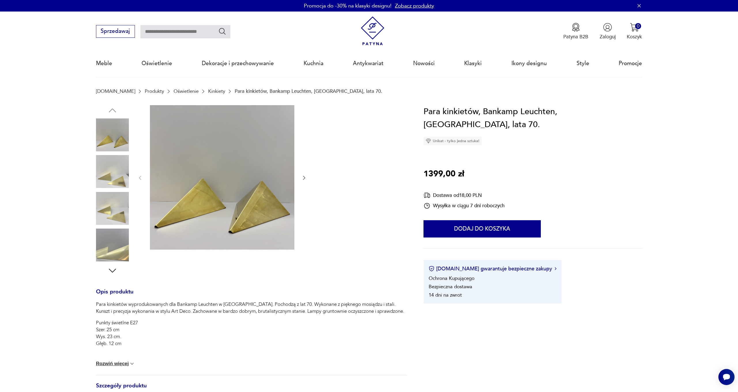
click at [302, 178] on icon "button" at bounding box center [304, 178] width 6 height 6
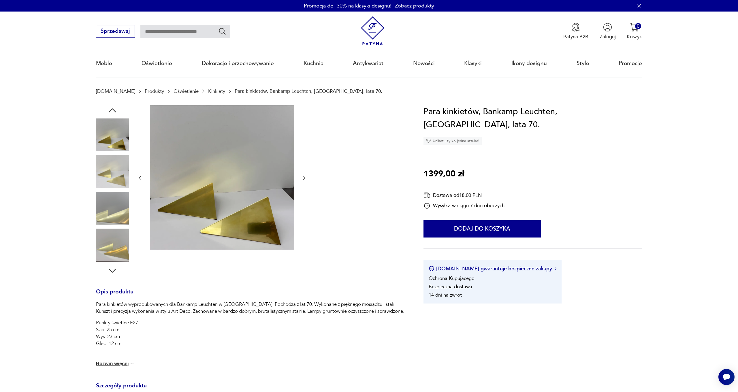
click at [302, 178] on icon "button" at bounding box center [304, 178] width 6 height 6
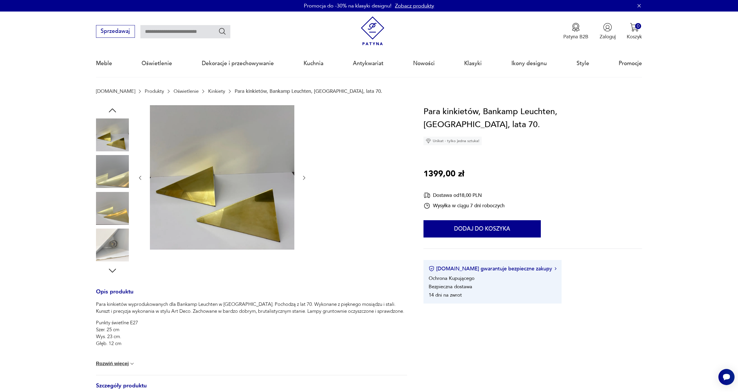
click at [302, 178] on icon "button" at bounding box center [304, 178] width 6 height 6
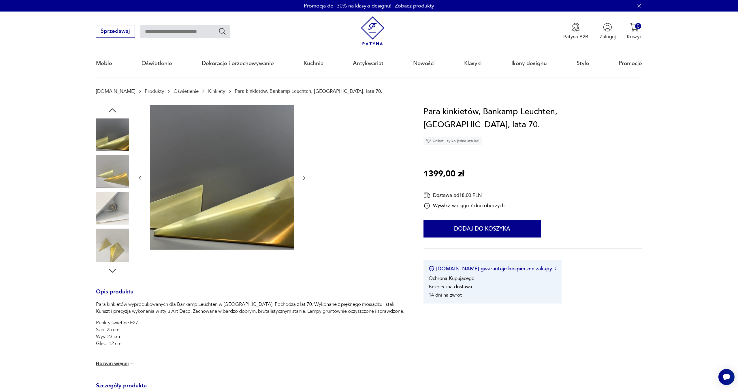
click at [302, 178] on icon "button" at bounding box center [304, 178] width 6 height 6
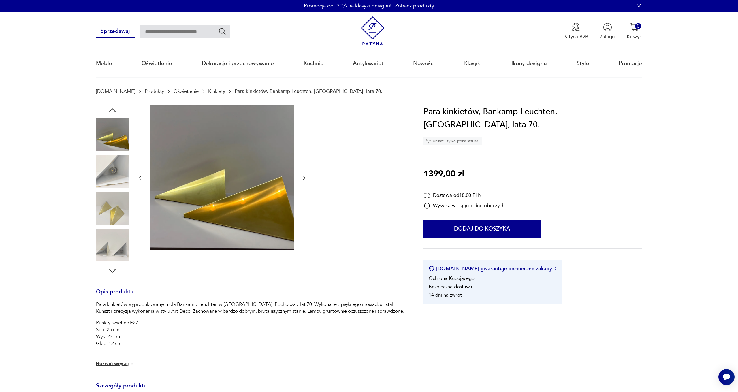
click at [302, 178] on icon "button" at bounding box center [304, 178] width 6 height 6
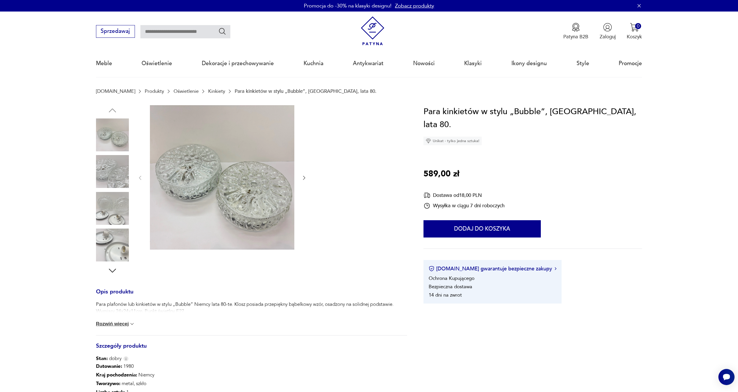
click at [111, 174] on img at bounding box center [112, 171] width 33 height 33
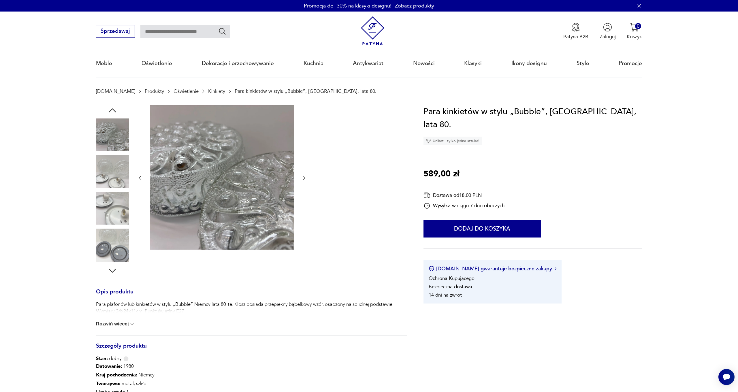
click at [107, 214] on img at bounding box center [112, 208] width 33 height 33
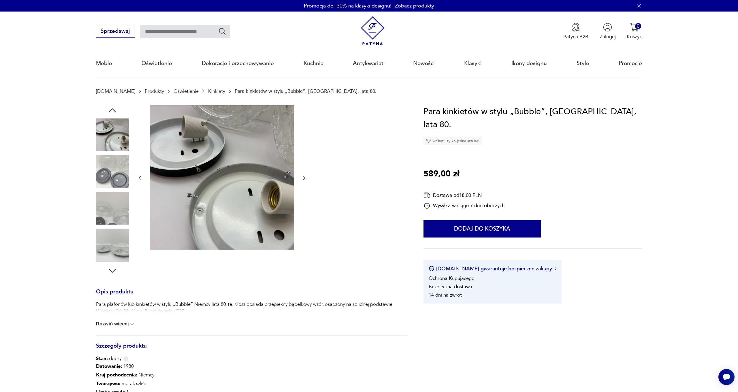
click at [105, 253] on img at bounding box center [112, 244] width 33 height 33
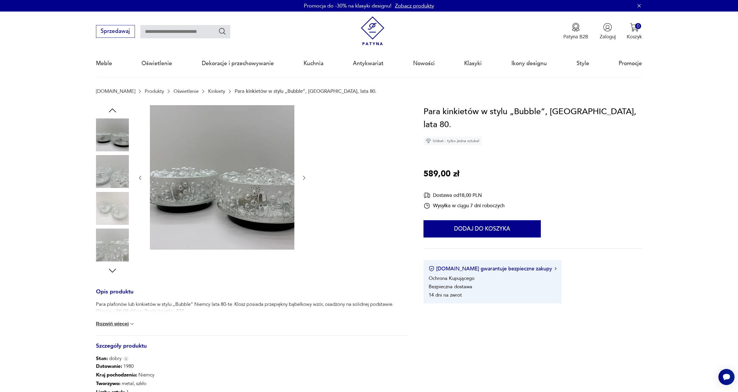
click at [110, 252] on img at bounding box center [112, 244] width 33 height 33
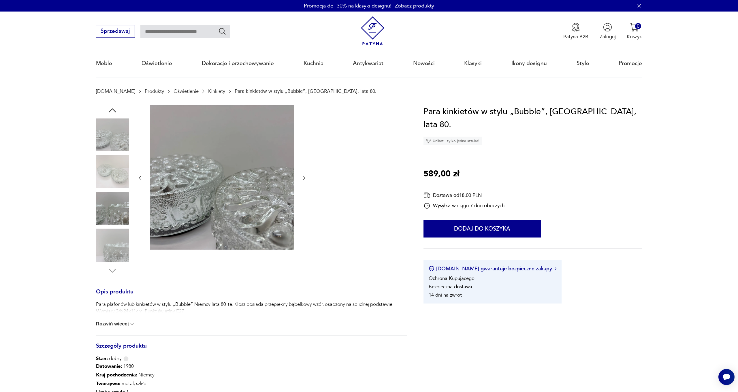
click at [119, 325] on button "Rozwiń więcej" at bounding box center [115, 324] width 39 height 6
click at [262, 180] on img at bounding box center [222, 177] width 144 height 144
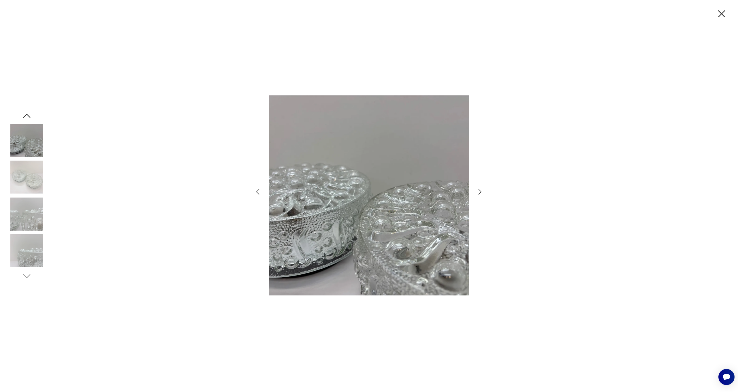
click at [478, 191] on icon "button" at bounding box center [480, 192] width 8 height 8
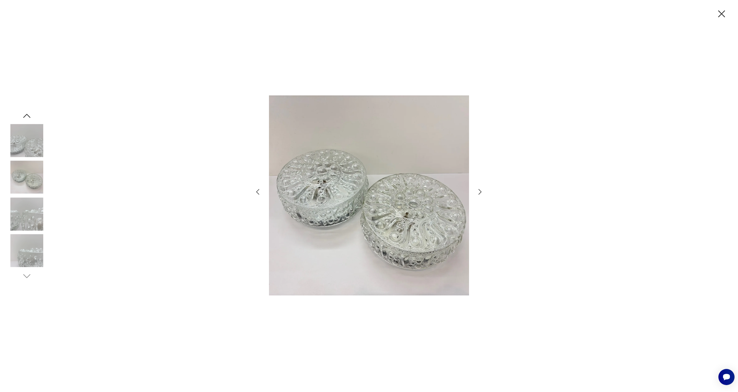
click at [478, 191] on icon "button" at bounding box center [480, 192] width 8 height 8
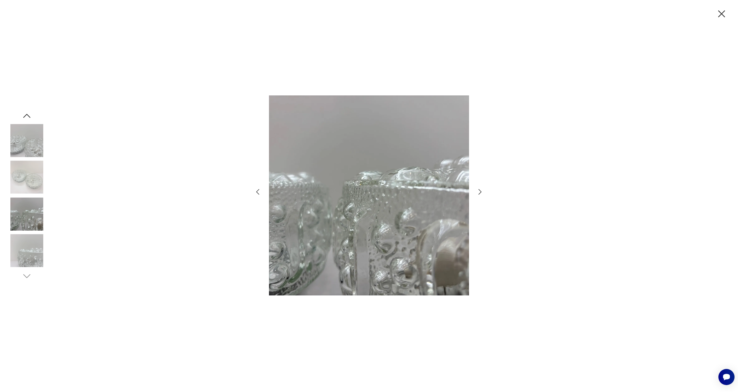
click at [478, 191] on icon "button" at bounding box center [480, 192] width 8 height 8
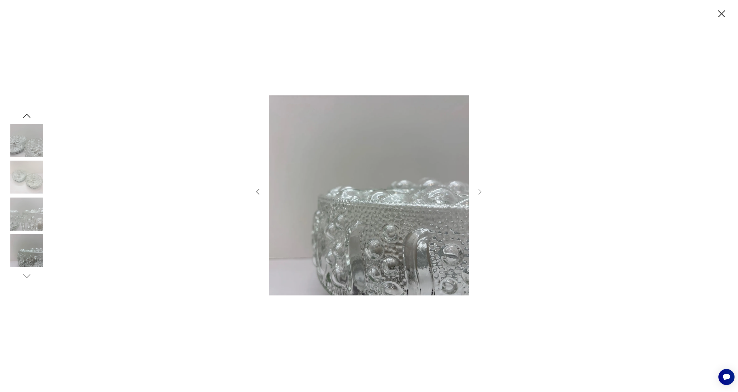
click at [258, 194] on icon "button" at bounding box center [258, 192] width 8 height 8
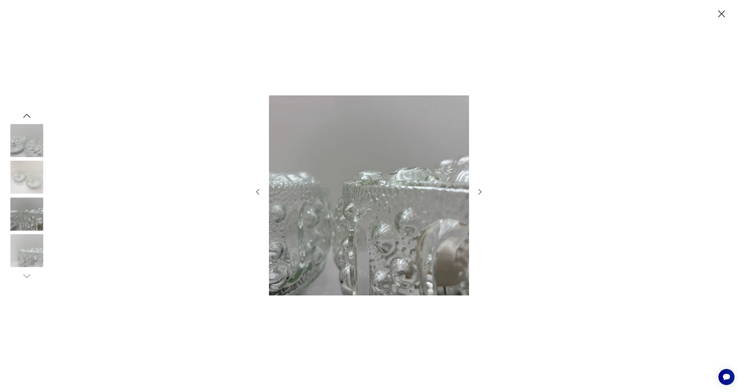
click at [258, 194] on icon "button" at bounding box center [258, 192] width 8 height 8
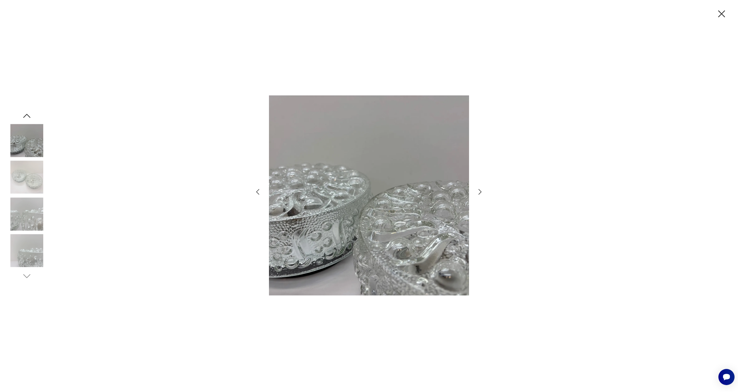
click at [258, 194] on icon "button" at bounding box center [258, 192] width 8 height 8
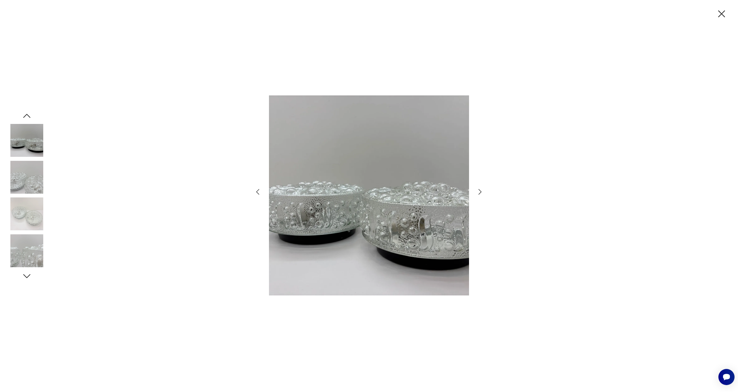
click at [258, 194] on icon "button" at bounding box center [258, 192] width 8 height 8
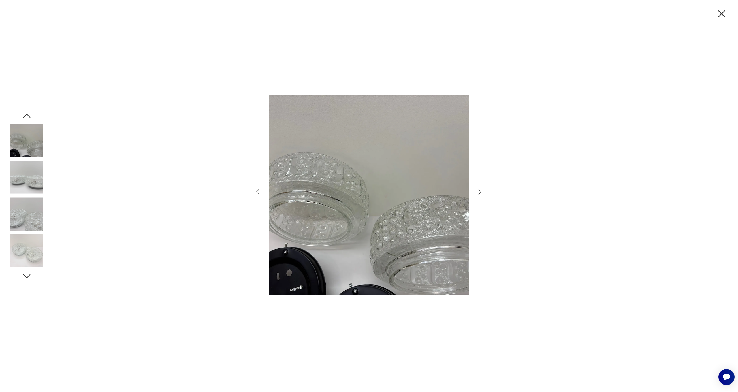
click at [258, 194] on icon "button" at bounding box center [258, 192] width 8 height 8
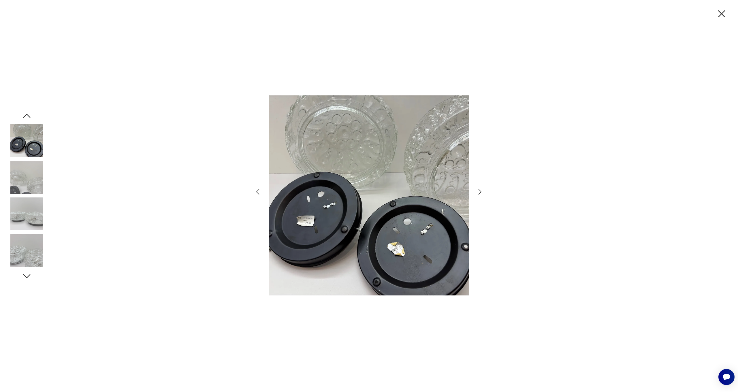
click at [258, 194] on icon "button" at bounding box center [258, 192] width 8 height 8
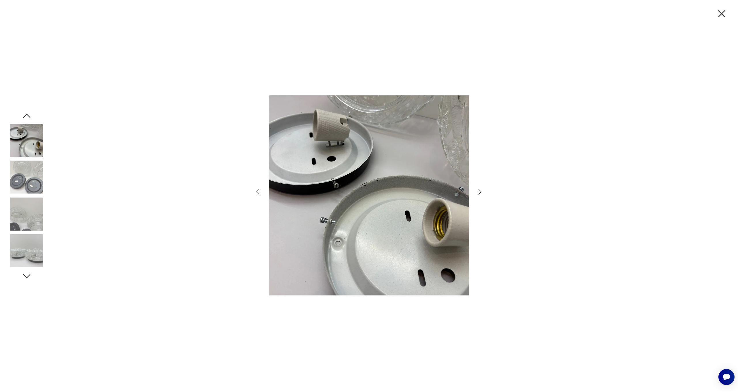
click at [258, 194] on icon "button" at bounding box center [258, 192] width 8 height 8
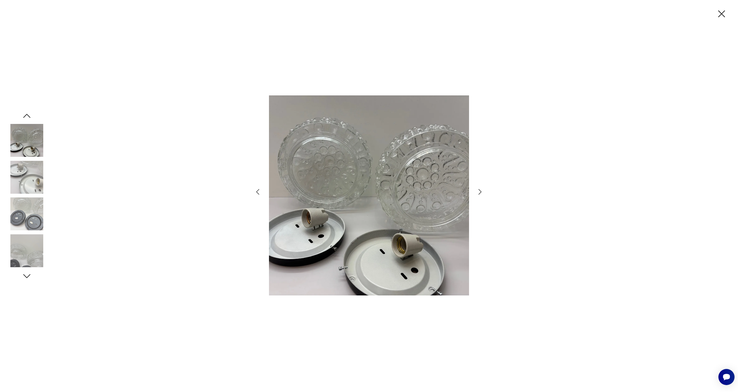
click at [258, 194] on icon "button" at bounding box center [258, 192] width 8 height 8
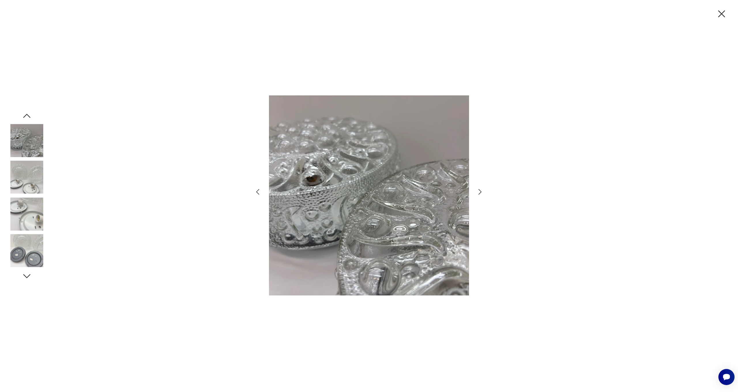
click at [258, 194] on icon "button" at bounding box center [258, 192] width 8 height 8
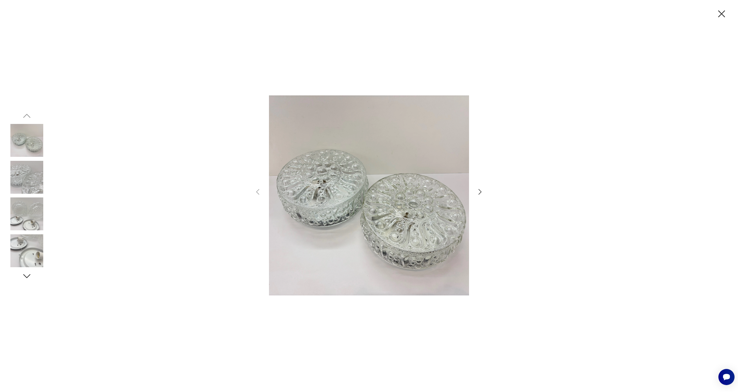
click at [719, 15] on icon "button" at bounding box center [721, 14] width 12 height 12
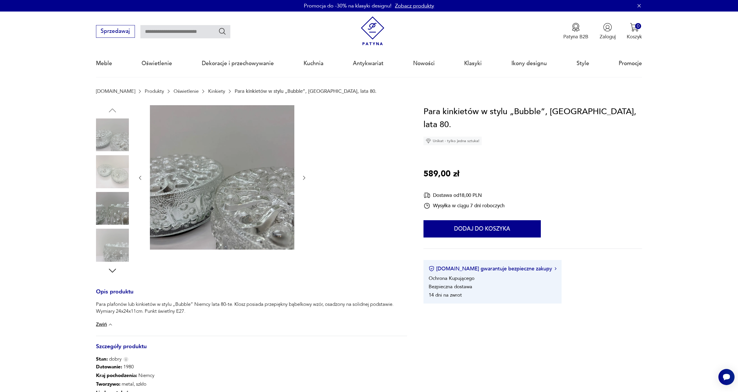
click at [225, 149] on img at bounding box center [222, 177] width 144 height 144
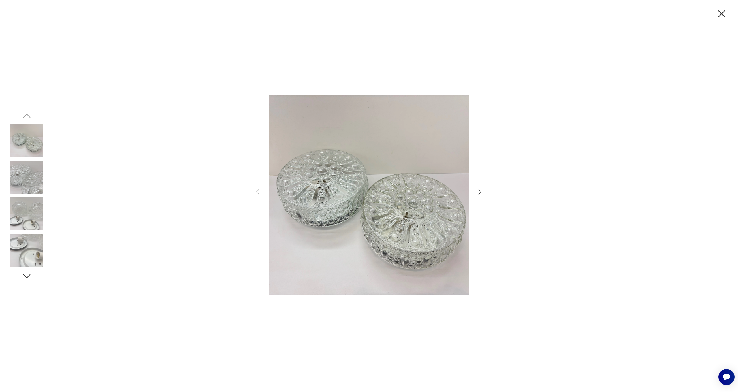
click at [477, 191] on icon "button" at bounding box center [480, 192] width 8 height 8
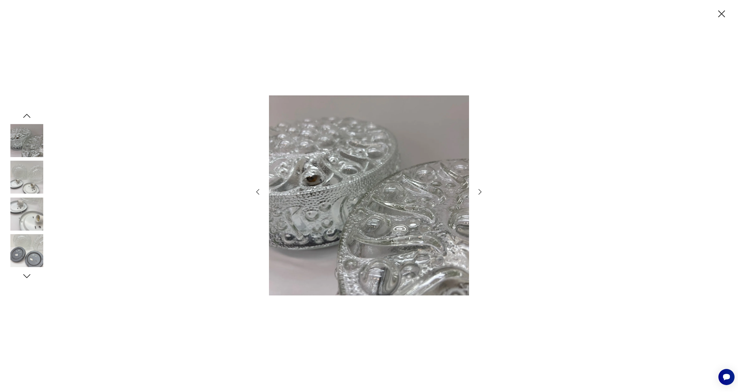
click at [477, 191] on icon "button" at bounding box center [480, 192] width 8 height 8
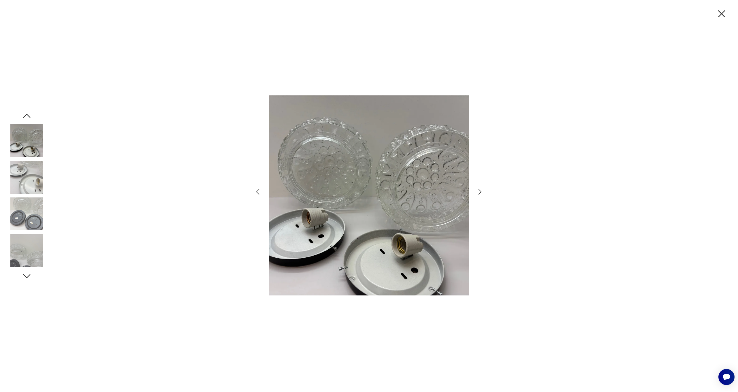
click at [477, 191] on icon "button" at bounding box center [480, 192] width 8 height 8
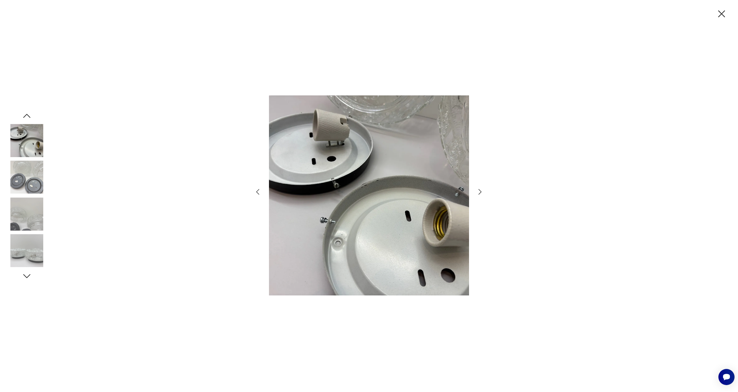
click at [477, 191] on icon "button" at bounding box center [480, 192] width 8 height 8
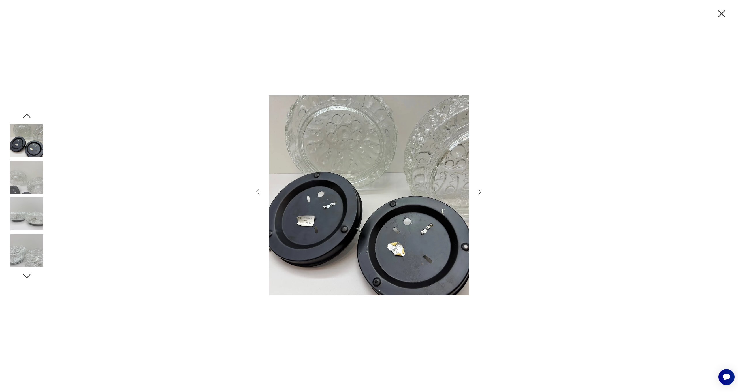
click at [477, 191] on icon "button" at bounding box center [480, 192] width 8 height 8
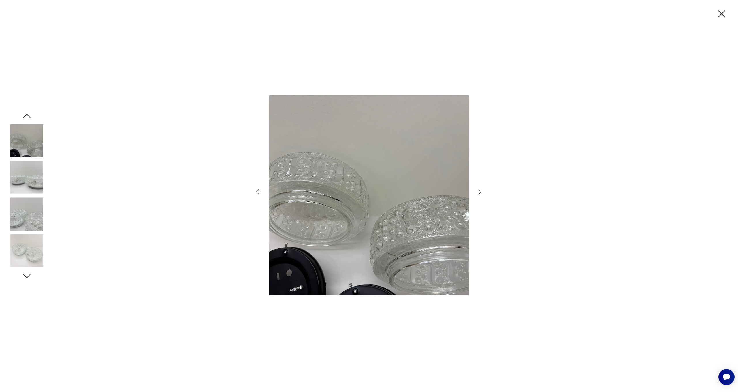
click at [477, 191] on icon "button" at bounding box center [480, 192] width 8 height 8
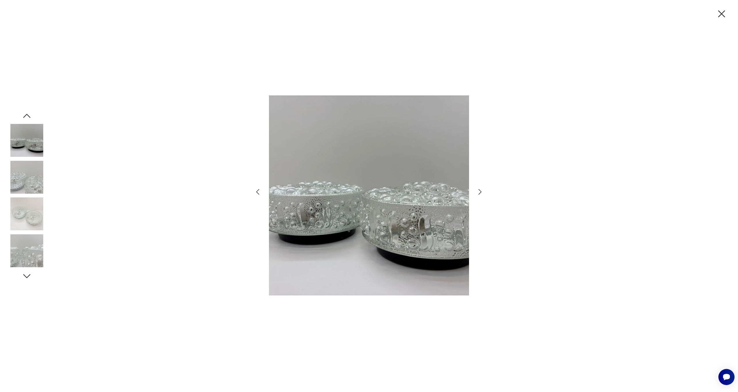
click at [477, 191] on icon "button" at bounding box center [480, 192] width 8 height 8
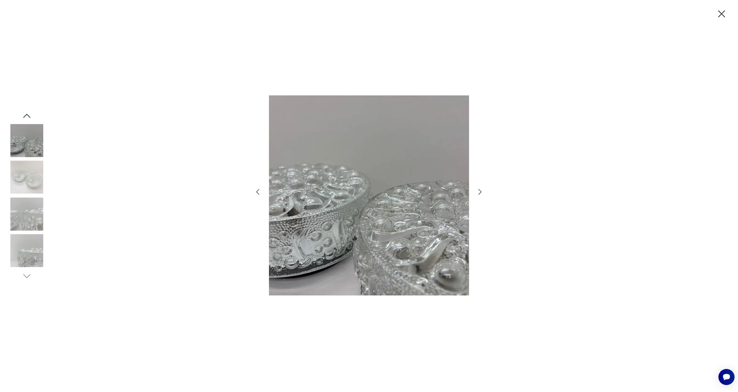
click at [15, 183] on img at bounding box center [26, 177] width 33 height 33
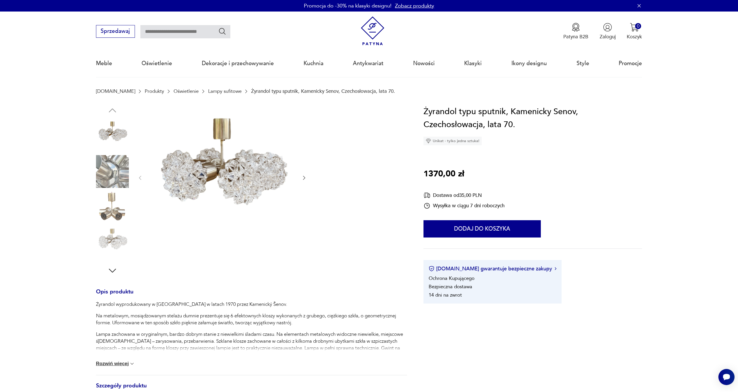
click at [305, 178] on icon "button" at bounding box center [304, 178] width 6 height 6
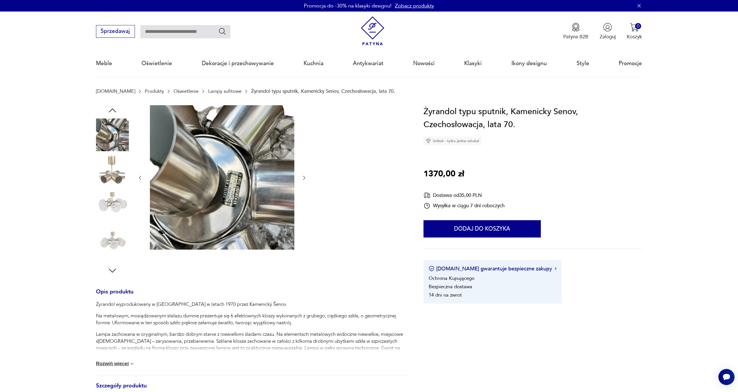
click at [305, 178] on icon "button" at bounding box center [304, 178] width 2 height 4
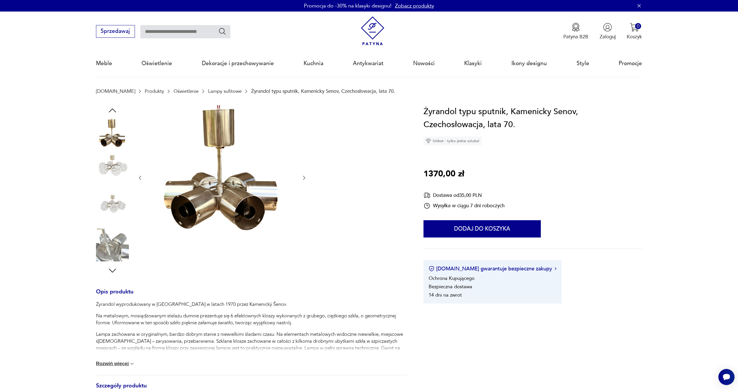
click at [305, 178] on icon "button" at bounding box center [304, 178] width 6 height 6
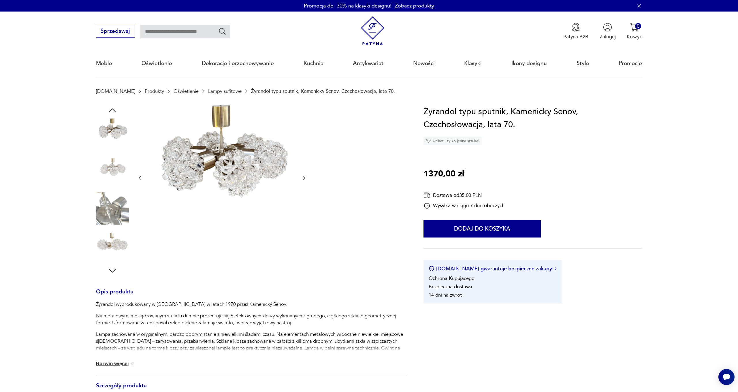
click at [305, 178] on icon "button" at bounding box center [304, 178] width 6 height 6
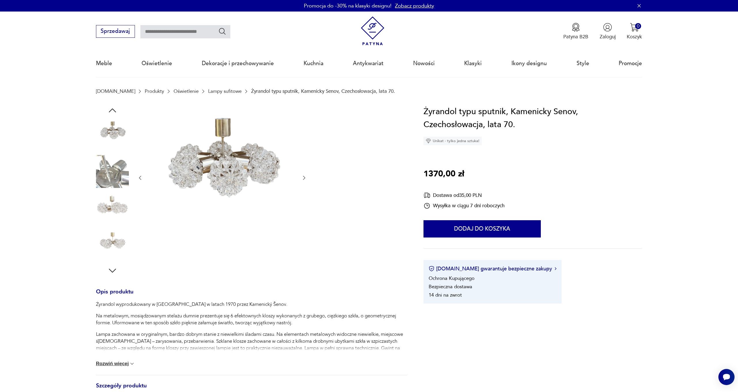
click at [305, 178] on icon "button" at bounding box center [304, 178] width 6 height 6
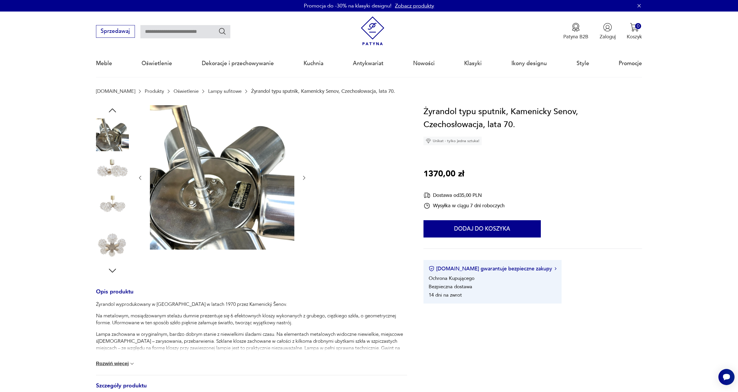
click at [305, 178] on icon "button" at bounding box center [304, 178] width 6 height 6
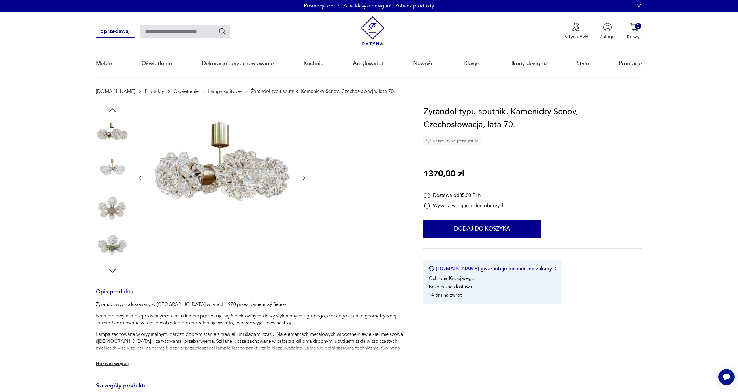
click at [305, 178] on icon "button" at bounding box center [304, 178] width 6 height 6
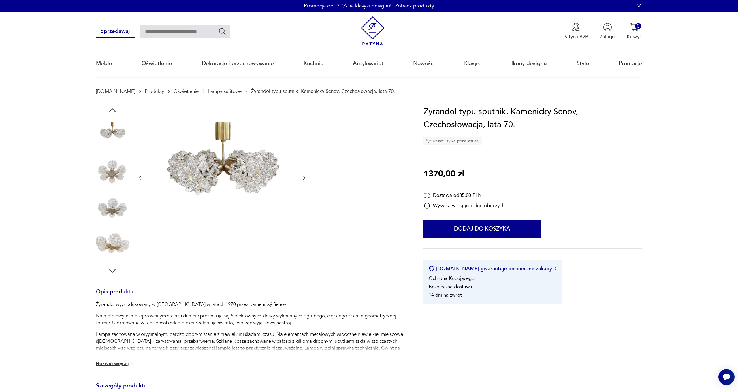
click at [305, 178] on icon "button" at bounding box center [304, 178] width 6 height 6
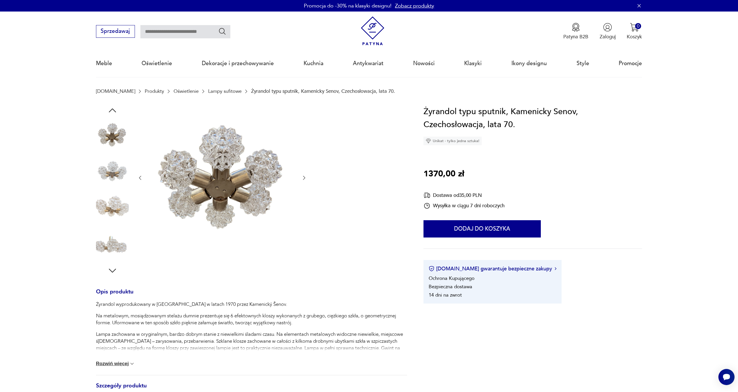
click at [305, 178] on icon "button" at bounding box center [304, 178] width 6 height 6
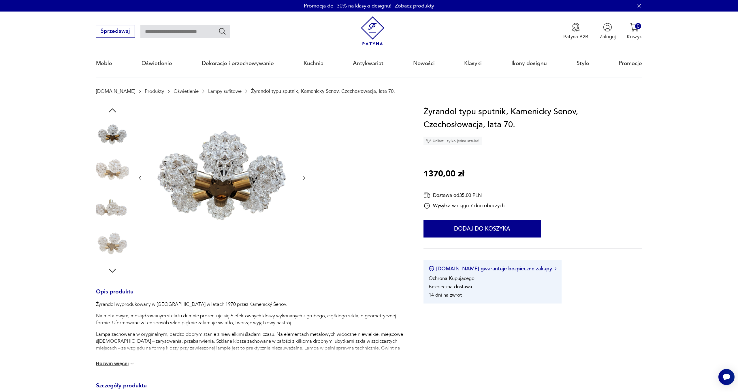
click at [305, 178] on icon "button" at bounding box center [304, 178] width 6 height 6
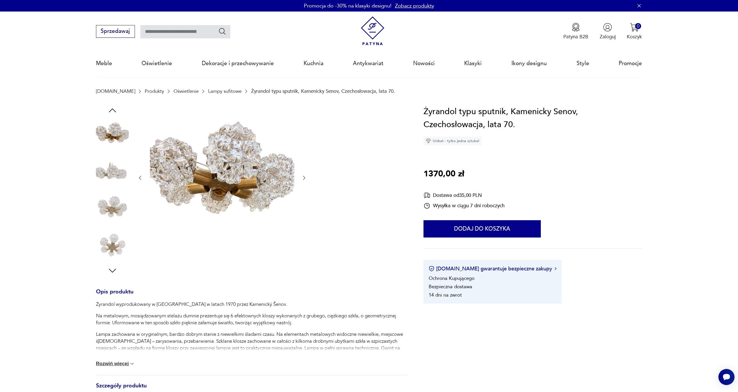
click at [305, 178] on icon "button" at bounding box center [304, 178] width 6 height 6
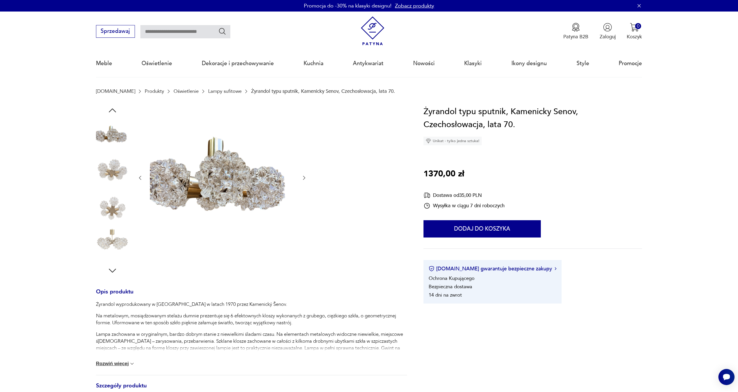
click at [304, 177] on icon "button" at bounding box center [304, 178] width 6 height 6
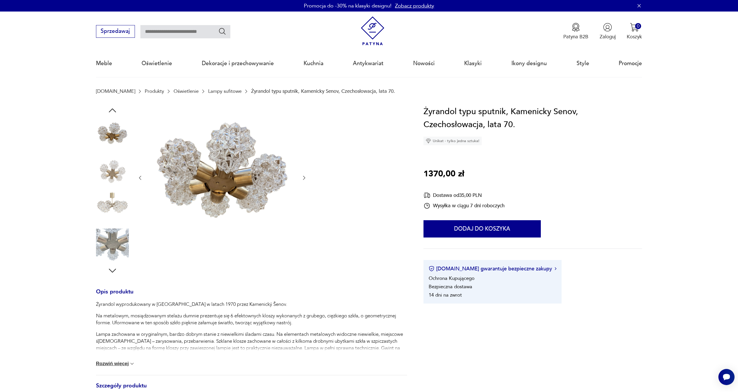
click at [305, 177] on icon "button" at bounding box center [304, 178] width 6 height 6
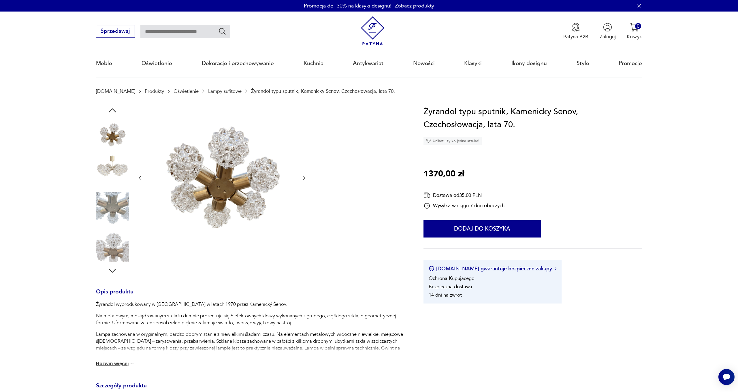
click at [305, 177] on icon "button" at bounding box center [304, 178] width 6 height 6
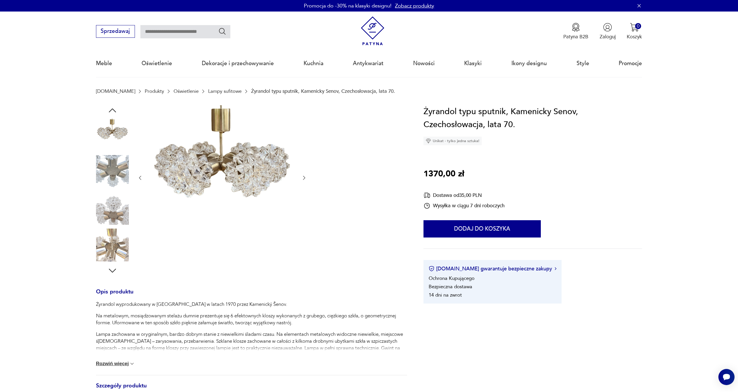
click at [305, 177] on icon "button" at bounding box center [304, 178] width 6 height 6
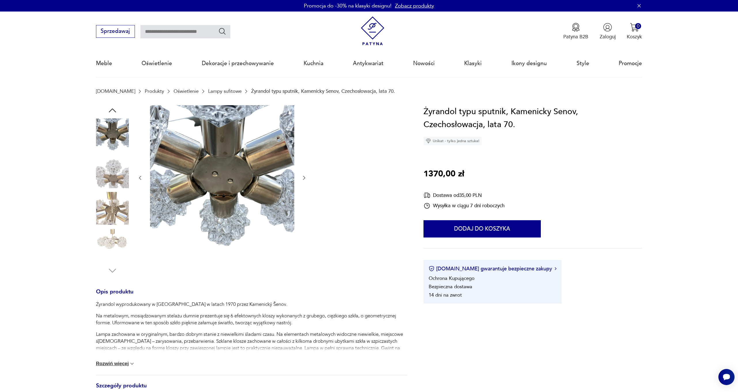
click at [305, 177] on icon "button" at bounding box center [304, 178] width 6 height 6
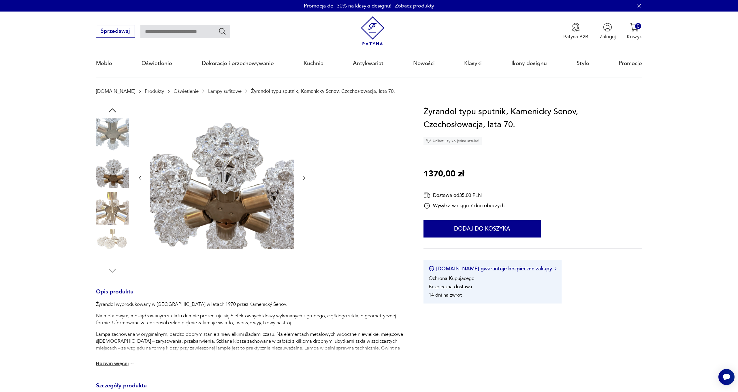
click at [305, 177] on icon "button" at bounding box center [304, 178] width 6 height 6
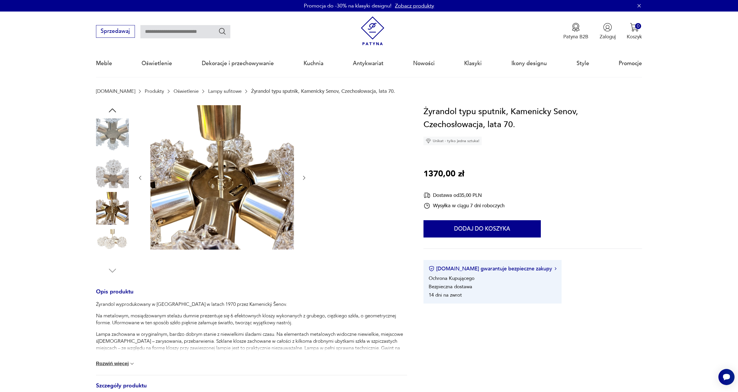
click at [305, 177] on icon "button" at bounding box center [304, 178] width 6 height 6
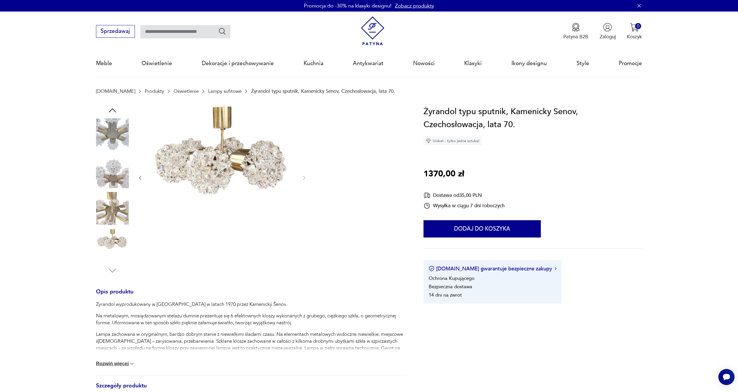
click at [112, 246] on img at bounding box center [112, 244] width 33 height 33
click at [114, 174] on img at bounding box center [112, 171] width 33 height 33
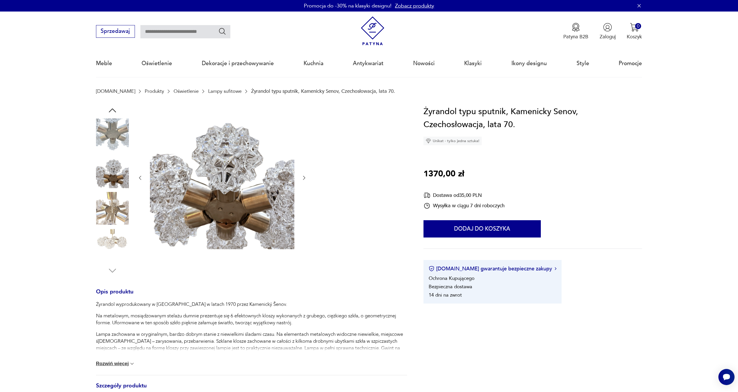
click at [104, 130] on img at bounding box center [112, 134] width 33 height 33
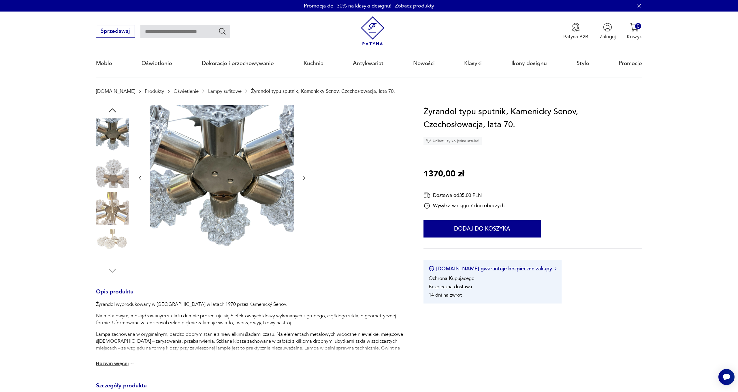
click at [108, 111] on icon "button" at bounding box center [112, 110] width 10 height 10
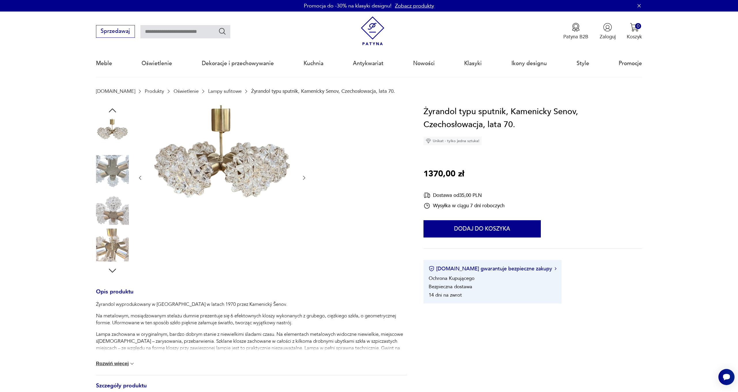
click at [108, 111] on icon "button" at bounding box center [112, 110] width 10 height 10
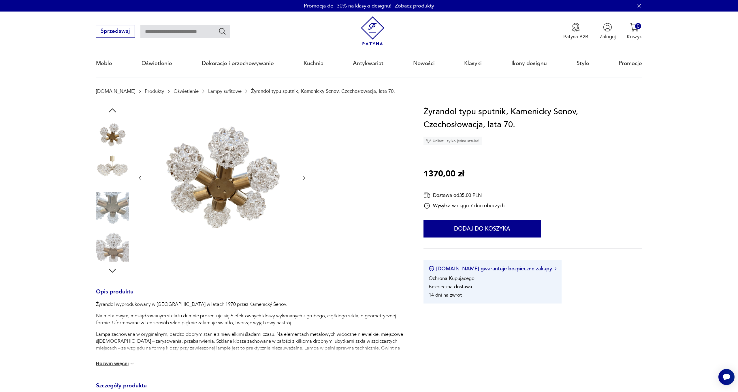
click at [304, 178] on icon "button" at bounding box center [304, 178] width 6 height 6
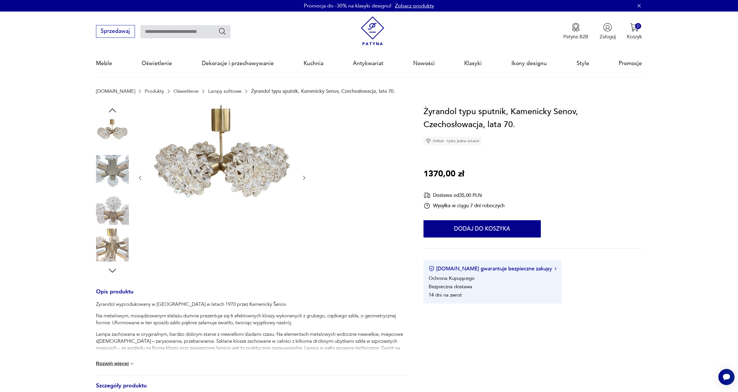
click at [304, 178] on icon "button" at bounding box center [304, 178] width 6 height 6
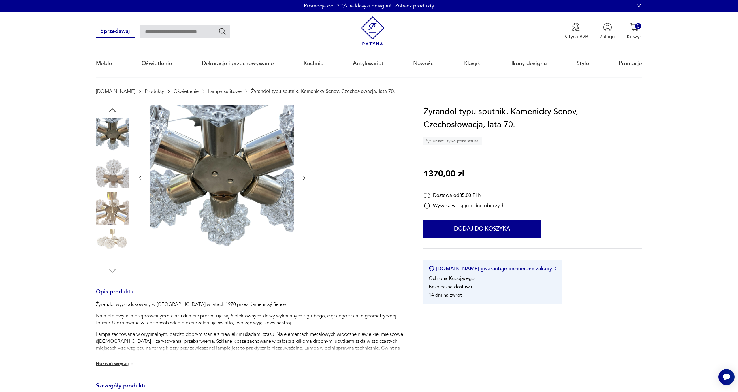
click at [304, 178] on icon "button" at bounding box center [304, 178] width 6 height 6
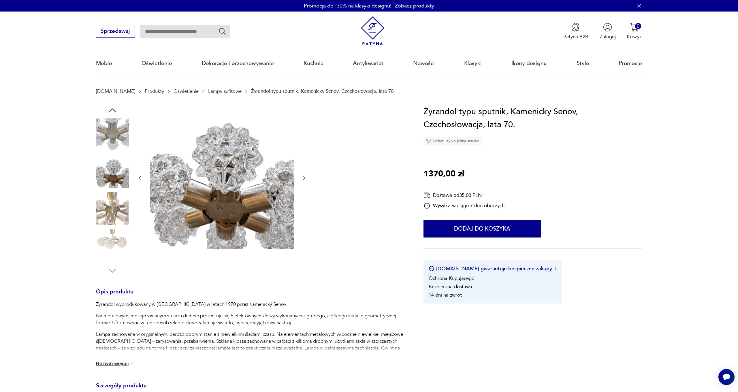
click at [304, 178] on icon "button" at bounding box center [304, 178] width 6 height 6
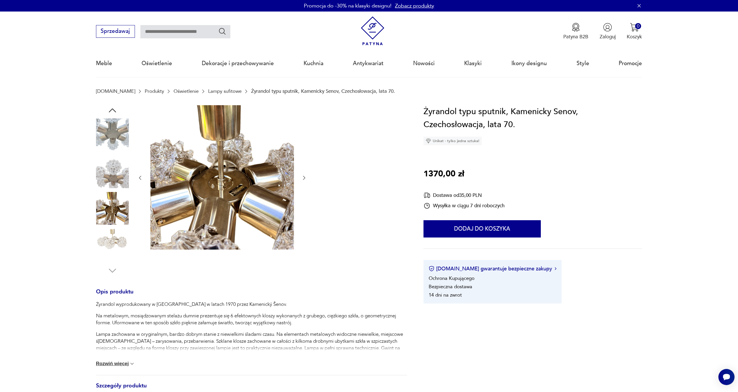
click at [304, 178] on icon "button" at bounding box center [304, 178] width 6 height 6
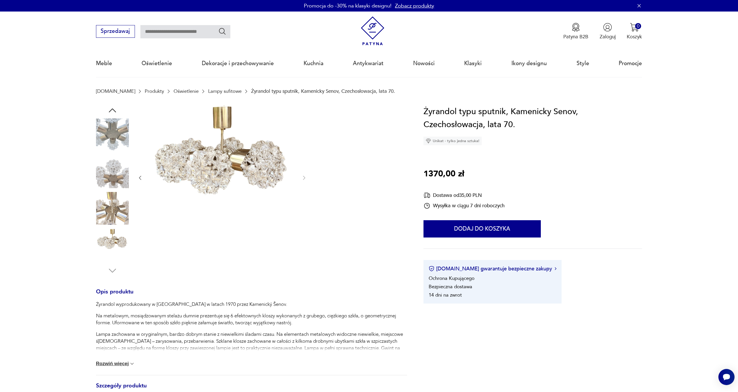
click at [139, 177] on icon "button" at bounding box center [140, 178] width 6 height 6
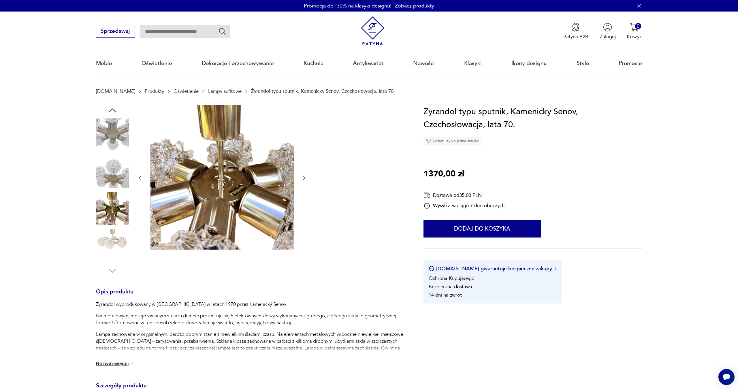
click at [139, 177] on icon "button" at bounding box center [140, 178] width 6 height 6
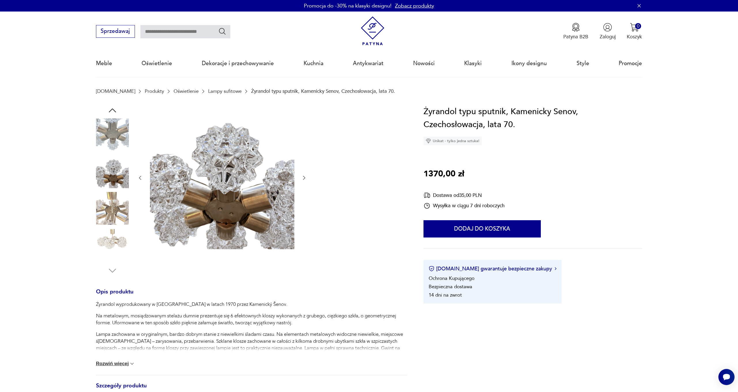
click at [139, 177] on icon "button" at bounding box center [140, 178] width 6 height 6
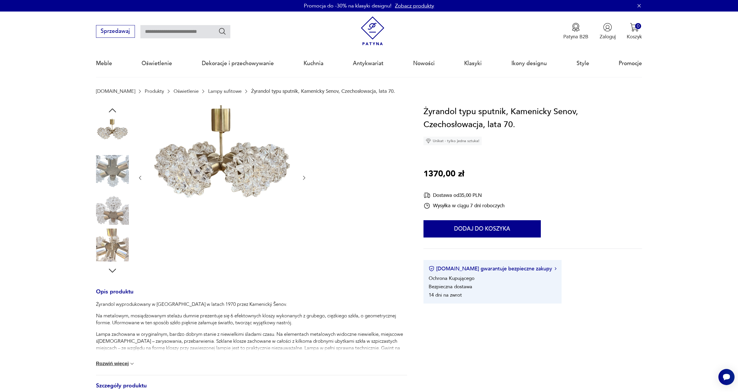
click at [139, 177] on icon "button" at bounding box center [140, 178] width 6 height 6
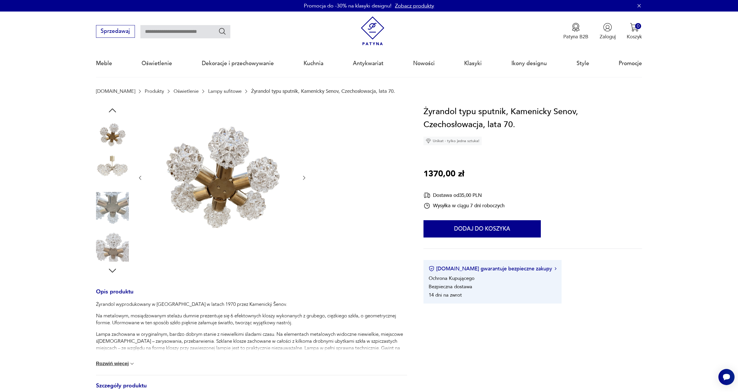
click at [139, 177] on icon "button" at bounding box center [140, 178] width 6 height 6
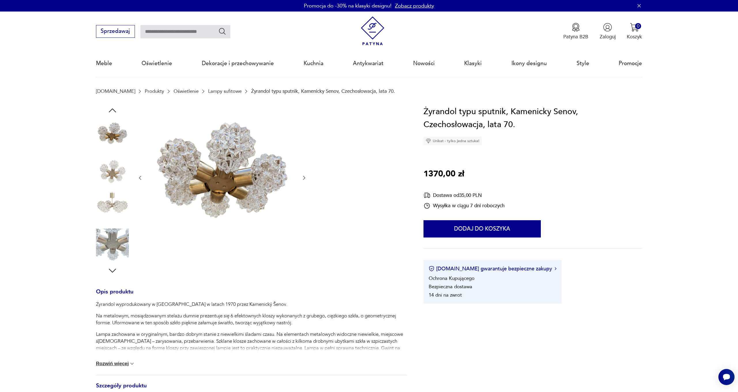
click at [139, 177] on icon "button" at bounding box center [140, 178] width 6 height 6
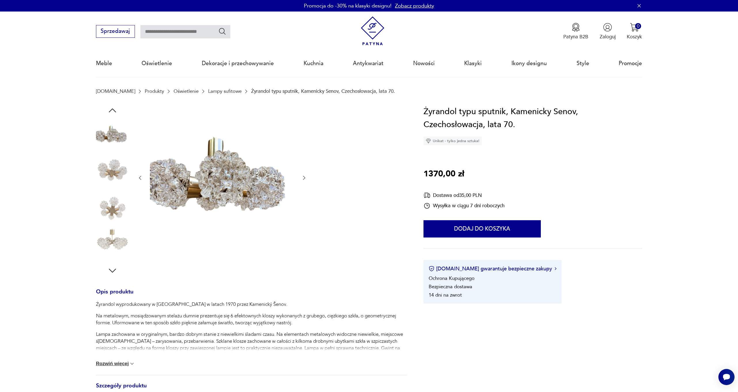
click at [139, 177] on icon "button" at bounding box center [140, 178] width 6 height 6
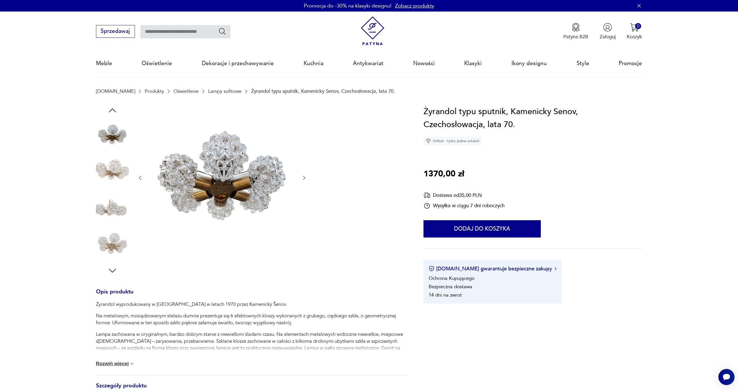
click at [139, 177] on icon "button" at bounding box center [140, 178] width 6 height 6
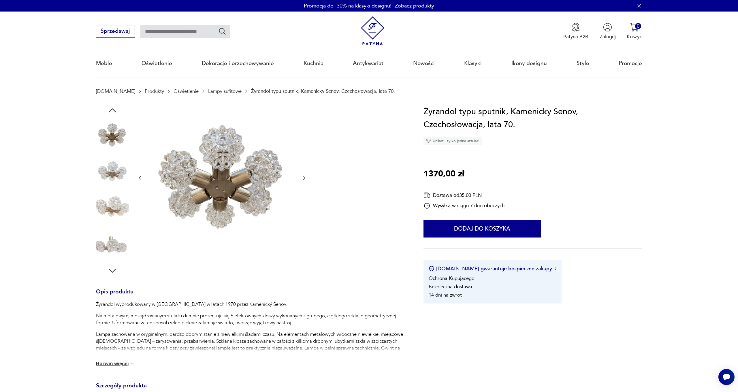
click at [139, 177] on icon "button" at bounding box center [140, 178] width 6 height 6
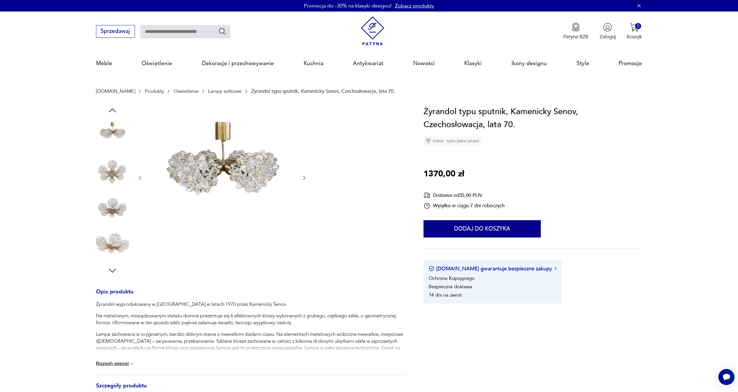
click at [139, 177] on icon "button" at bounding box center [140, 178] width 6 height 6
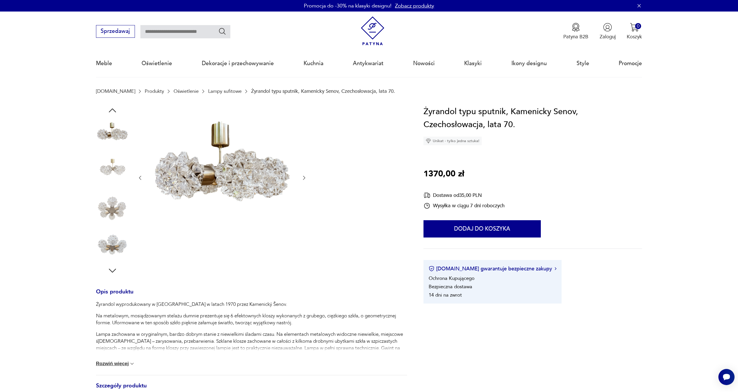
scroll to position [0, 0]
click at [139, 177] on icon "button" at bounding box center [140, 178] width 2 height 4
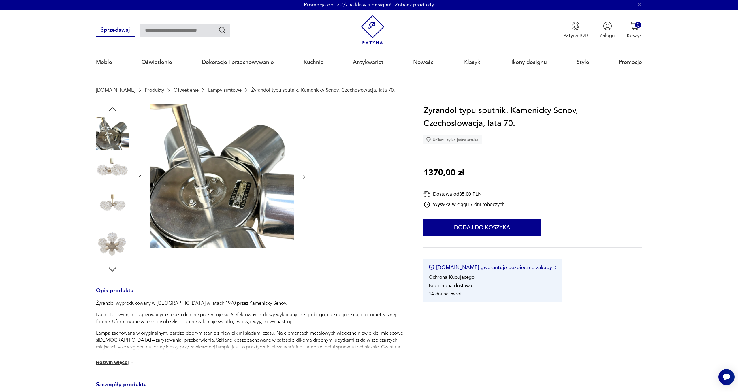
scroll to position [1, 0]
click at [139, 177] on icon "button" at bounding box center [140, 176] width 6 height 6
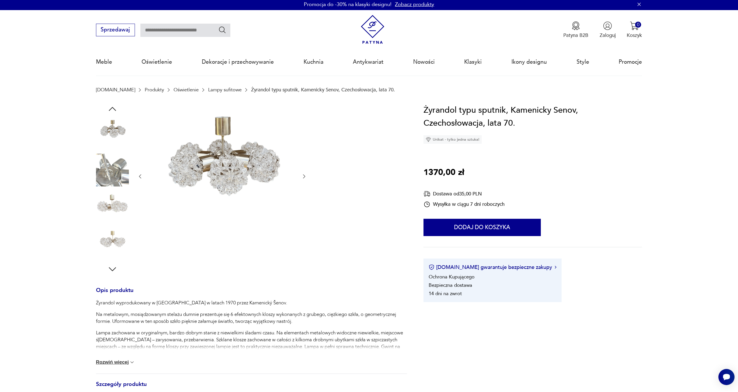
click at [139, 177] on icon "button" at bounding box center [140, 176] width 6 height 6
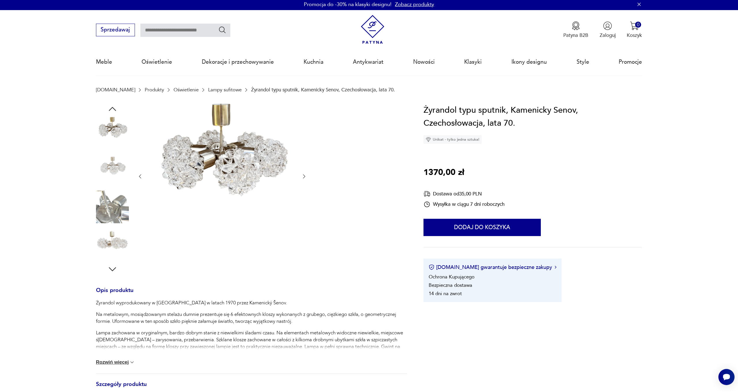
click at [139, 177] on icon "button" at bounding box center [140, 176] width 6 height 6
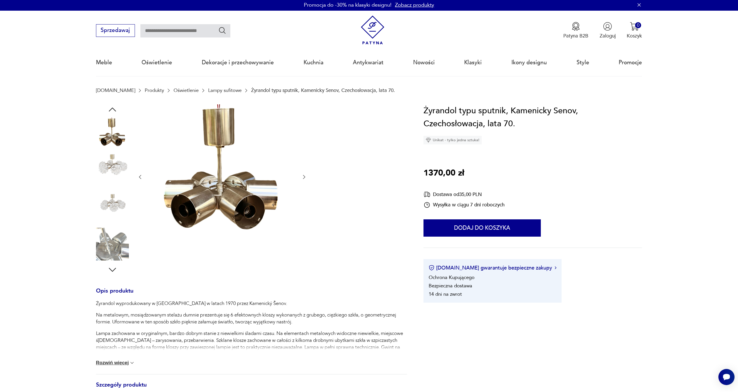
scroll to position [1, 0]
click at [139, 177] on icon "button" at bounding box center [140, 177] width 2 height 4
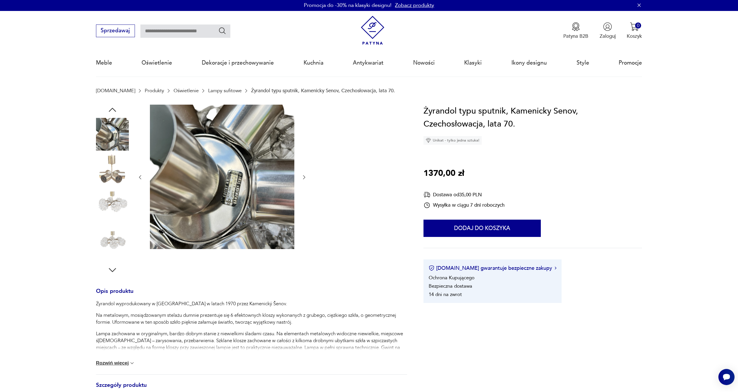
click at [139, 177] on icon "button" at bounding box center [140, 177] width 2 height 4
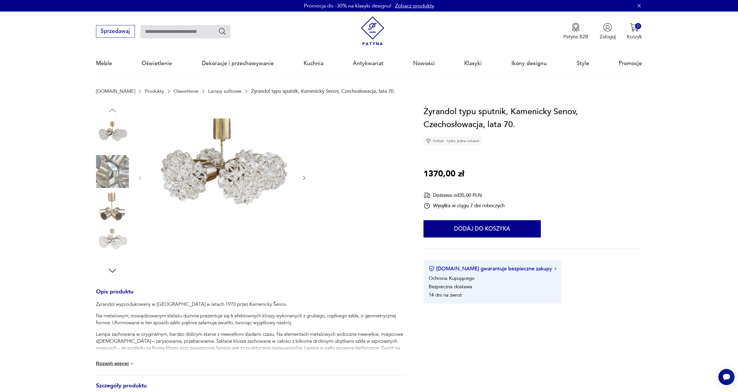
scroll to position [0, 0]
click at [114, 131] on img at bounding box center [112, 134] width 33 height 33
click at [103, 181] on img at bounding box center [112, 171] width 33 height 33
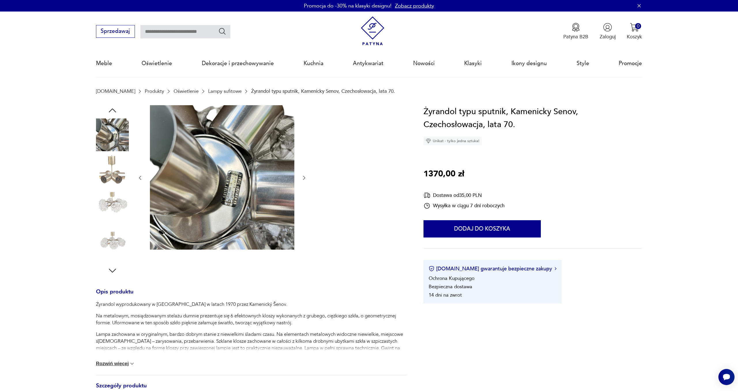
click at [110, 171] on img at bounding box center [112, 171] width 33 height 33
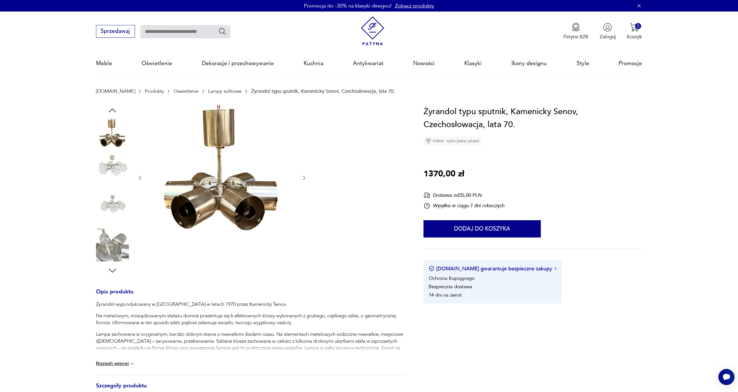
click at [111, 179] on img at bounding box center [112, 171] width 33 height 33
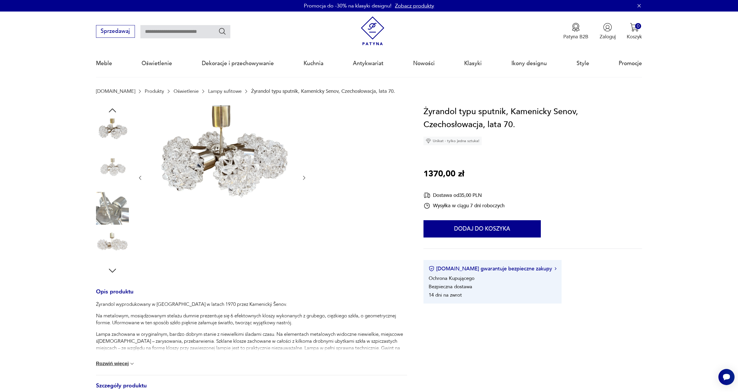
click at [110, 167] on img at bounding box center [112, 171] width 33 height 33
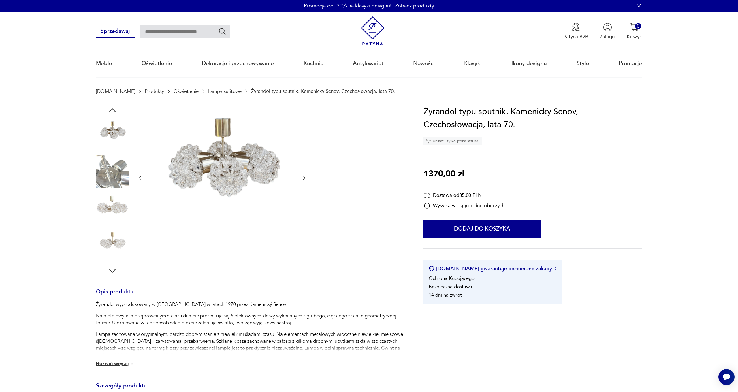
click at [105, 177] on img at bounding box center [112, 171] width 33 height 33
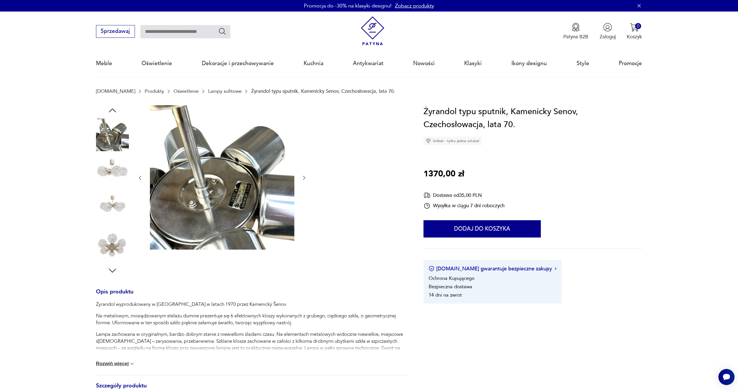
click at [107, 180] on img at bounding box center [112, 171] width 33 height 33
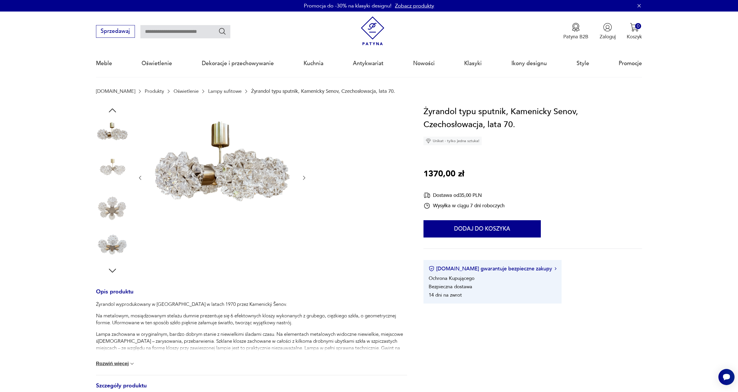
click at [108, 212] on img at bounding box center [112, 208] width 33 height 33
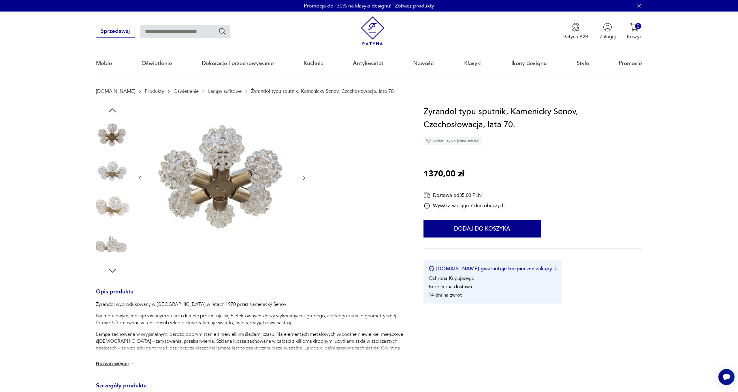
click at [107, 210] on img at bounding box center [112, 208] width 33 height 33
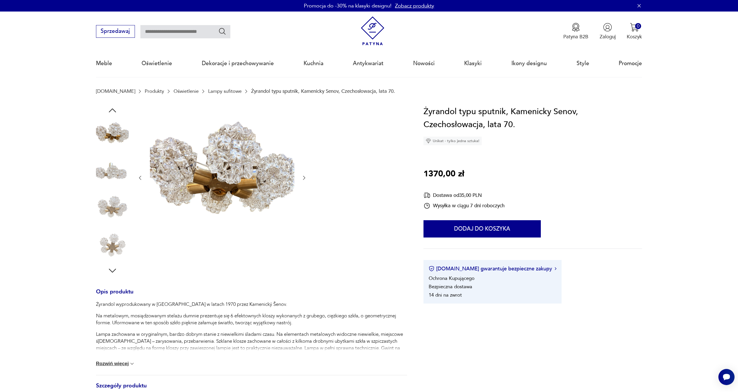
click at [113, 216] on img at bounding box center [112, 208] width 33 height 33
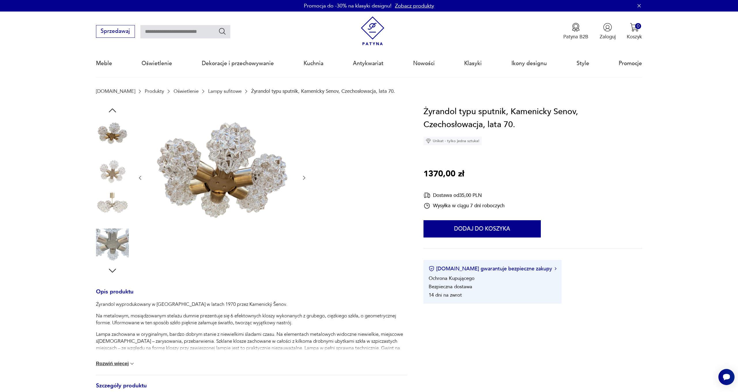
click at [107, 236] on img at bounding box center [112, 244] width 33 height 33
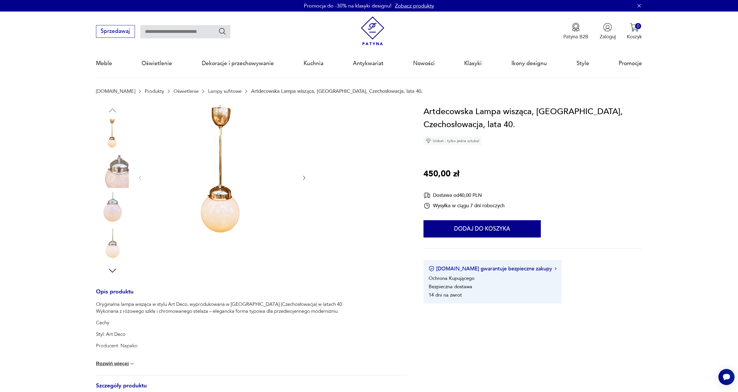
click at [305, 182] on div at bounding box center [222, 178] width 170 height 146
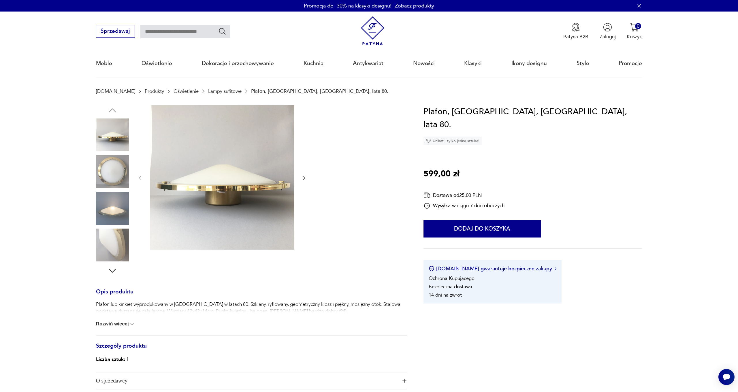
click at [303, 178] on icon "button" at bounding box center [304, 178] width 6 height 6
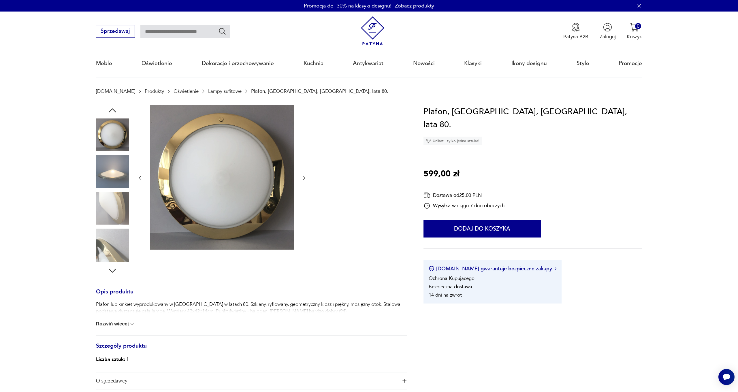
click at [303, 178] on icon "button" at bounding box center [304, 178] width 6 height 6
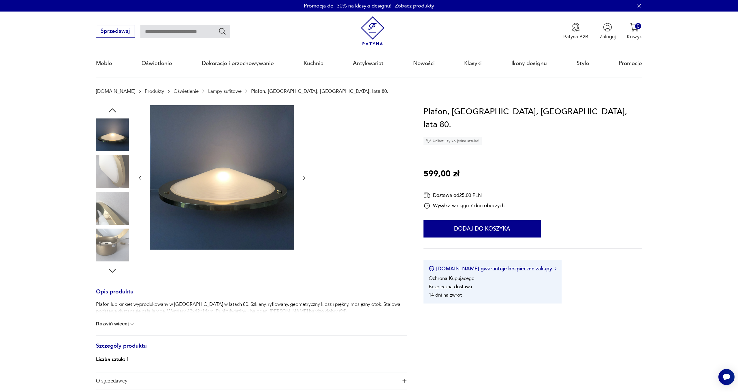
click at [303, 177] on icon "button" at bounding box center [304, 178] width 6 height 6
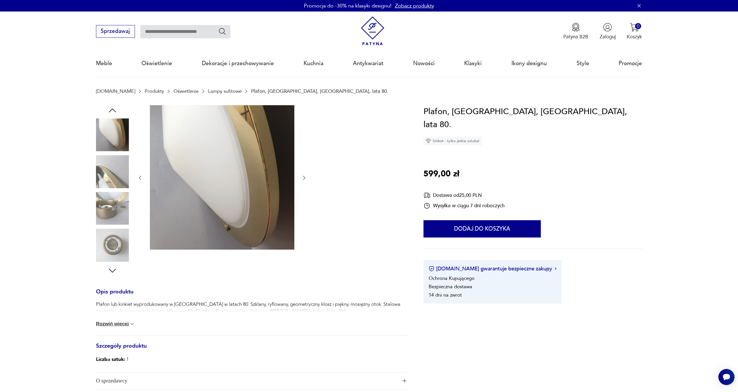
click at [304, 177] on icon "button" at bounding box center [304, 178] width 6 height 6
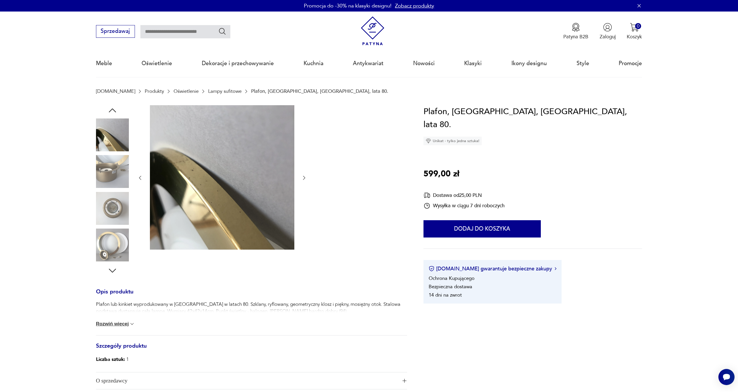
click at [304, 177] on icon "button" at bounding box center [304, 178] width 6 height 6
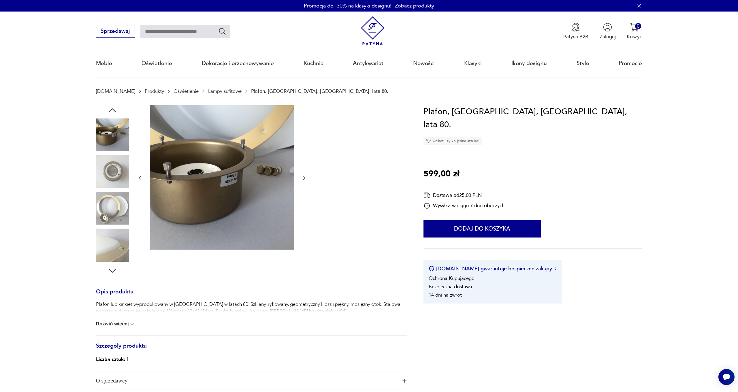
click at [304, 177] on icon "button" at bounding box center [304, 178] width 6 height 6
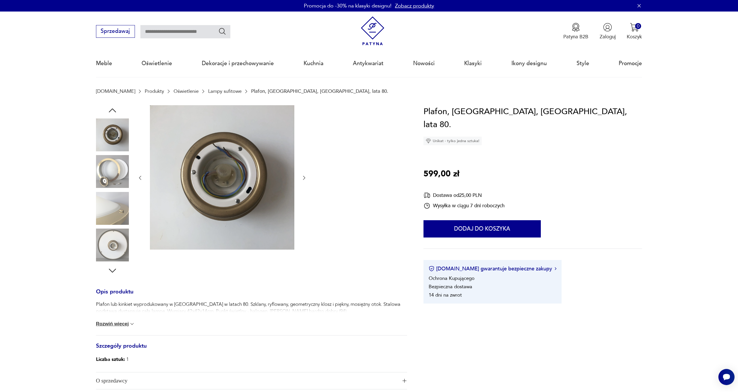
click at [304, 177] on icon "button" at bounding box center [304, 178] width 6 height 6
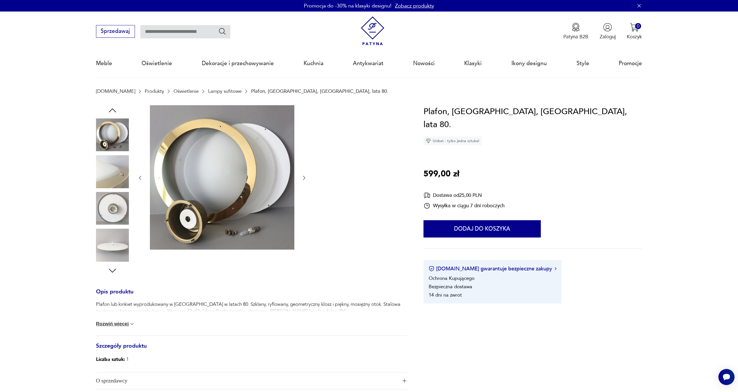
click at [304, 177] on icon "button" at bounding box center [304, 178] width 6 height 6
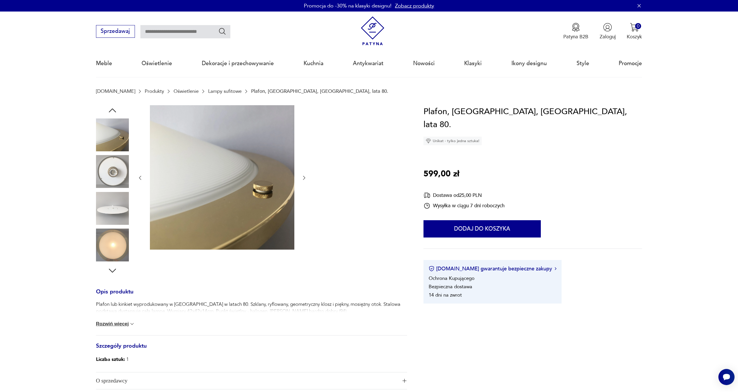
click at [304, 177] on icon "button" at bounding box center [304, 178] width 6 height 6
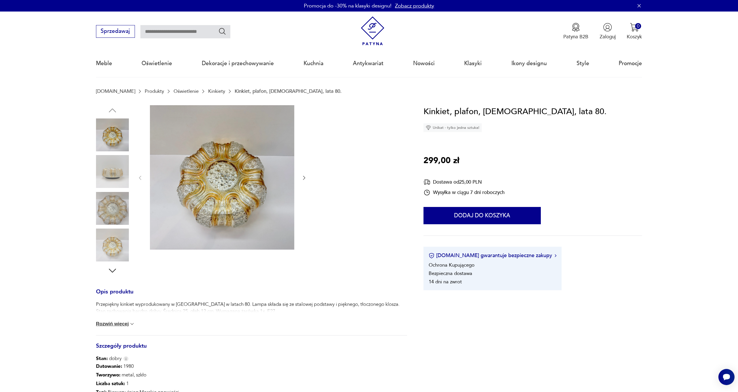
click at [304, 177] on icon "button" at bounding box center [304, 178] width 6 height 6
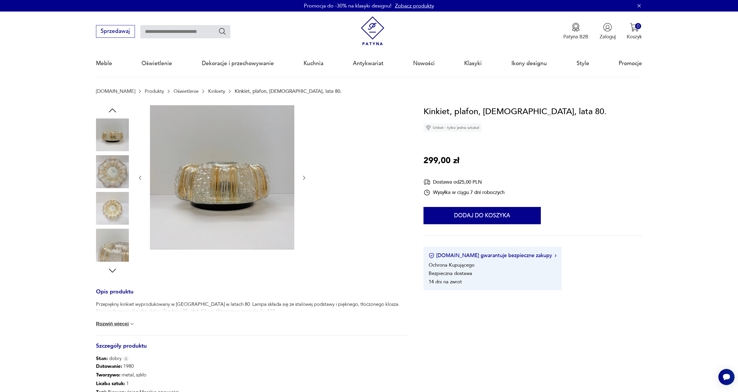
click at [304, 177] on icon "button" at bounding box center [304, 178] width 2 height 4
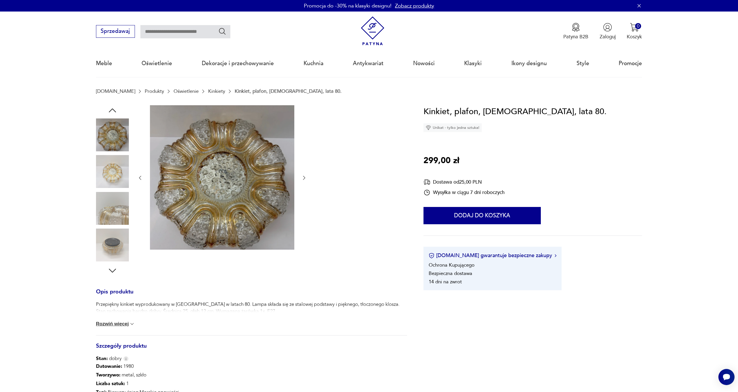
click at [304, 177] on icon "button" at bounding box center [304, 178] width 2 height 4
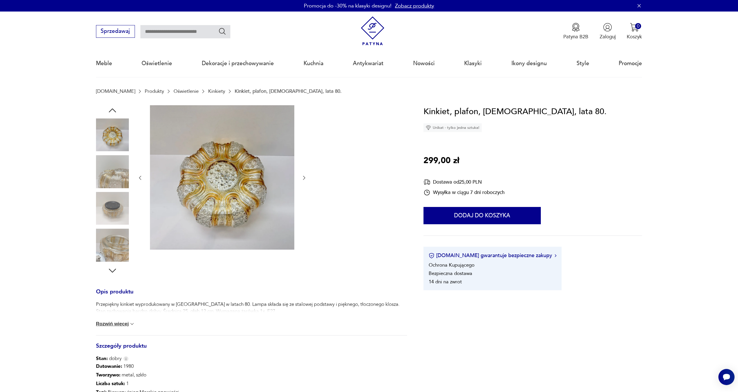
click at [304, 177] on icon "button" at bounding box center [304, 178] width 2 height 4
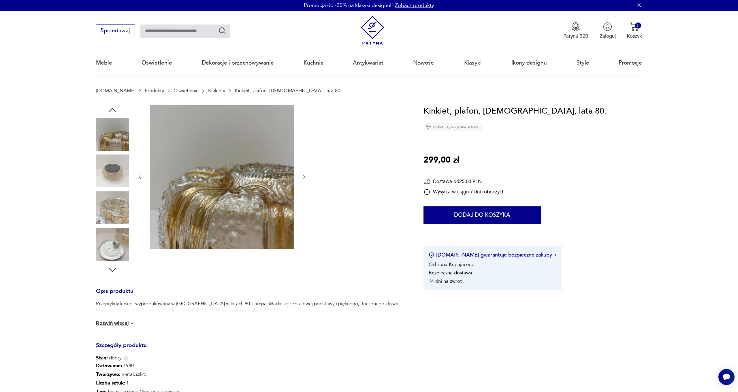
scroll to position [1, 0]
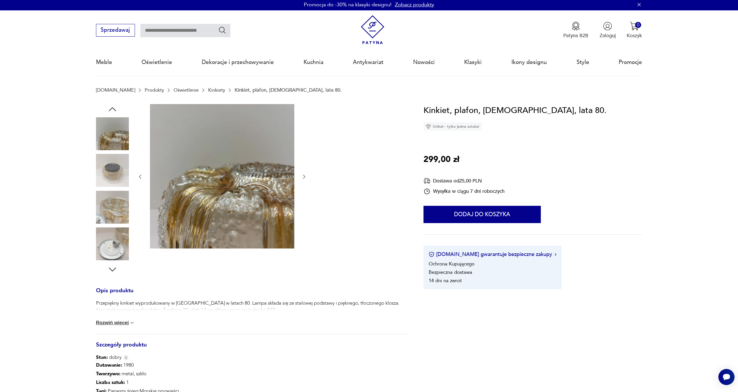
click at [304, 177] on icon "button" at bounding box center [304, 177] width 6 height 6
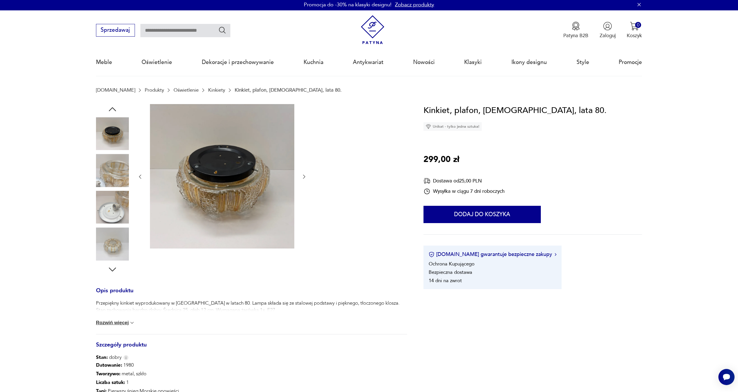
click at [304, 177] on icon "button" at bounding box center [304, 177] width 6 height 6
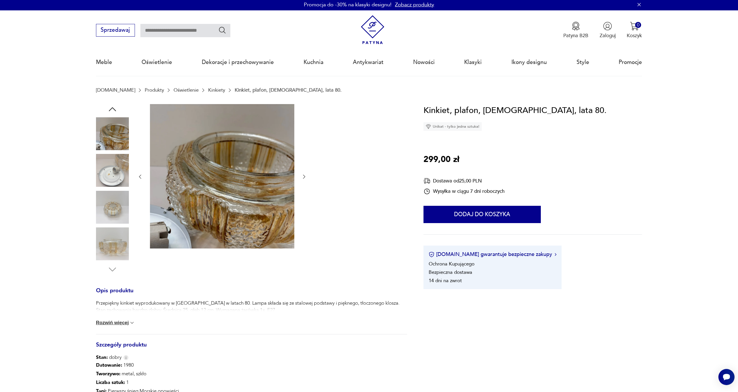
click at [304, 177] on icon "button" at bounding box center [304, 177] width 6 height 6
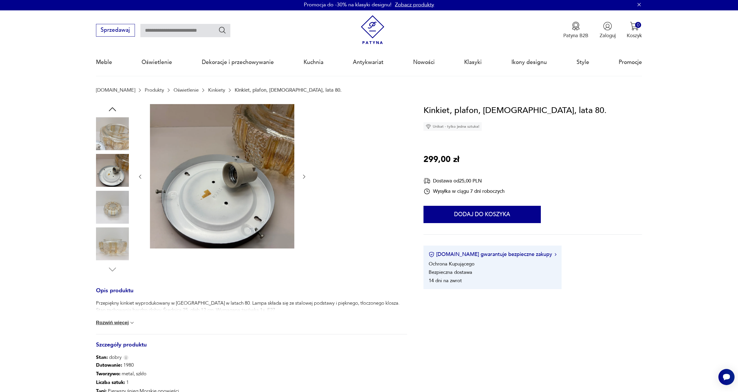
click at [304, 177] on icon "button" at bounding box center [304, 177] width 6 height 6
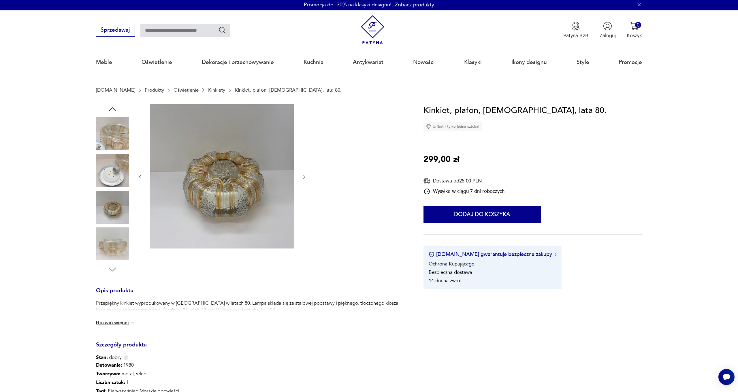
click at [304, 177] on icon "button" at bounding box center [304, 177] width 6 height 6
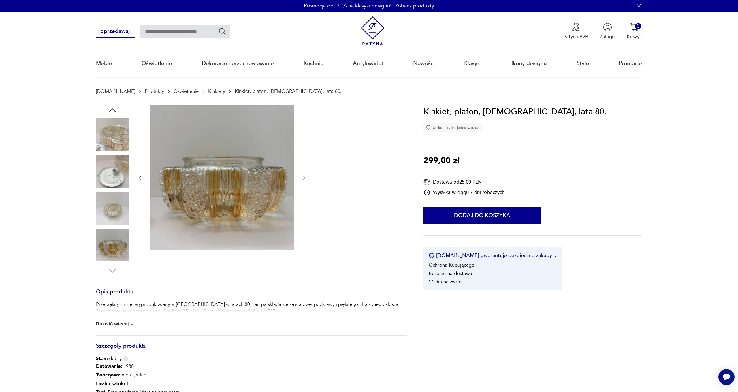
scroll to position [0, 0]
click at [111, 109] on icon "button" at bounding box center [112, 110] width 7 height 4
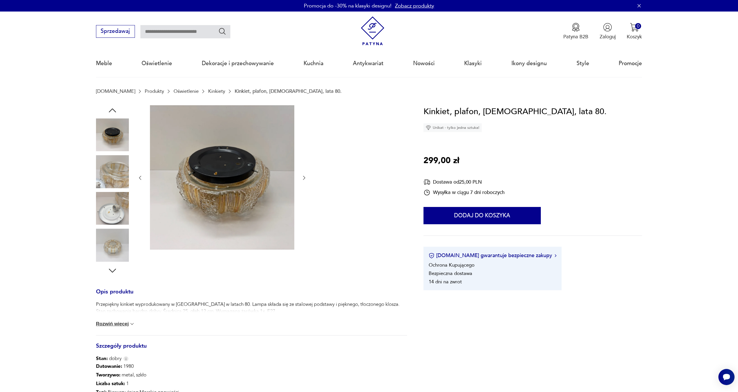
click at [111, 109] on icon "button" at bounding box center [112, 110] width 7 height 4
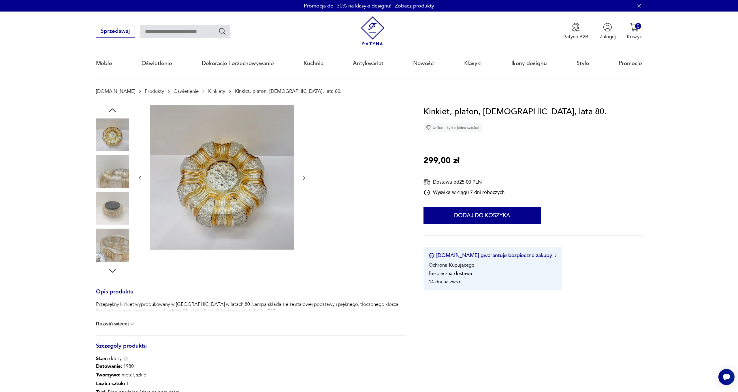
click at [111, 109] on icon "button" at bounding box center [112, 110] width 7 height 4
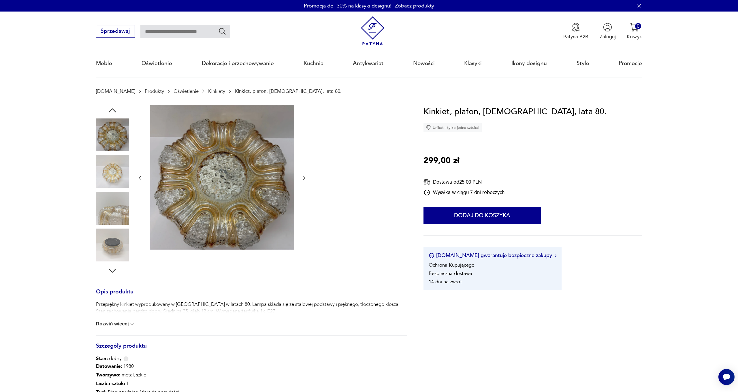
click at [111, 109] on icon "button" at bounding box center [112, 110] width 7 height 4
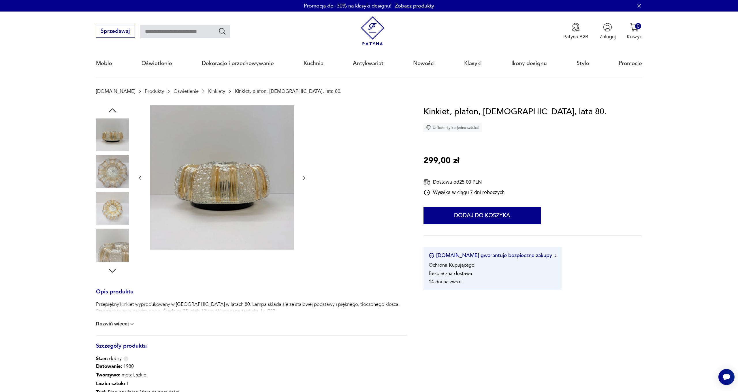
click at [111, 109] on icon "button" at bounding box center [112, 110] width 7 height 4
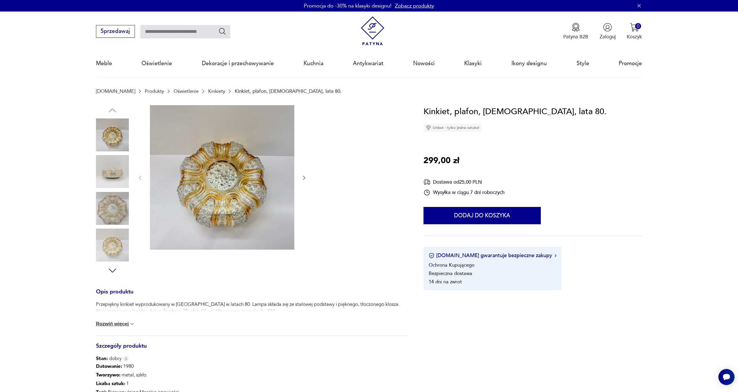
click at [236, 205] on img at bounding box center [222, 177] width 144 height 144
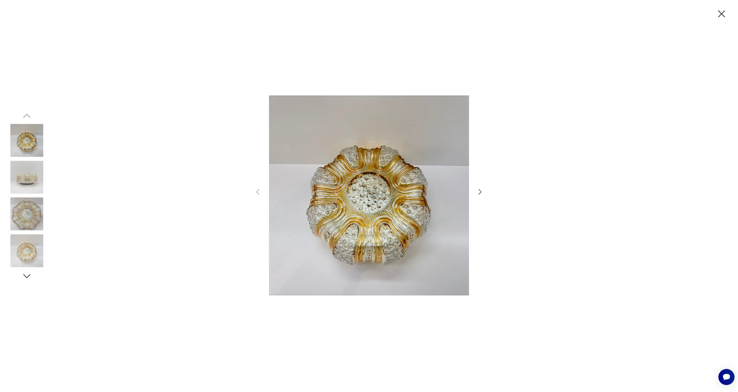
click at [480, 192] on icon "button" at bounding box center [480, 192] width 8 height 8
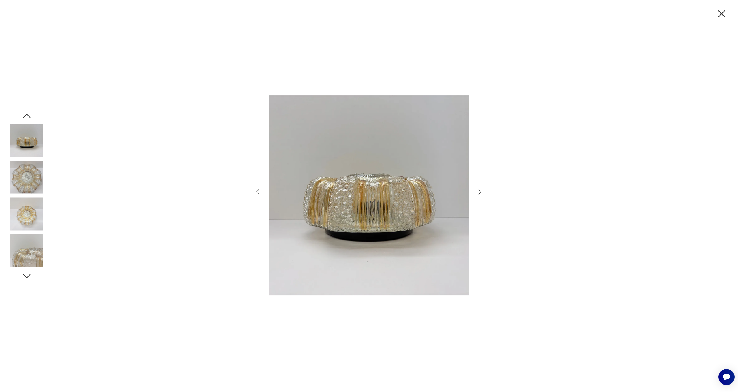
click at [480, 192] on icon "button" at bounding box center [480, 192] width 8 height 8
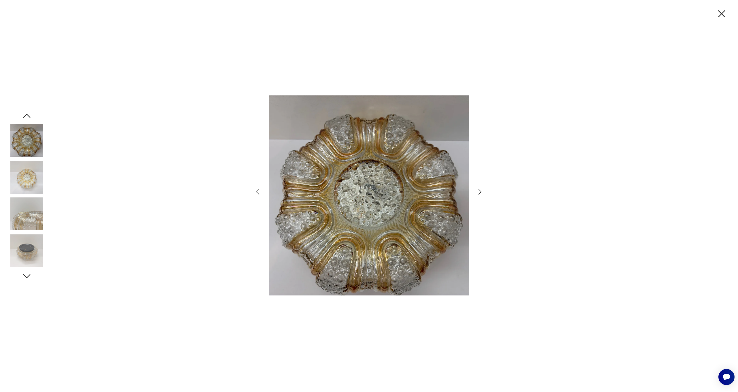
click at [480, 192] on icon "button" at bounding box center [480, 192] width 8 height 8
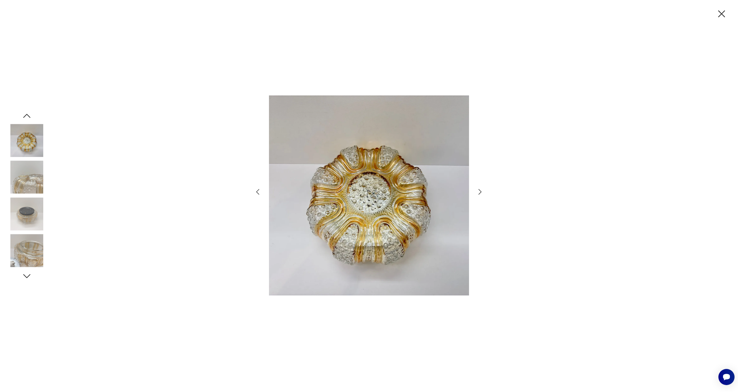
click at [480, 192] on icon "button" at bounding box center [480, 192] width 8 height 8
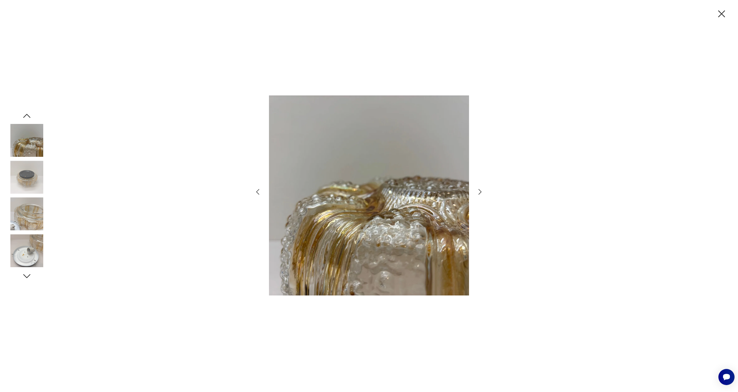
click at [480, 192] on icon "button" at bounding box center [480, 192] width 8 height 8
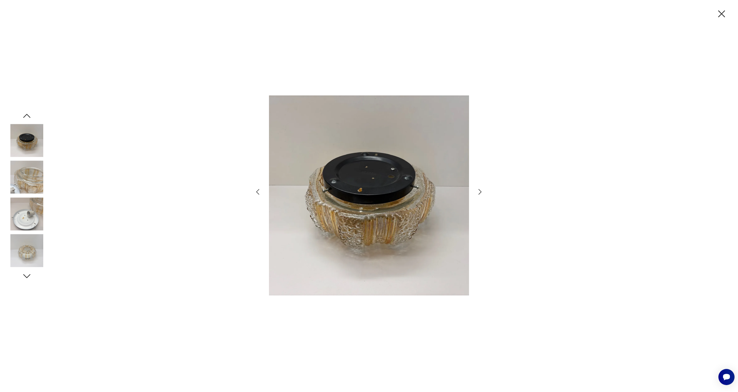
click at [480, 192] on icon "button" at bounding box center [480, 192] width 8 height 8
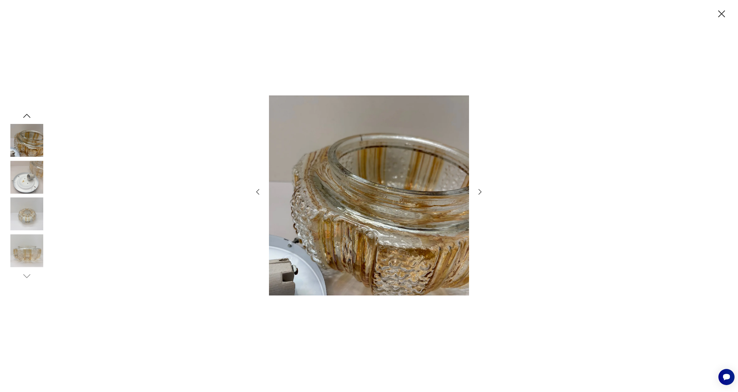
click at [480, 192] on icon "button" at bounding box center [480, 192] width 8 height 8
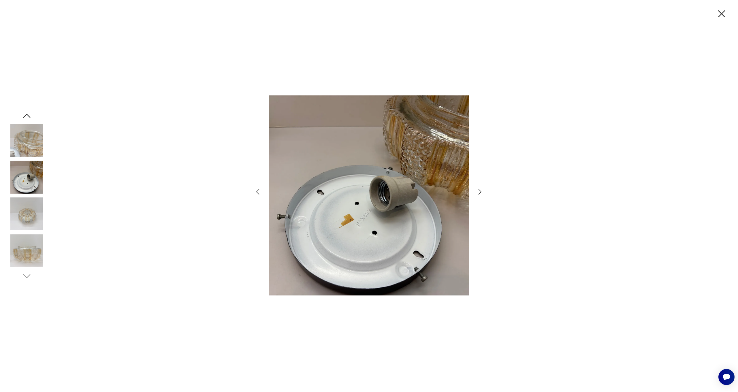
click at [480, 192] on icon "button" at bounding box center [480, 192] width 8 height 8
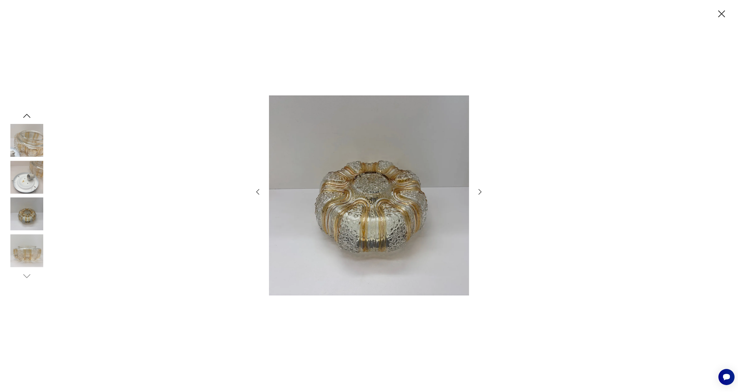
click at [480, 192] on icon "button" at bounding box center [480, 192] width 8 height 8
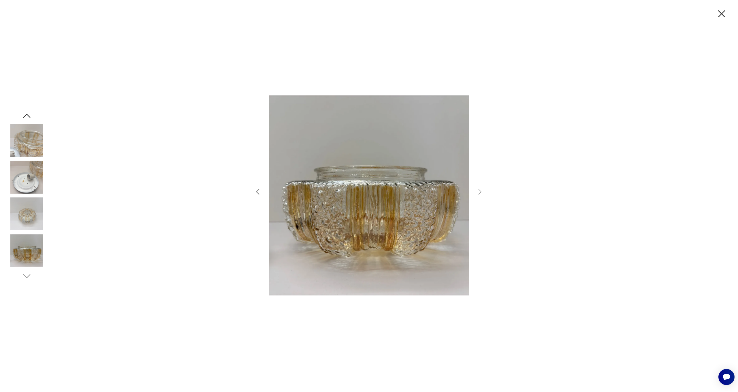
click at [260, 191] on icon "button" at bounding box center [258, 192] width 8 height 8
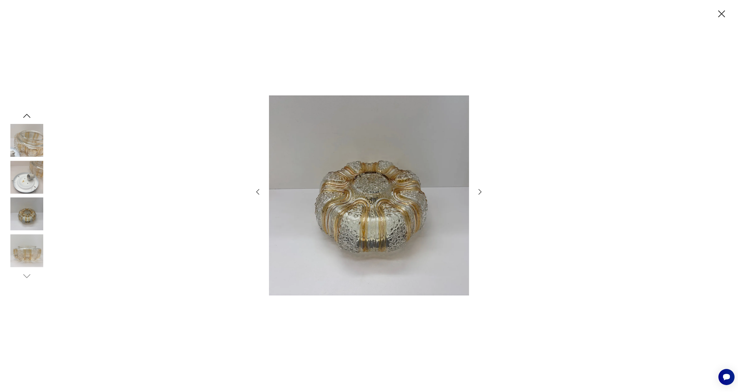
click at [260, 191] on icon "button" at bounding box center [258, 192] width 8 height 8
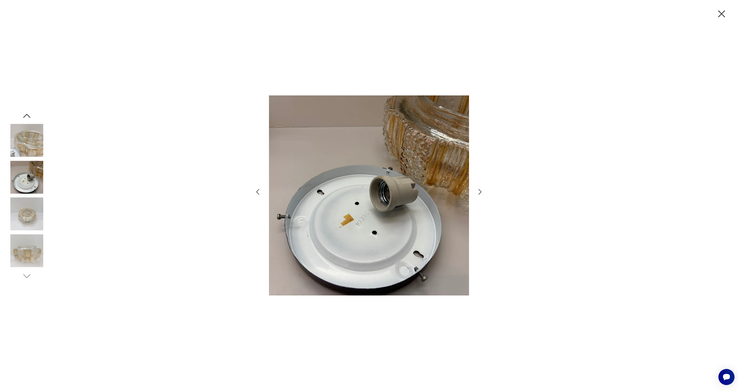
click at [260, 191] on icon "button" at bounding box center [258, 192] width 8 height 8
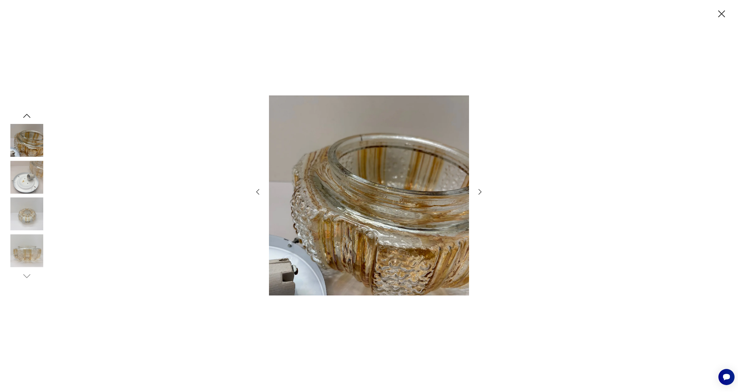
click at [260, 191] on icon "button" at bounding box center [258, 192] width 8 height 8
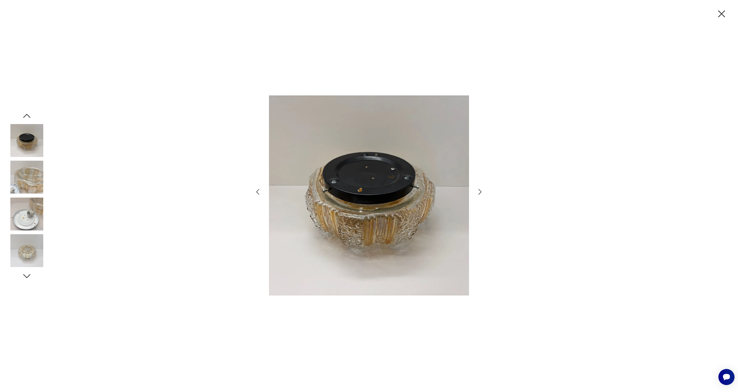
click at [260, 191] on icon "button" at bounding box center [258, 192] width 8 height 8
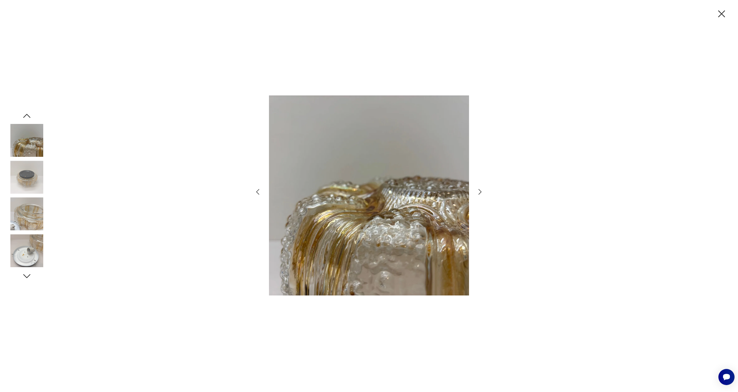
click at [260, 191] on icon "button" at bounding box center [258, 192] width 8 height 8
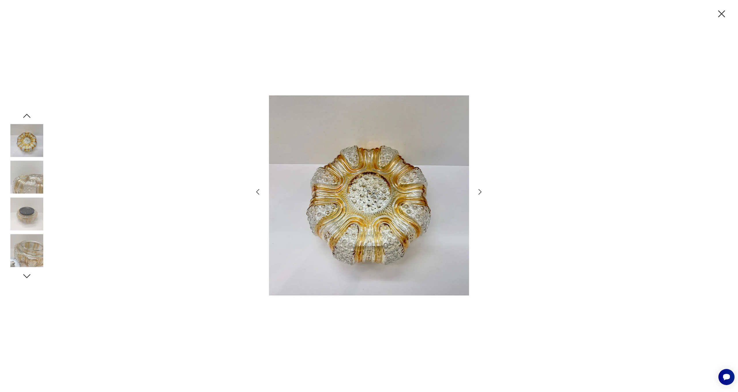
click at [258, 192] on icon "button" at bounding box center [258, 192] width 8 height 8
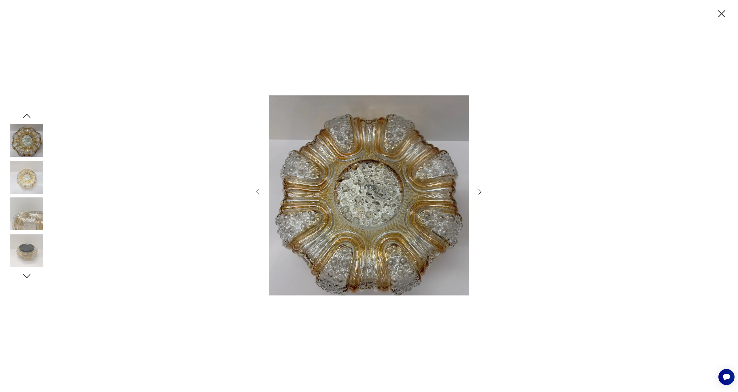
click at [258, 192] on icon "button" at bounding box center [258, 192] width 8 height 8
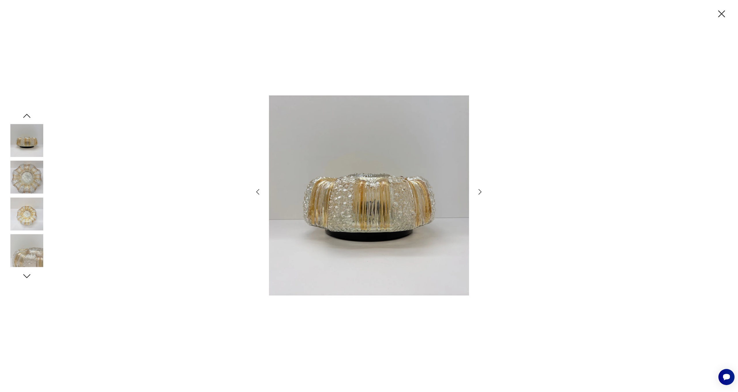
click at [721, 13] on icon "button" at bounding box center [721, 13] width 7 height 7
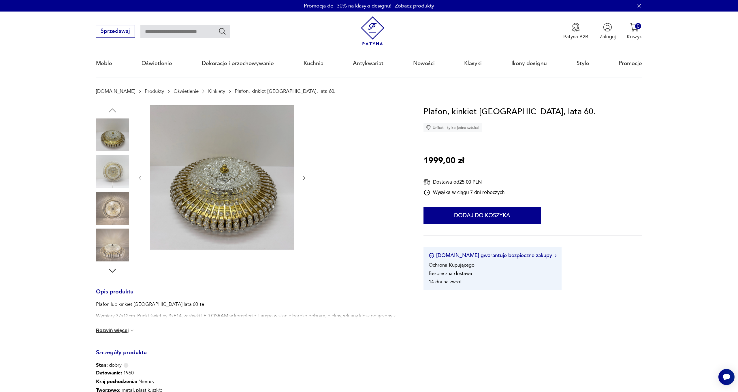
click at [190, 226] on img at bounding box center [222, 177] width 144 height 144
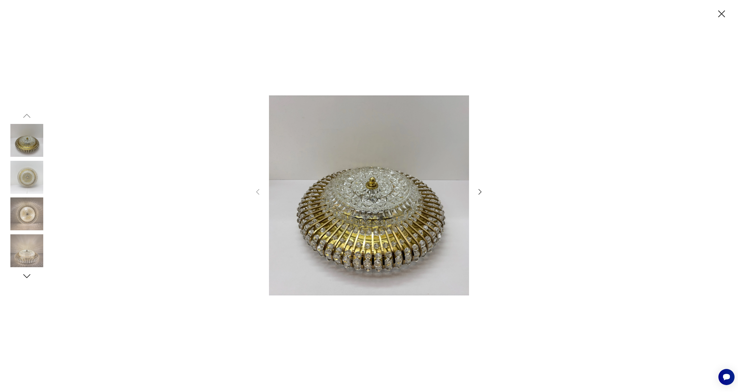
click at [481, 193] on icon "button" at bounding box center [480, 192] width 8 height 8
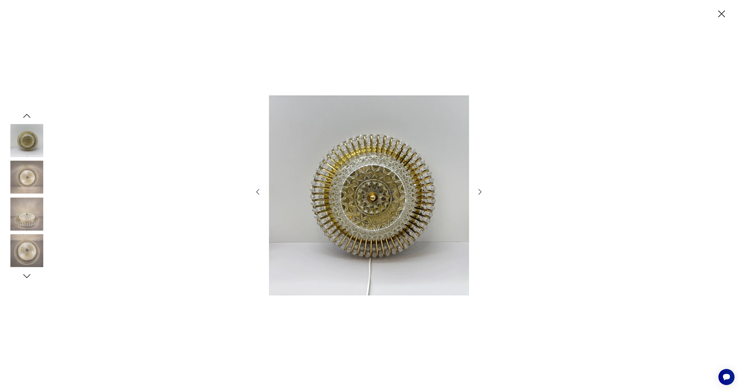
click at [481, 193] on icon "button" at bounding box center [480, 192] width 8 height 8
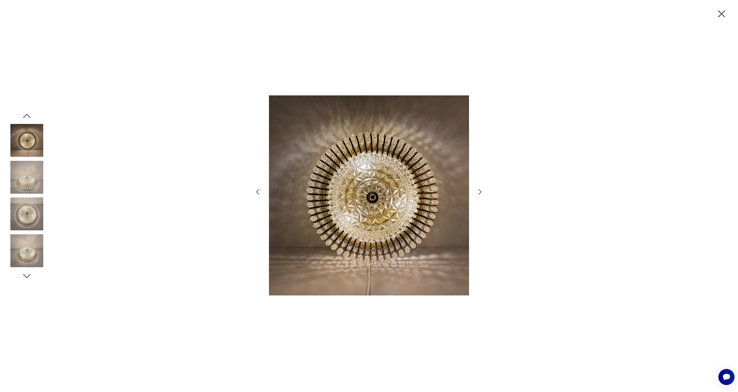
click at [481, 193] on icon "button" at bounding box center [480, 192] width 8 height 8
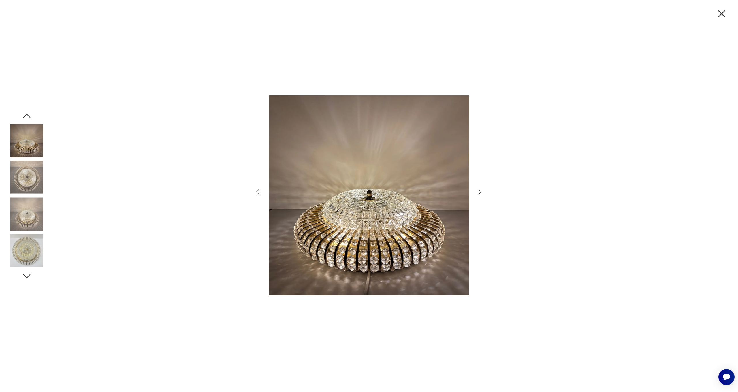
click at [481, 193] on icon "button" at bounding box center [480, 192] width 8 height 8
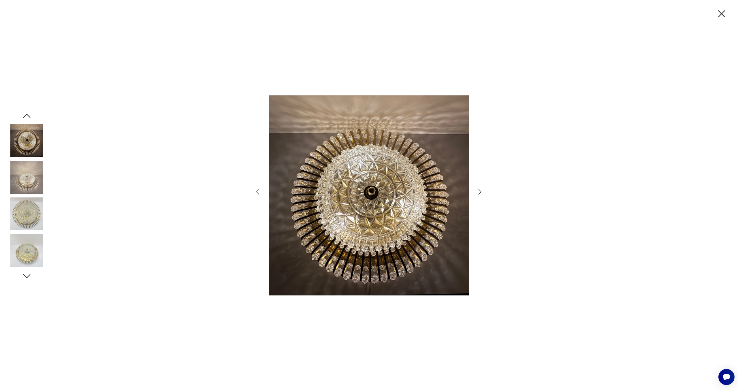
click at [481, 193] on icon "button" at bounding box center [480, 192] width 8 height 8
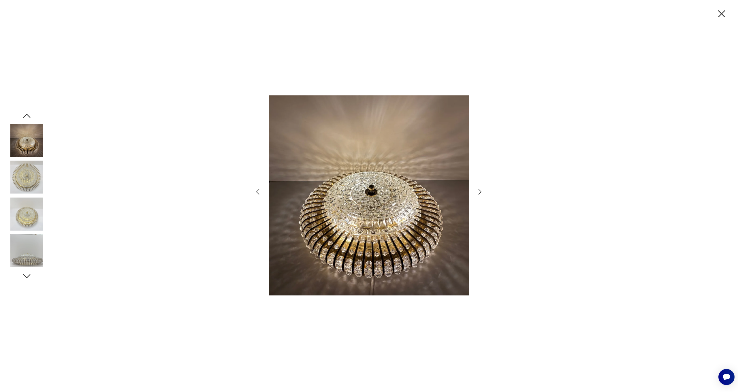
click at [481, 193] on icon "button" at bounding box center [480, 192] width 8 height 8
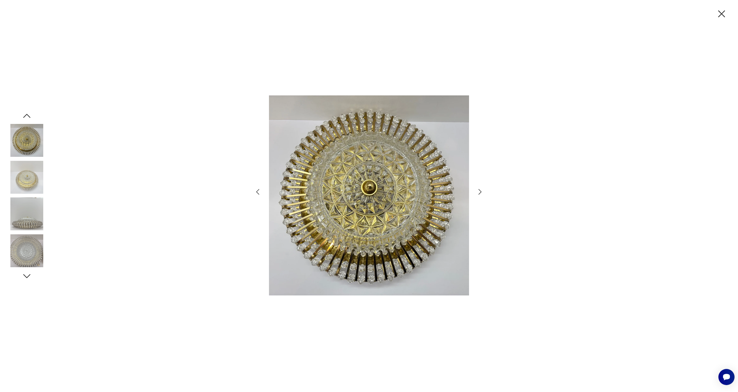
click at [481, 193] on icon "button" at bounding box center [480, 192] width 8 height 8
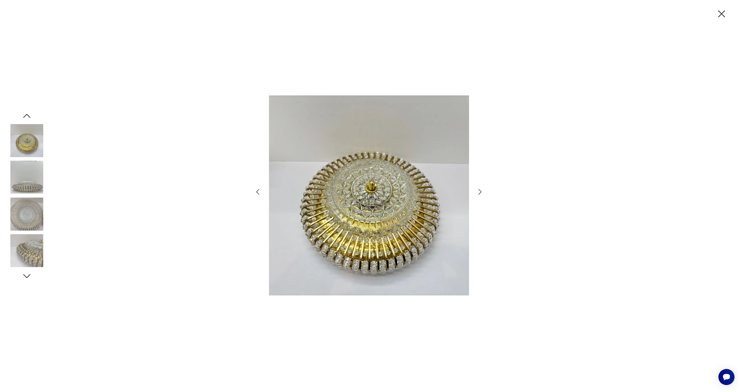
click at [481, 193] on icon "button" at bounding box center [480, 192] width 8 height 8
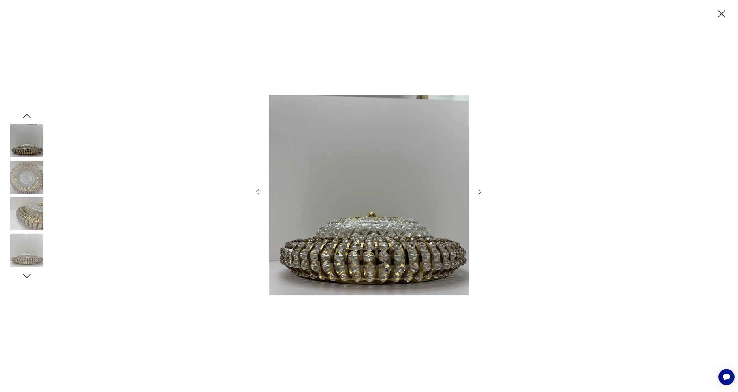
click at [721, 18] on icon "button" at bounding box center [721, 14] width 12 height 12
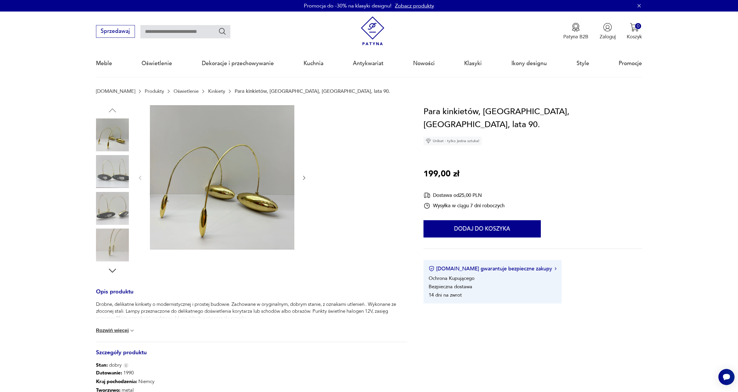
click at [193, 202] on img at bounding box center [222, 177] width 144 height 144
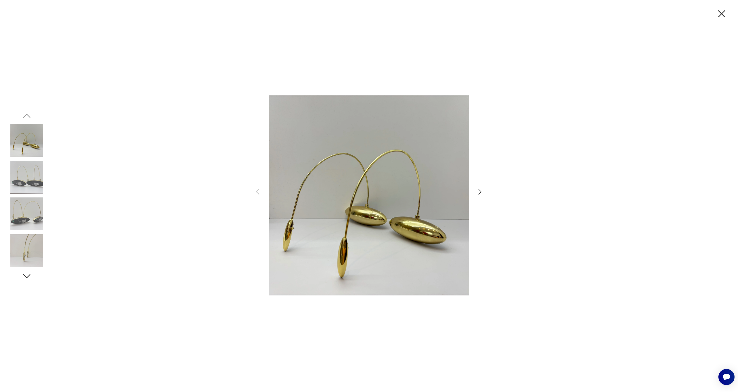
click at [483, 194] on icon "button" at bounding box center [480, 192] width 8 height 8
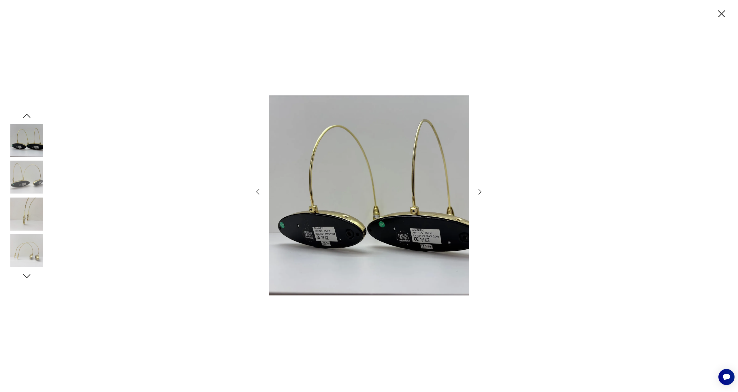
click at [482, 193] on icon "button" at bounding box center [480, 192] width 8 height 8
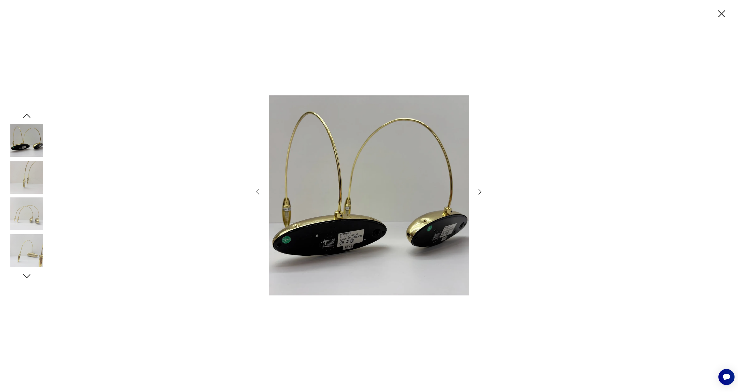
click at [482, 193] on icon "button" at bounding box center [480, 192] width 8 height 8
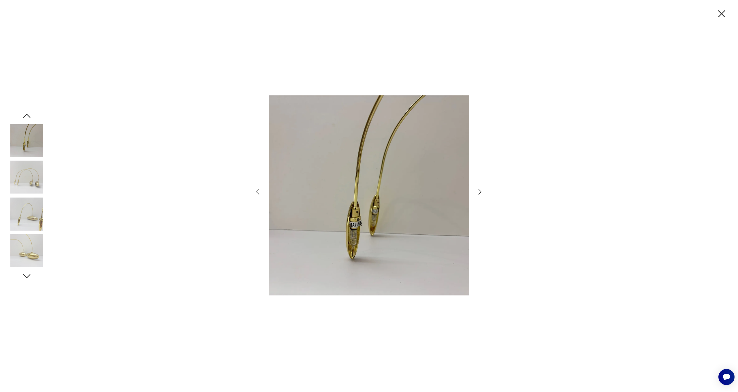
click at [482, 193] on icon "button" at bounding box center [480, 192] width 8 height 8
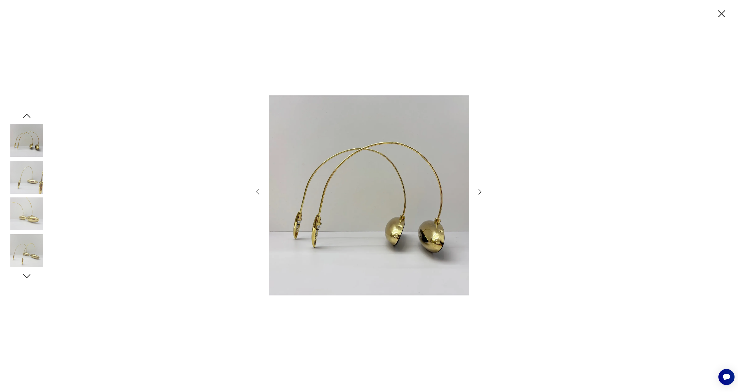
click at [482, 193] on icon "button" at bounding box center [480, 192] width 8 height 8
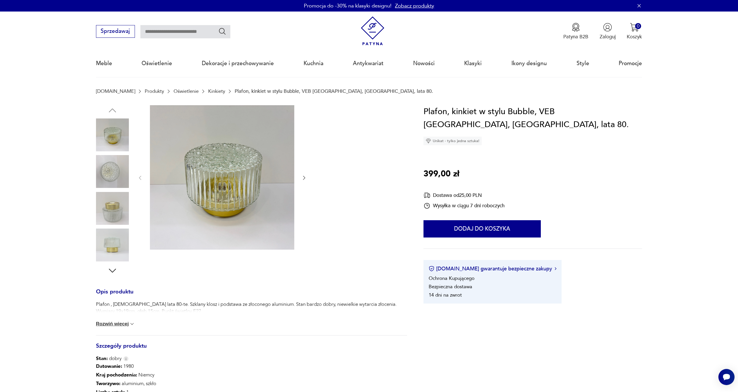
click at [105, 243] on img at bounding box center [112, 244] width 33 height 33
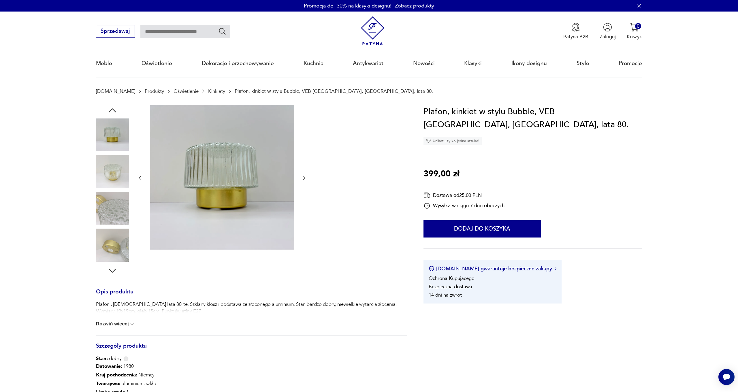
click at [117, 194] on img at bounding box center [112, 208] width 33 height 33
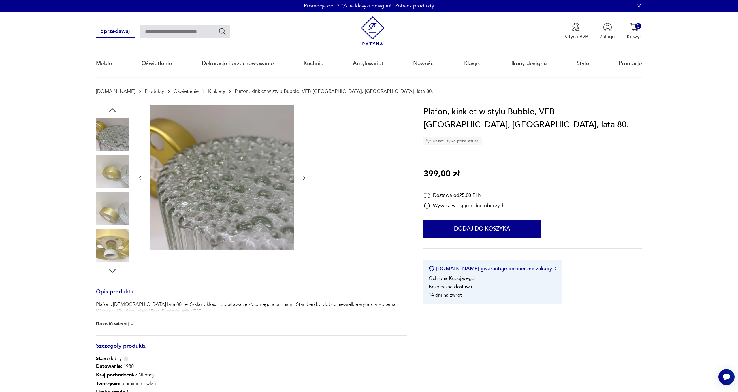
click at [305, 177] on icon "button" at bounding box center [304, 178] width 6 height 6
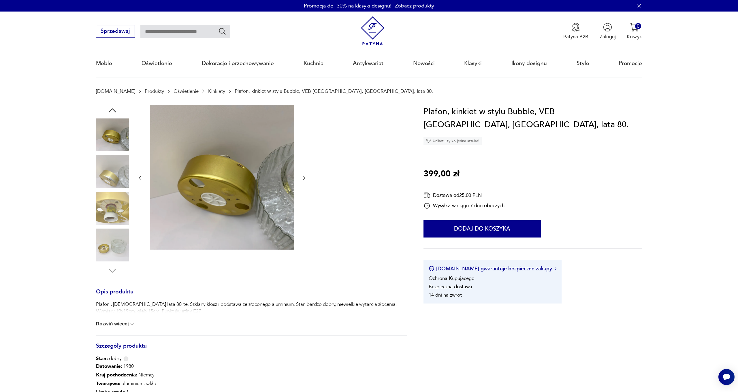
click at [305, 177] on icon "button" at bounding box center [304, 178] width 2 height 4
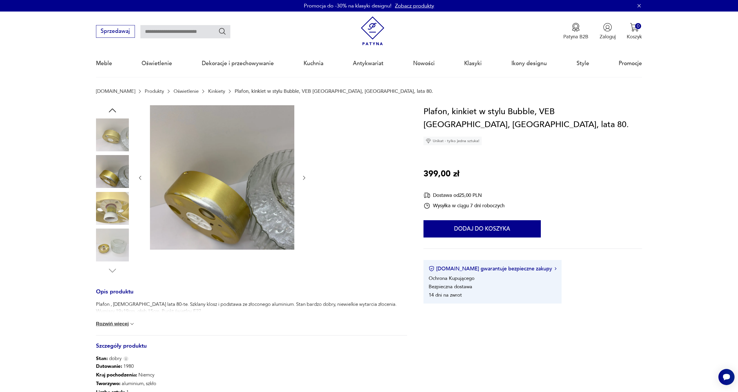
click at [305, 177] on icon "button" at bounding box center [304, 178] width 6 height 6
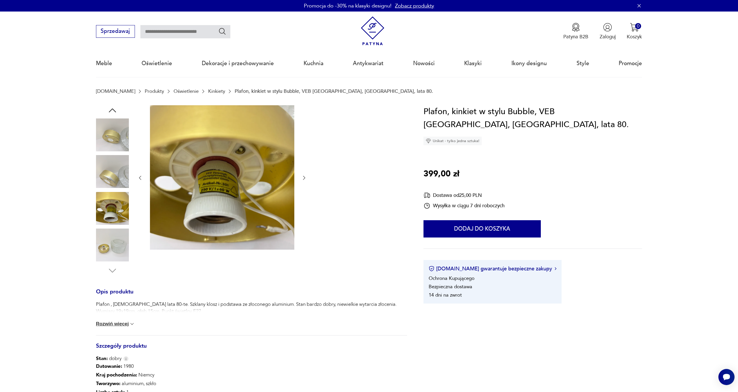
click at [305, 177] on icon "button" at bounding box center [304, 178] width 6 height 6
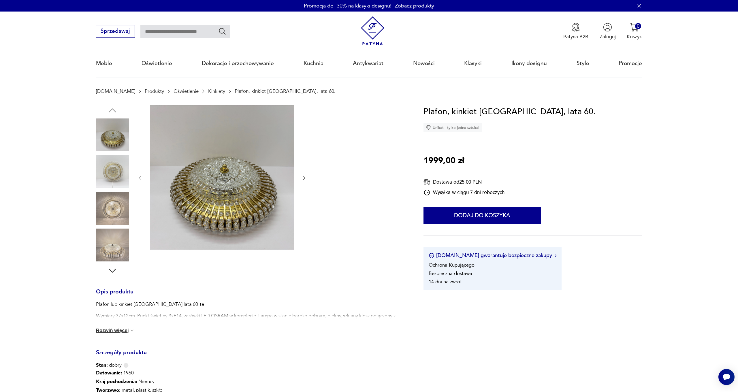
click at [220, 176] on img at bounding box center [222, 177] width 144 height 144
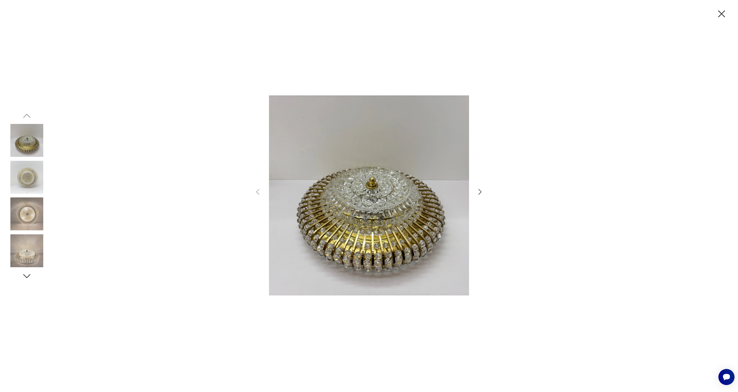
click at [478, 192] on icon "button" at bounding box center [480, 192] width 8 height 8
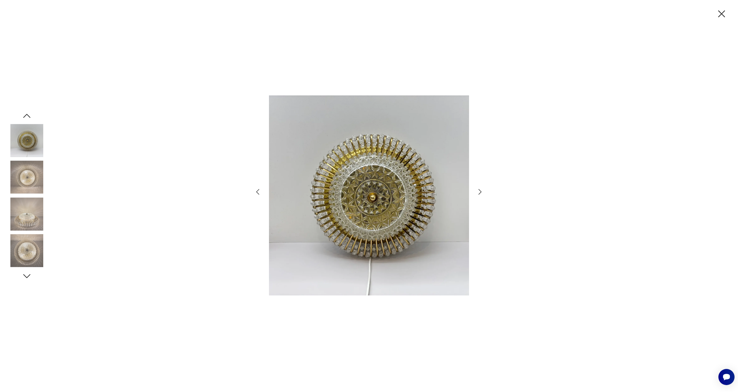
click at [478, 192] on icon "button" at bounding box center [480, 192] width 8 height 8
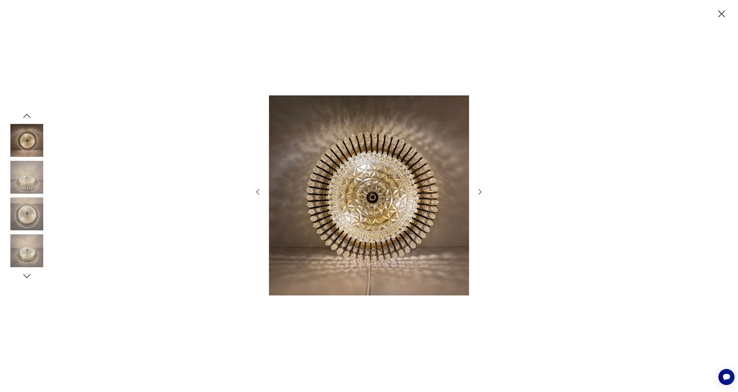
click at [481, 191] on icon "button" at bounding box center [479, 192] width 3 height 6
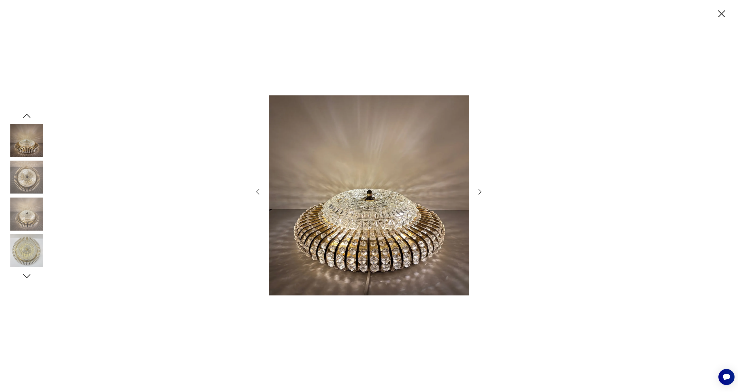
click at [481, 191] on icon "button" at bounding box center [479, 192] width 3 height 6
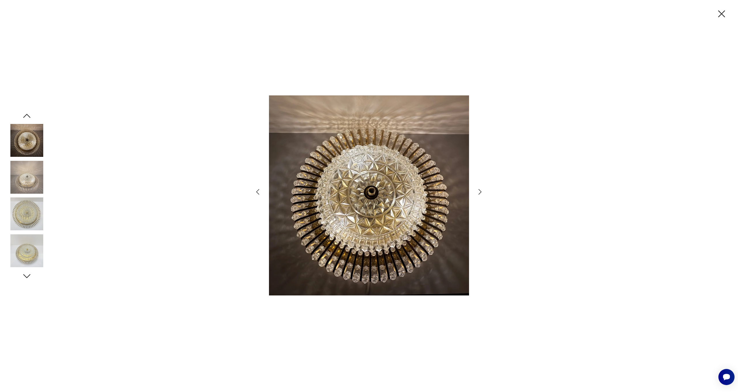
click at [481, 191] on icon "button" at bounding box center [479, 192] width 3 height 6
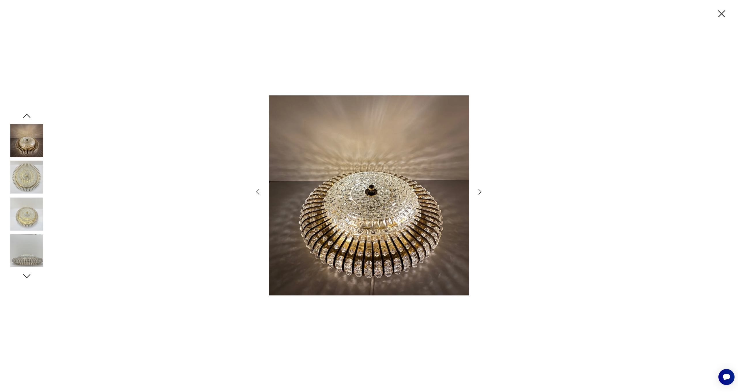
click at [481, 191] on icon "button" at bounding box center [479, 192] width 3 height 6
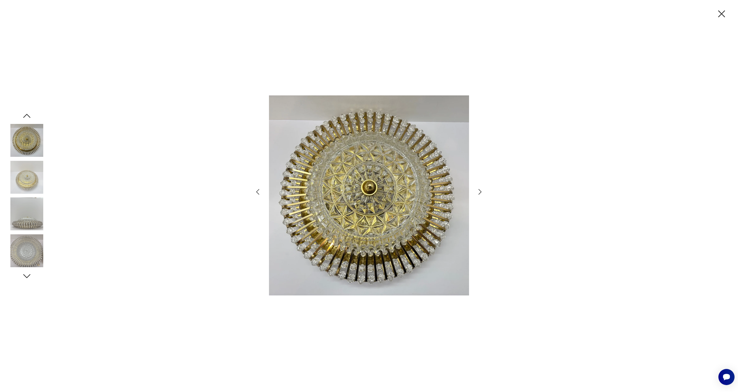
click at [481, 191] on icon "button" at bounding box center [479, 192] width 3 height 6
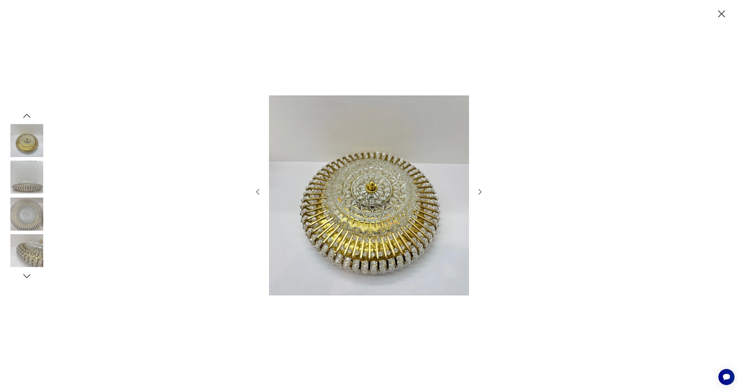
click at [481, 191] on icon "button" at bounding box center [479, 192] width 3 height 6
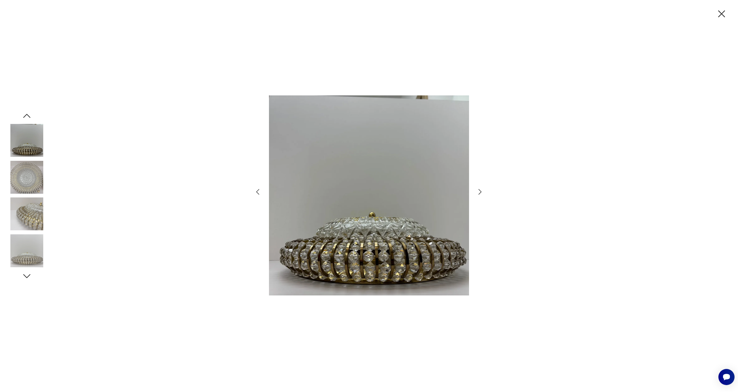
click at [481, 191] on icon "button" at bounding box center [479, 192] width 3 height 6
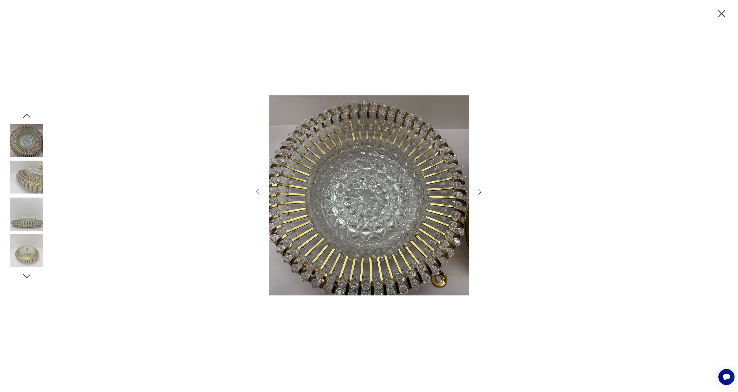
click at [481, 191] on icon "button" at bounding box center [479, 192] width 3 height 6
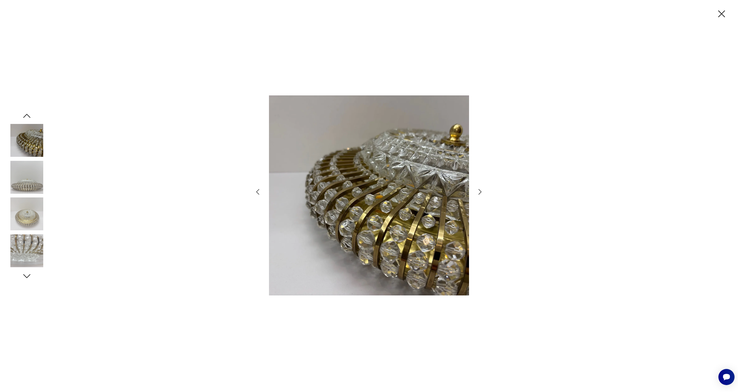
click at [481, 191] on icon "button" at bounding box center [479, 192] width 3 height 6
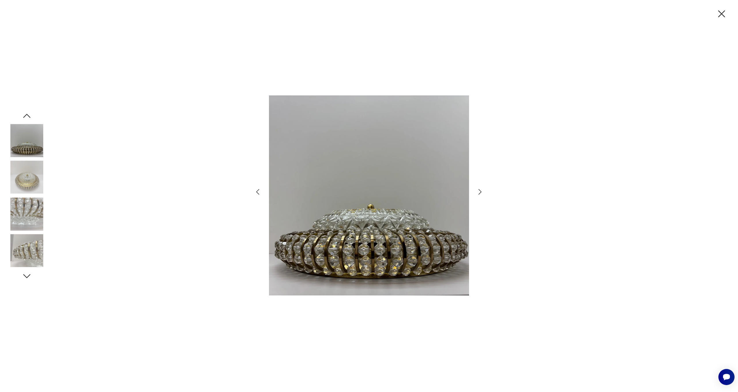
click at [481, 191] on icon "button" at bounding box center [479, 192] width 3 height 6
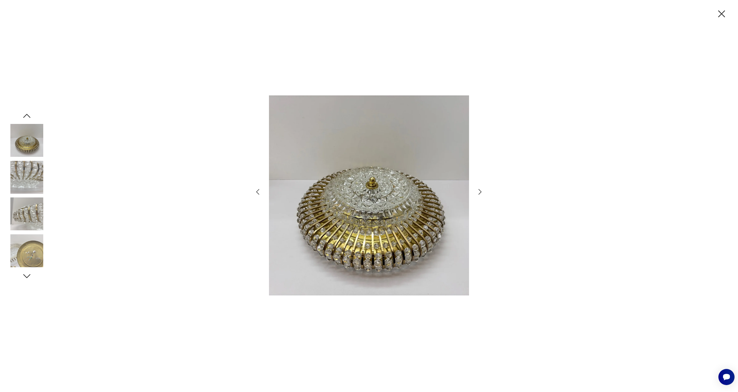
click at [481, 191] on icon "button" at bounding box center [479, 192] width 3 height 6
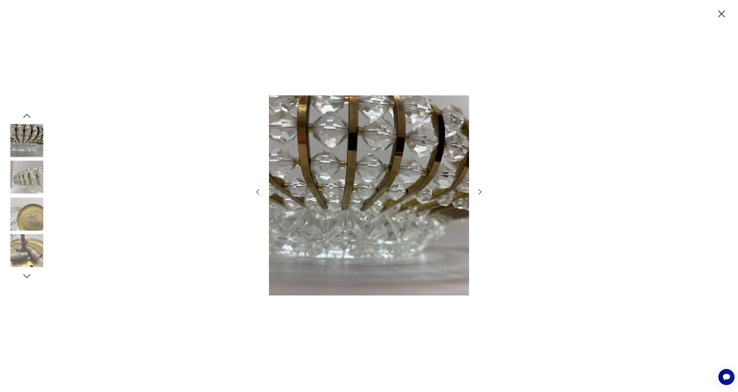
click at [481, 191] on icon "button" at bounding box center [479, 192] width 3 height 6
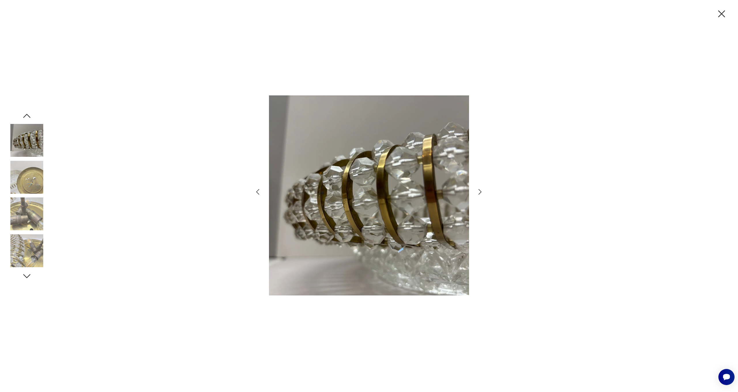
click at [481, 191] on icon "button" at bounding box center [479, 192] width 3 height 6
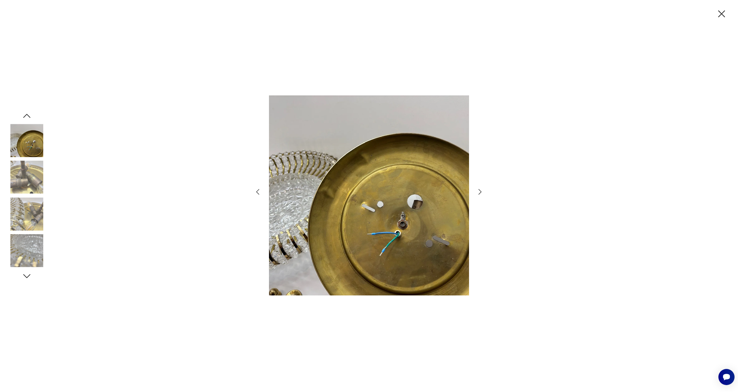
click at [481, 191] on icon "button" at bounding box center [479, 192] width 3 height 6
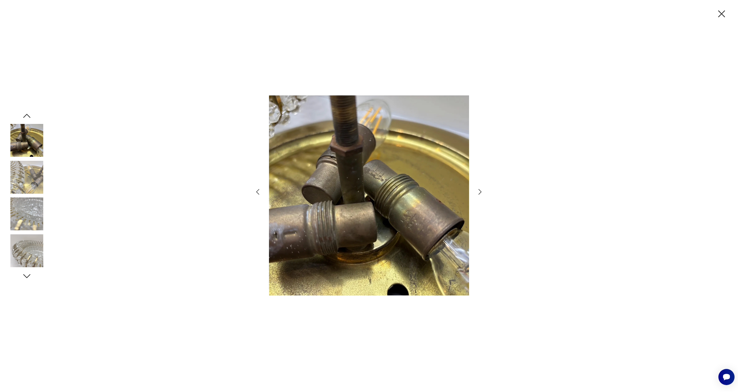
click at [481, 191] on icon "button" at bounding box center [479, 192] width 3 height 6
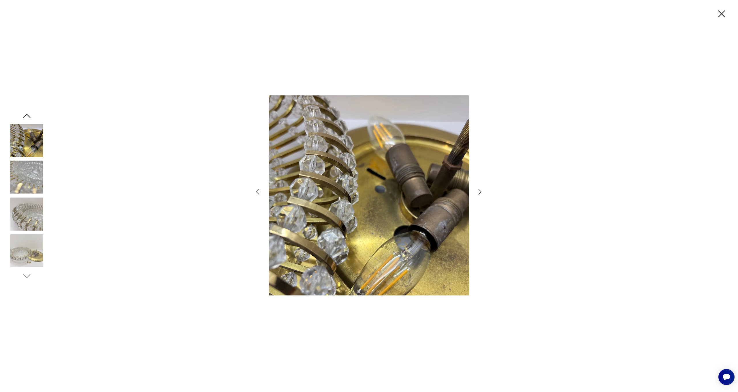
click at [481, 191] on icon "button" at bounding box center [479, 192] width 3 height 6
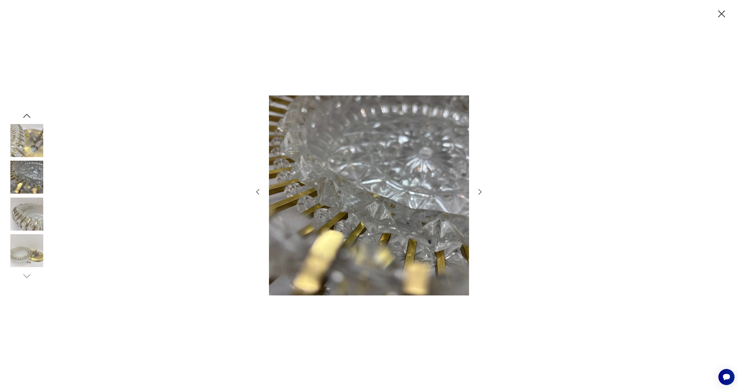
click at [481, 191] on icon "button" at bounding box center [479, 192] width 3 height 6
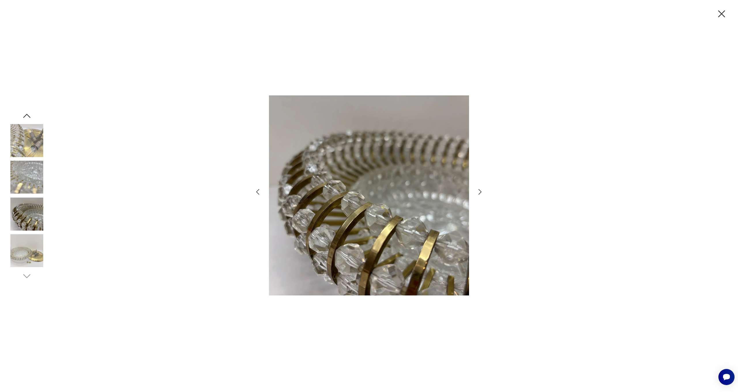
click at [481, 191] on icon "button" at bounding box center [479, 192] width 3 height 6
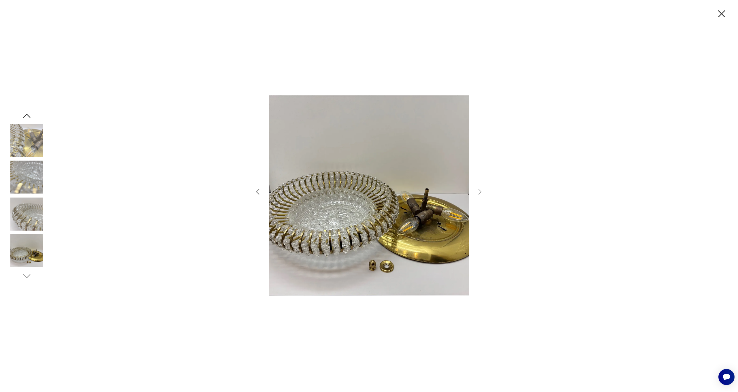
click at [28, 117] on icon "button" at bounding box center [27, 116] width 10 height 10
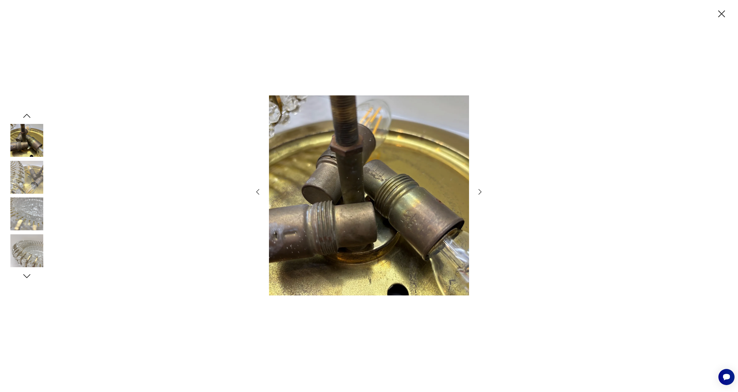
click at [28, 117] on icon "button" at bounding box center [27, 116] width 10 height 10
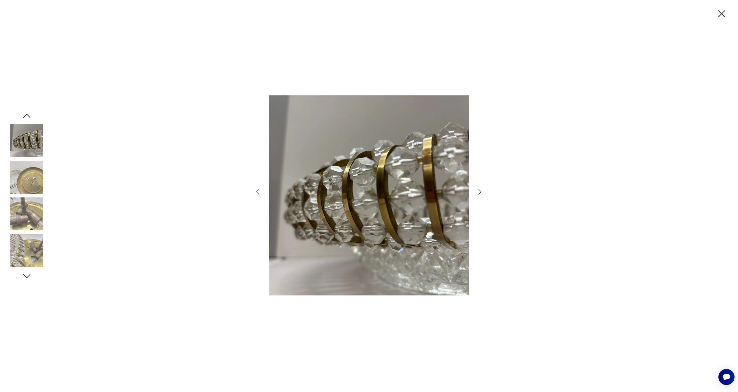
click at [28, 117] on icon "button" at bounding box center [27, 116] width 10 height 10
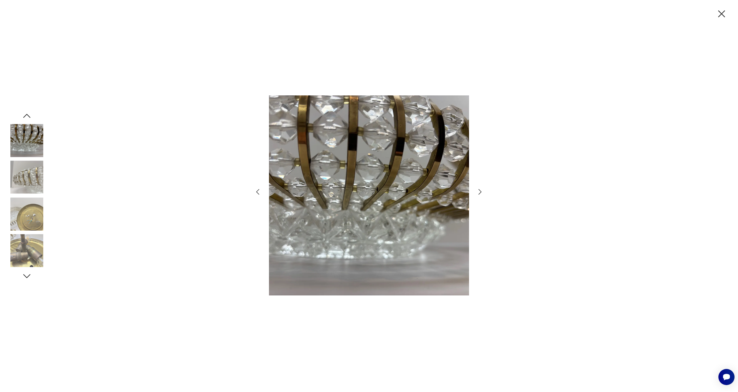
click at [28, 117] on icon "button" at bounding box center [27, 116] width 10 height 10
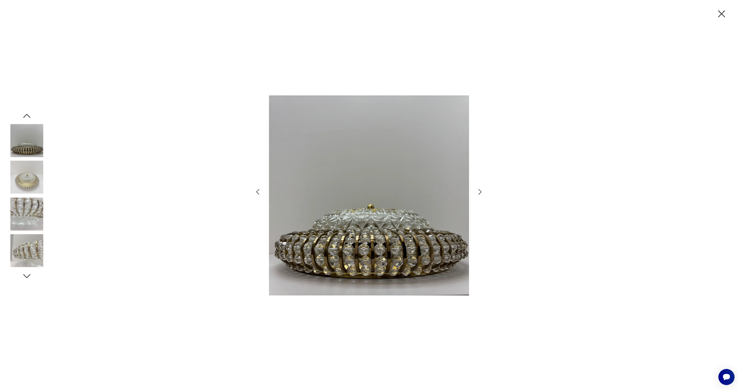
click at [28, 117] on icon "button" at bounding box center [27, 116] width 10 height 10
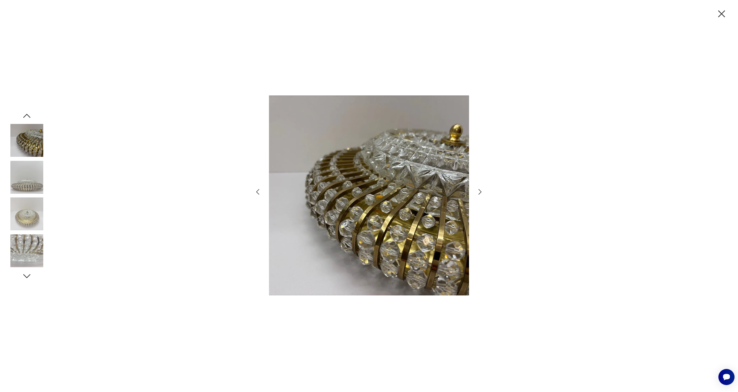
click at [28, 117] on icon "button" at bounding box center [27, 116] width 10 height 10
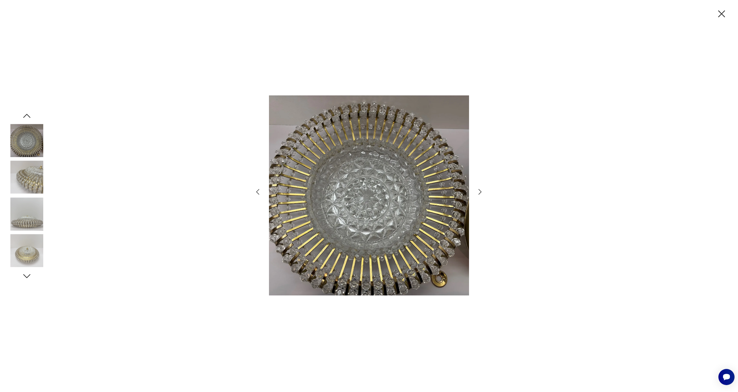
click at [28, 117] on icon "button" at bounding box center [27, 116] width 10 height 10
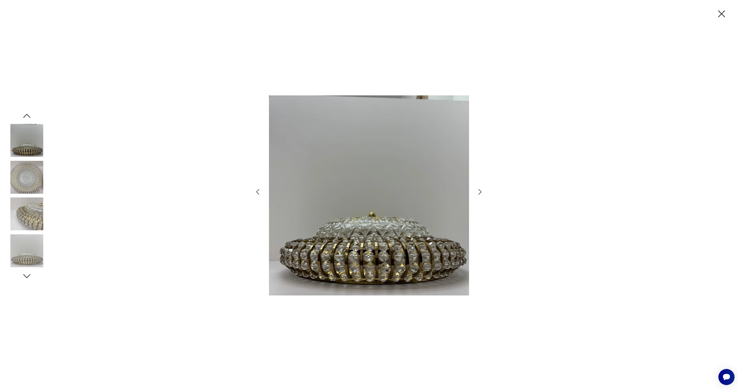
click at [28, 117] on icon "button" at bounding box center [27, 116] width 10 height 10
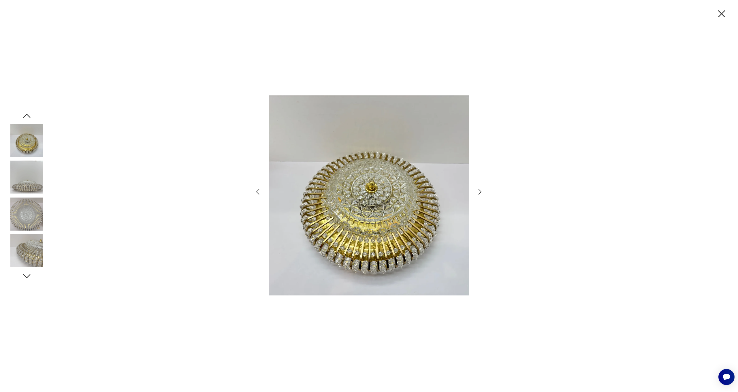
click at [28, 117] on icon "button" at bounding box center [27, 116] width 10 height 10
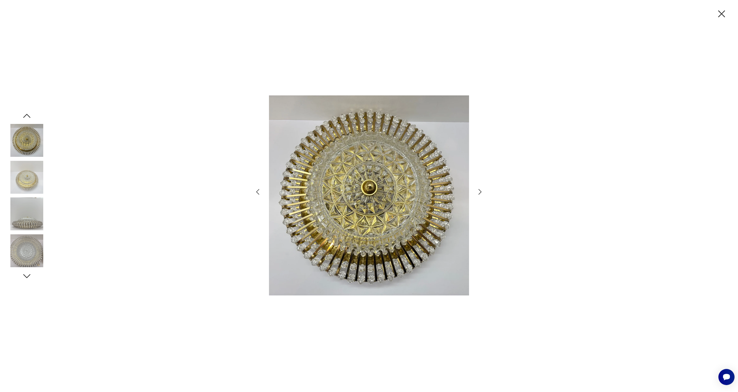
click at [28, 117] on icon "button" at bounding box center [27, 116] width 10 height 10
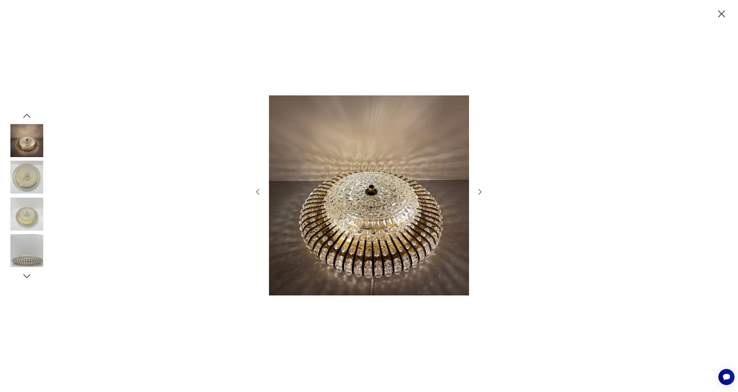
click at [729, 9] on div at bounding box center [369, 196] width 738 height 392
click at [721, 14] on icon "button" at bounding box center [721, 13] width 7 height 7
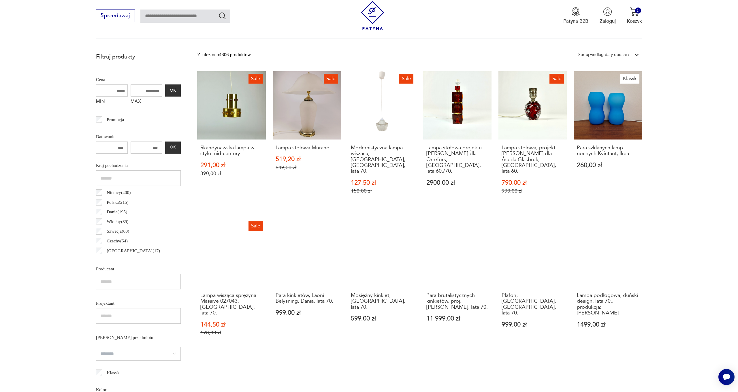
scroll to position [433, 0]
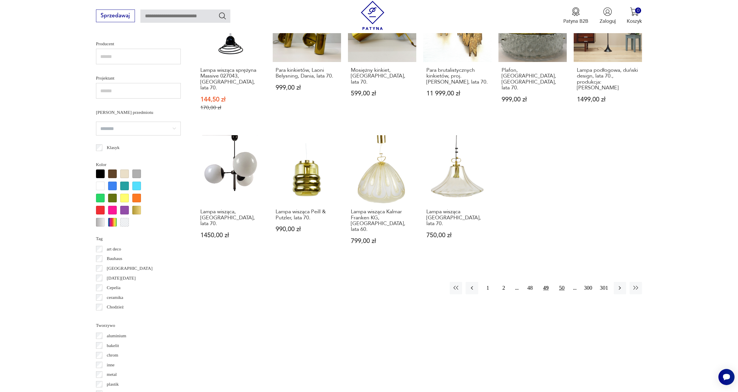
click at [564, 282] on button "50" at bounding box center [561, 288] width 12 height 12
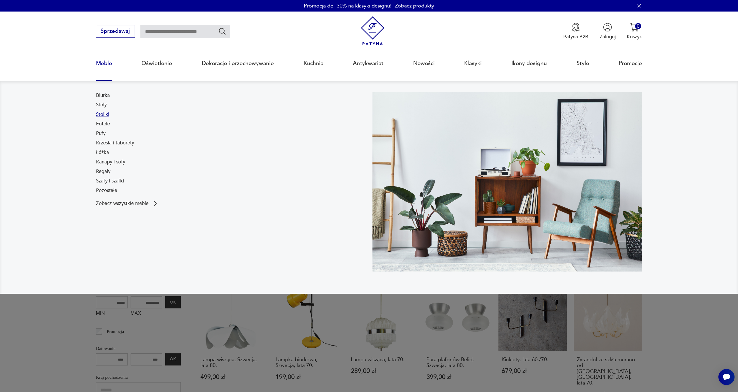
click at [103, 112] on link "Stoliki" at bounding box center [102, 114] width 13 height 7
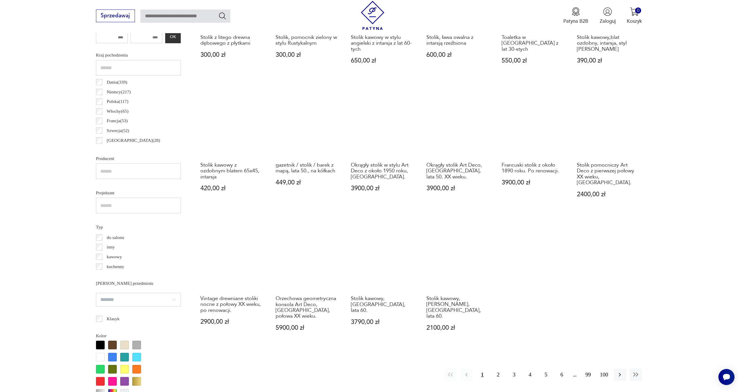
scroll to position [367, 0]
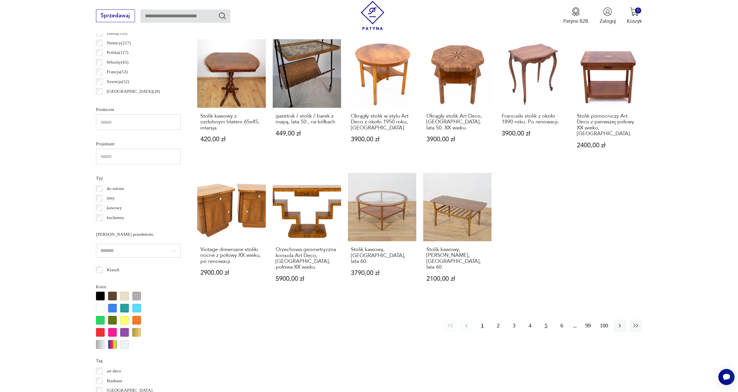
click at [545, 320] on button "5" at bounding box center [545, 326] width 12 height 12
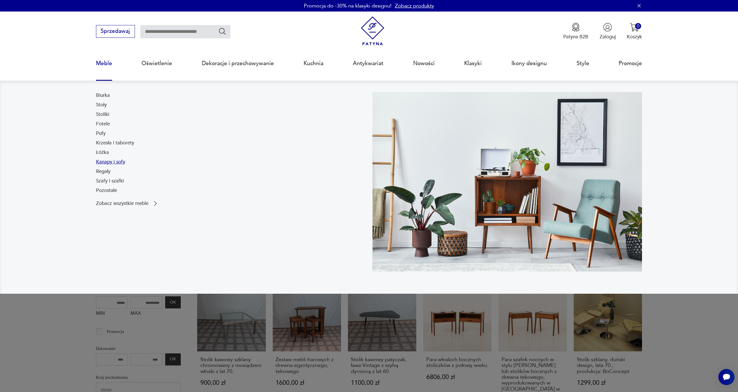
click at [112, 161] on link "Kanapy i sofy" at bounding box center [110, 161] width 29 height 7
